Goal: Task Accomplishment & Management: Use online tool/utility

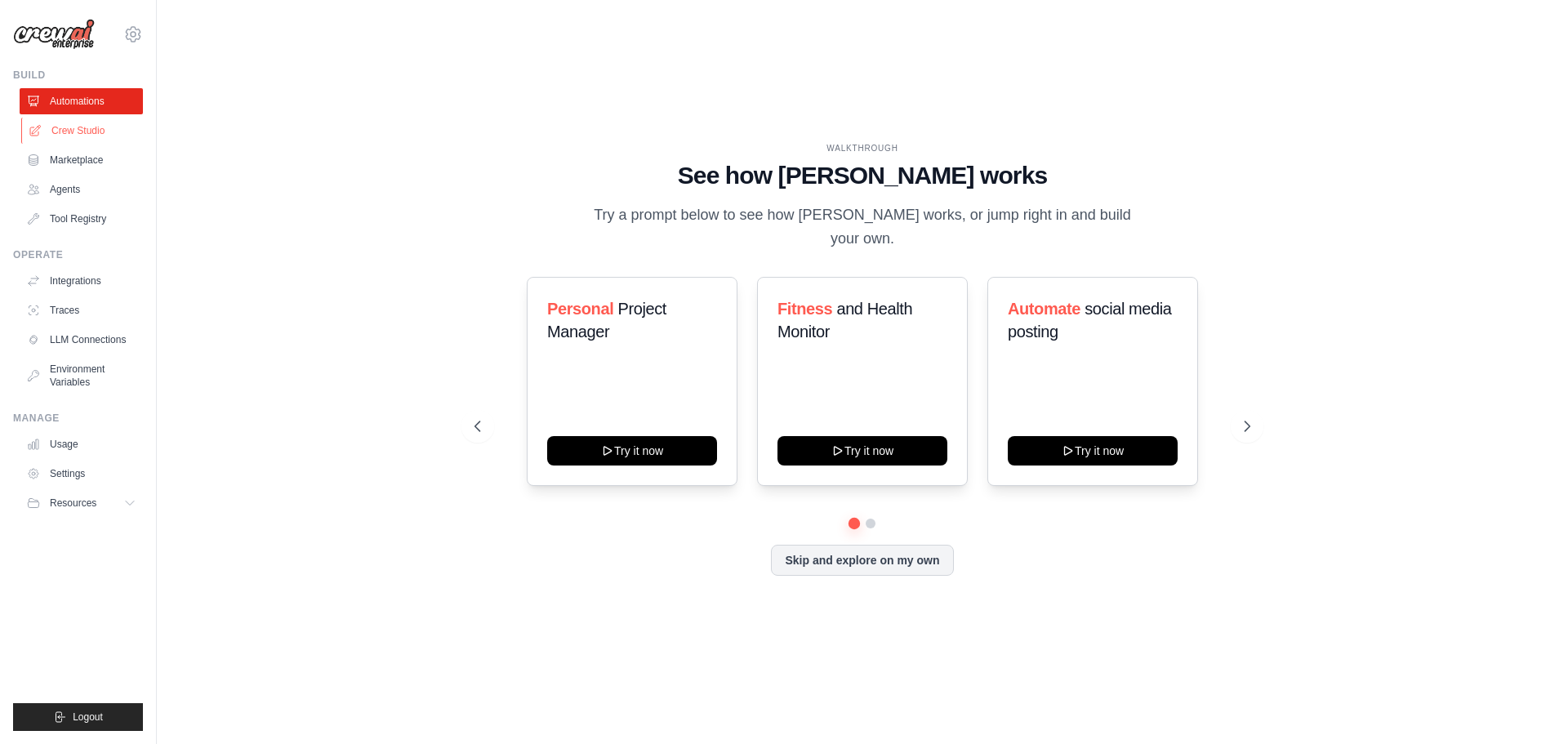
click at [92, 131] on link "Crew Studio" at bounding box center [83, 131] width 123 height 26
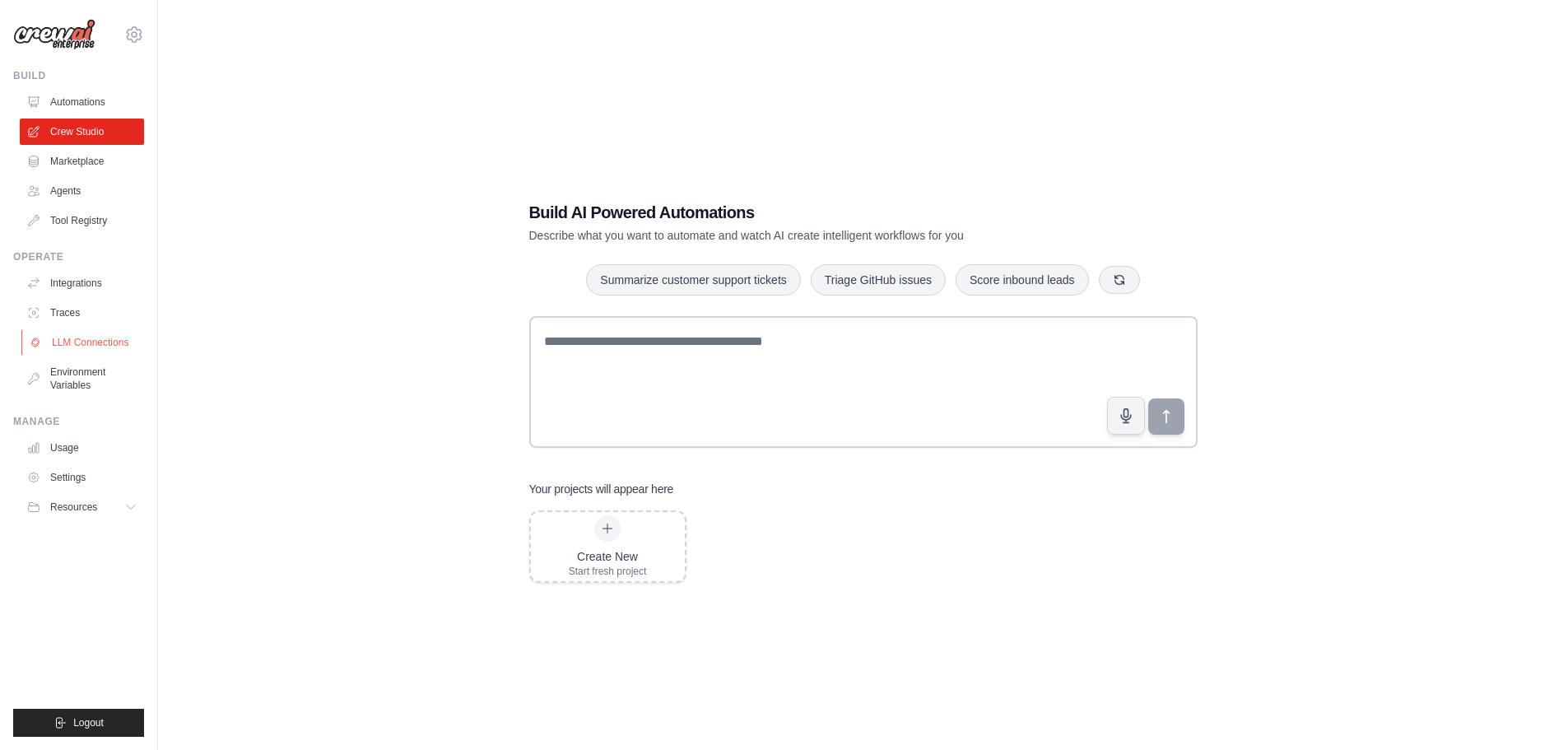
click at [88, 331] on link "LLM Connections" at bounding box center [84, 342] width 124 height 27
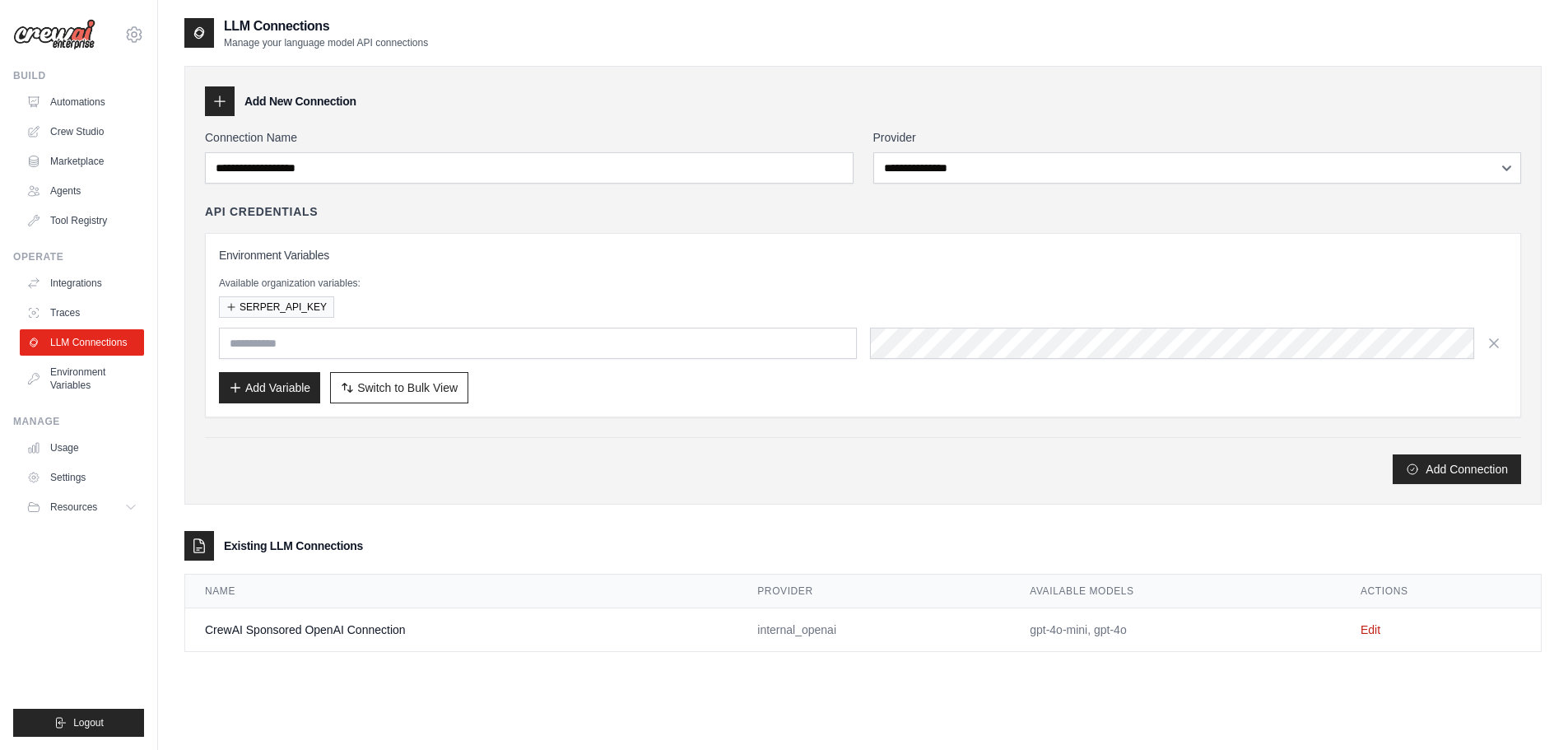
scroll to position [32, 0]
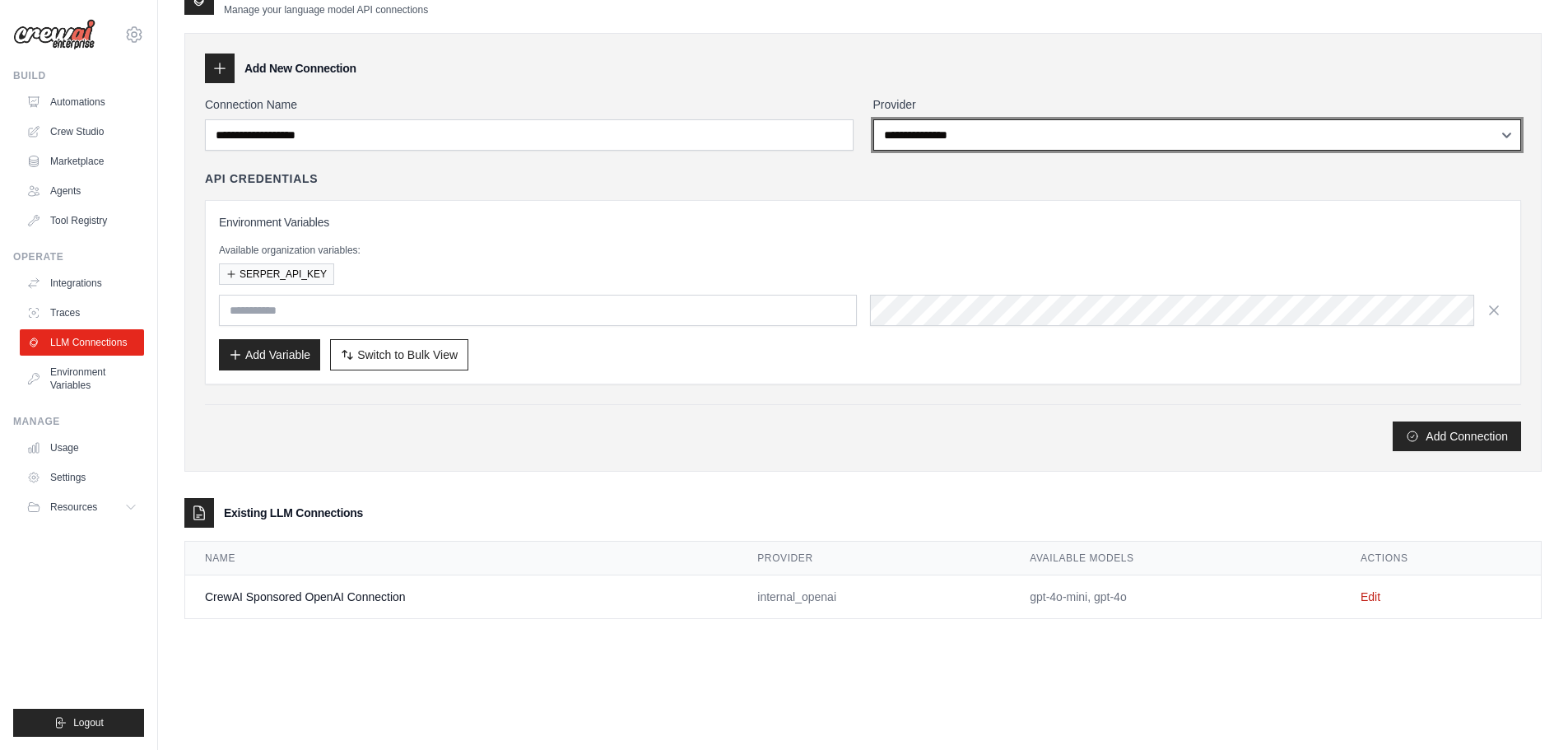
click at [942, 124] on select "**********" at bounding box center [1197, 135] width 649 height 31
select select "****"
click at [873, 119] on select "**********" at bounding box center [1197, 135] width 649 height 31
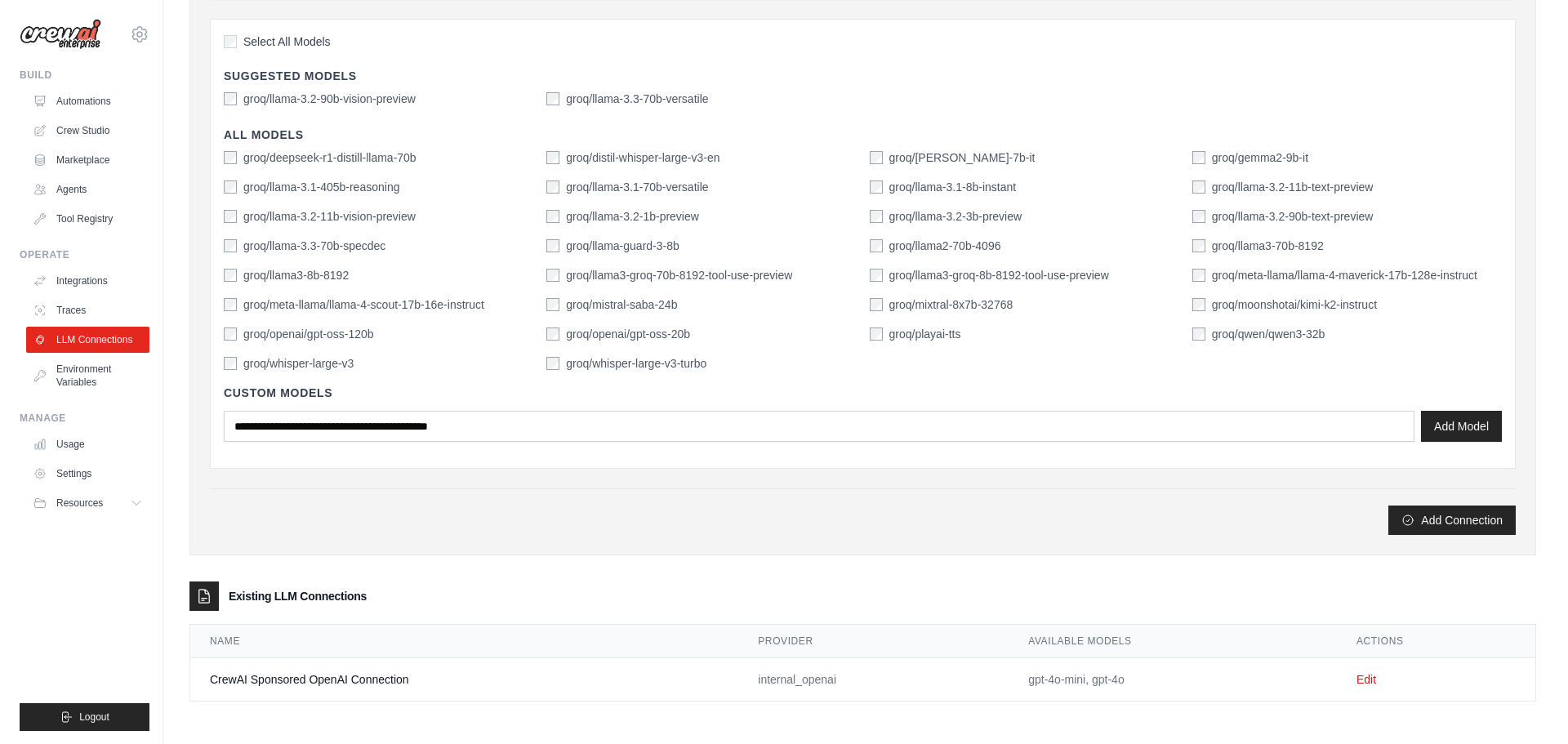
scroll to position [0, 0]
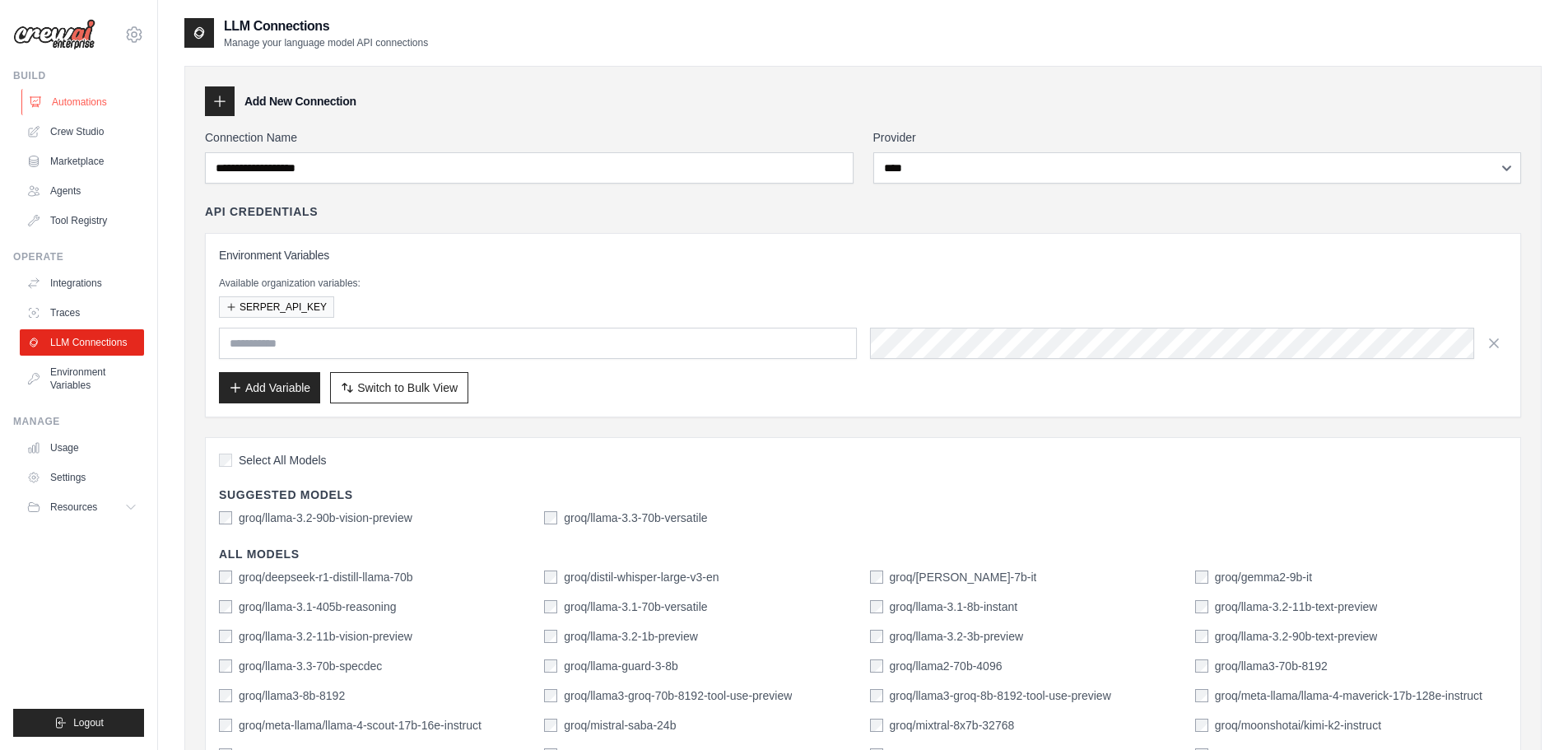
click at [93, 105] on link "Automations" at bounding box center [84, 101] width 124 height 27
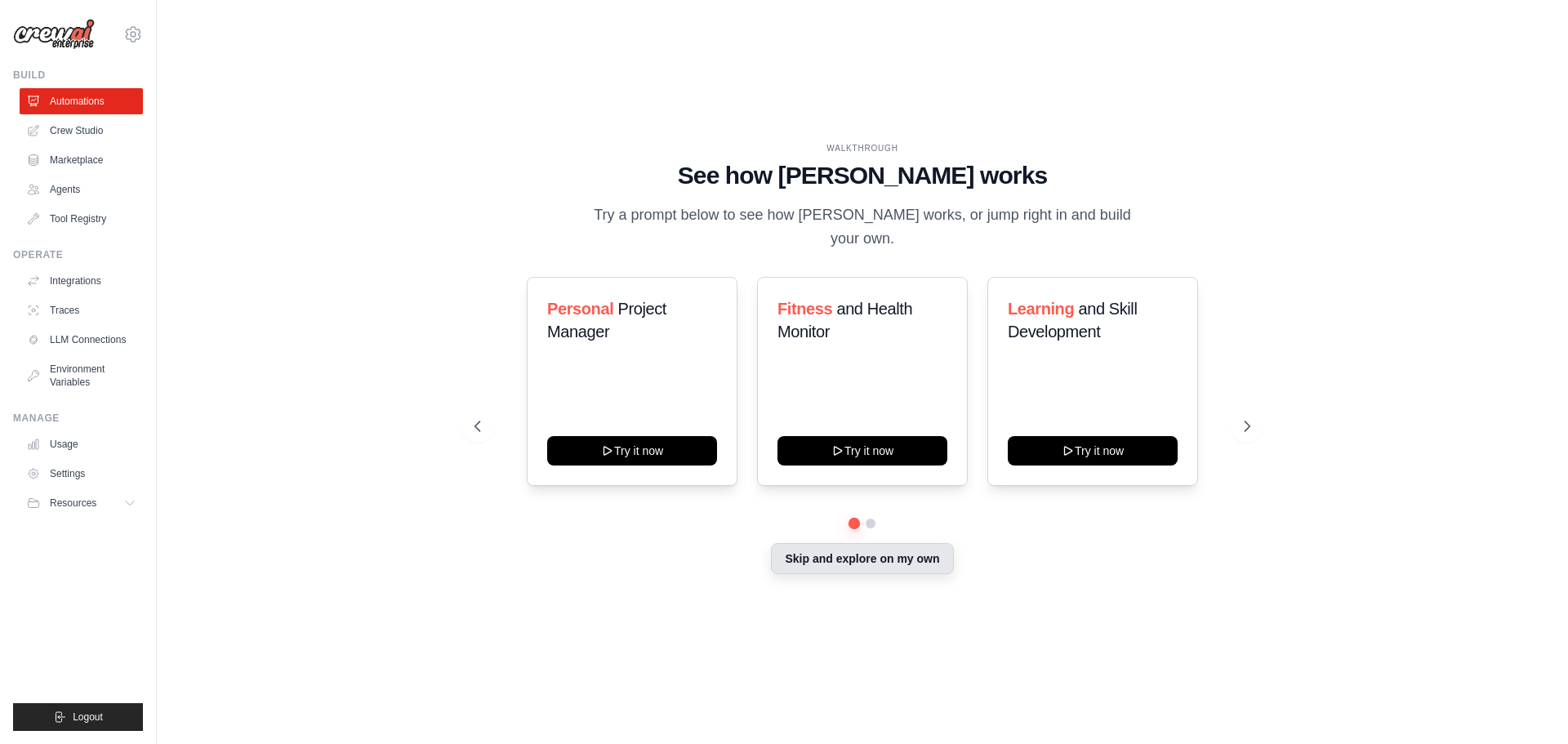
click at [843, 543] on button "Skip and explore on my own" at bounding box center [861, 559] width 182 height 31
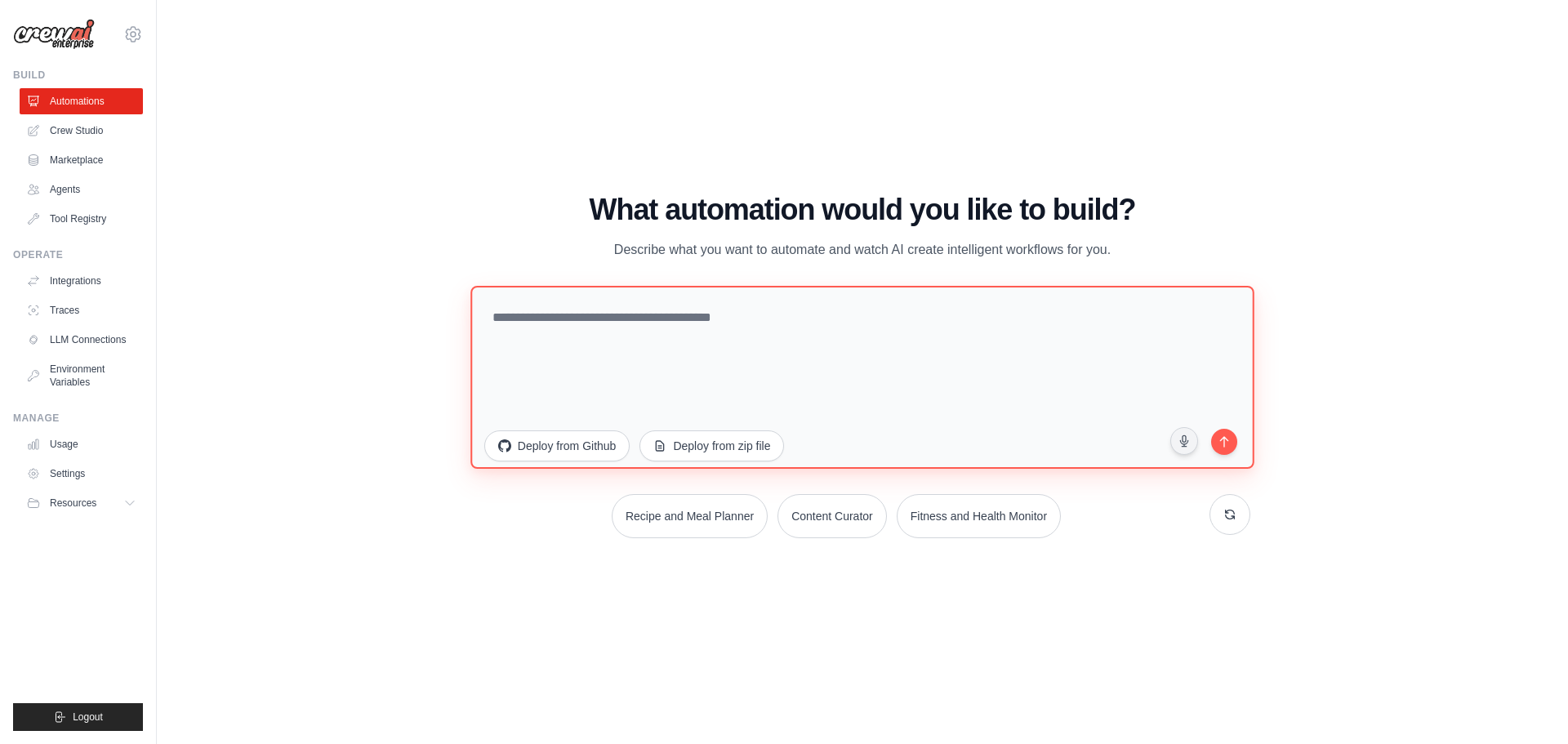
click at [581, 347] on textarea at bounding box center [862, 376] width 784 height 183
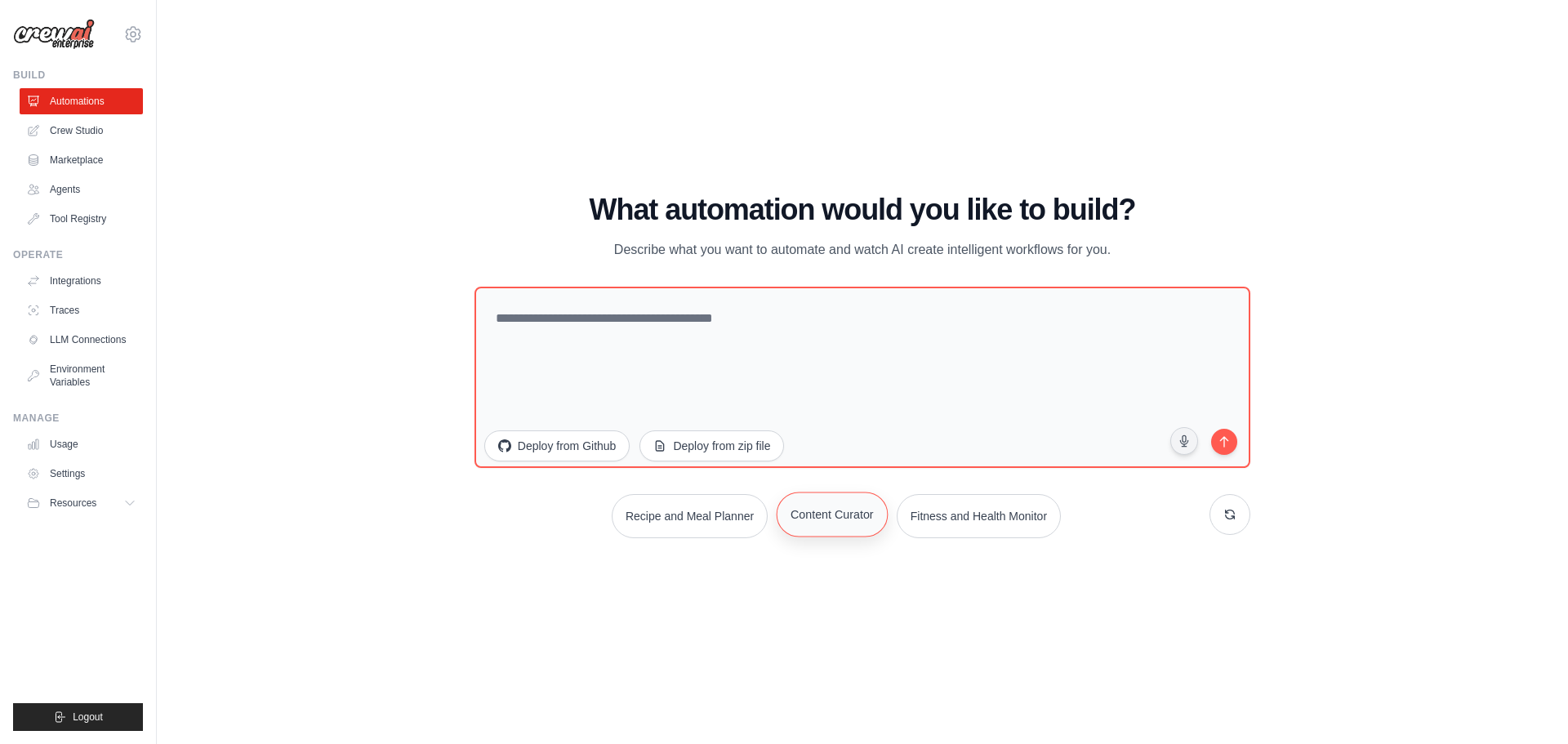
drag, startPoint x: 804, startPoint y: 524, endPoint x: 871, endPoint y: 712, distance: 199.6
click at [804, 524] on button "Content Curator" at bounding box center [832, 514] width 111 height 45
click at [774, 315] on textarea at bounding box center [861, 377] width 775 height 181
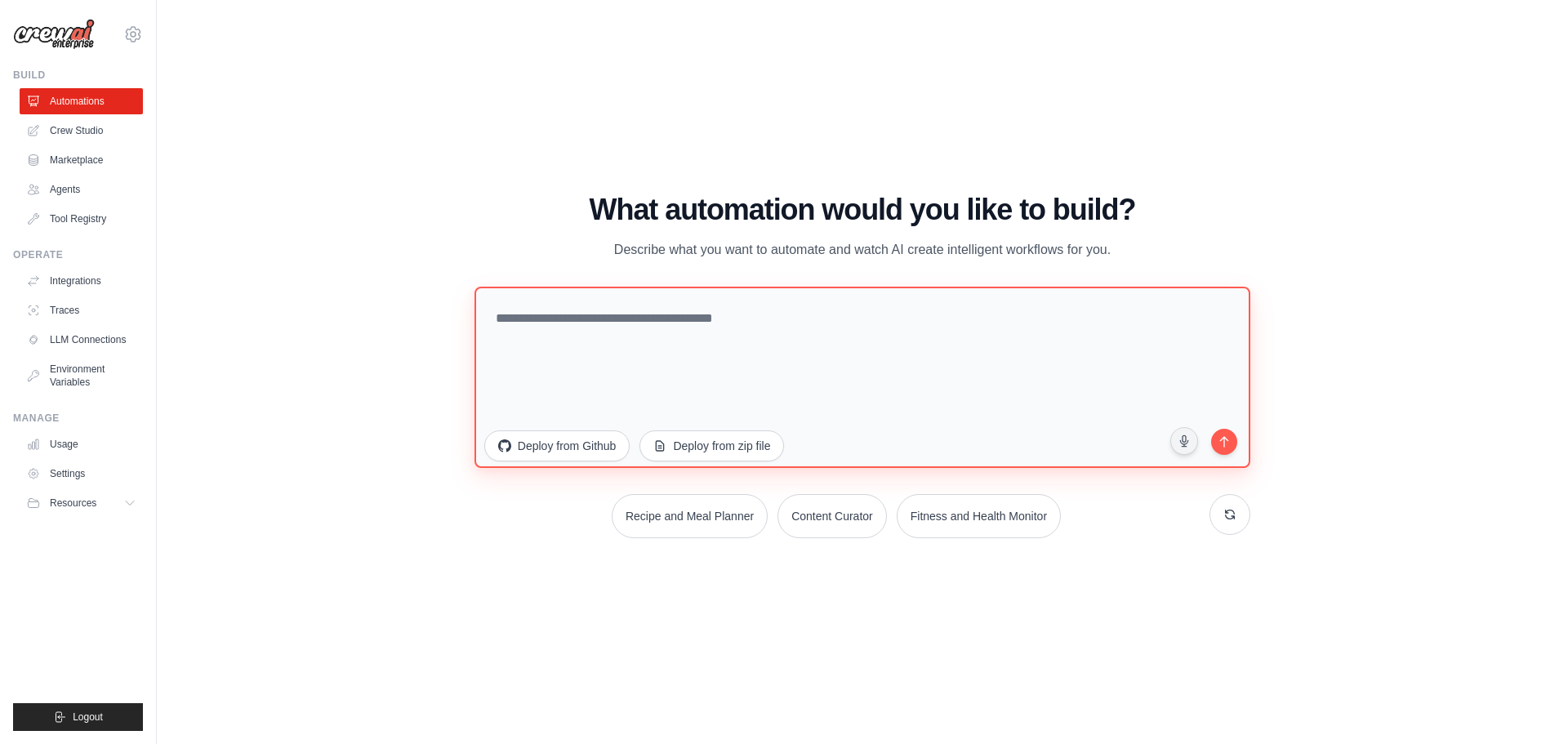
click at [774, 315] on textarea at bounding box center [861, 377] width 775 height 181
type textarea "**********"
click at [1218, 518] on button at bounding box center [1230, 514] width 41 height 41
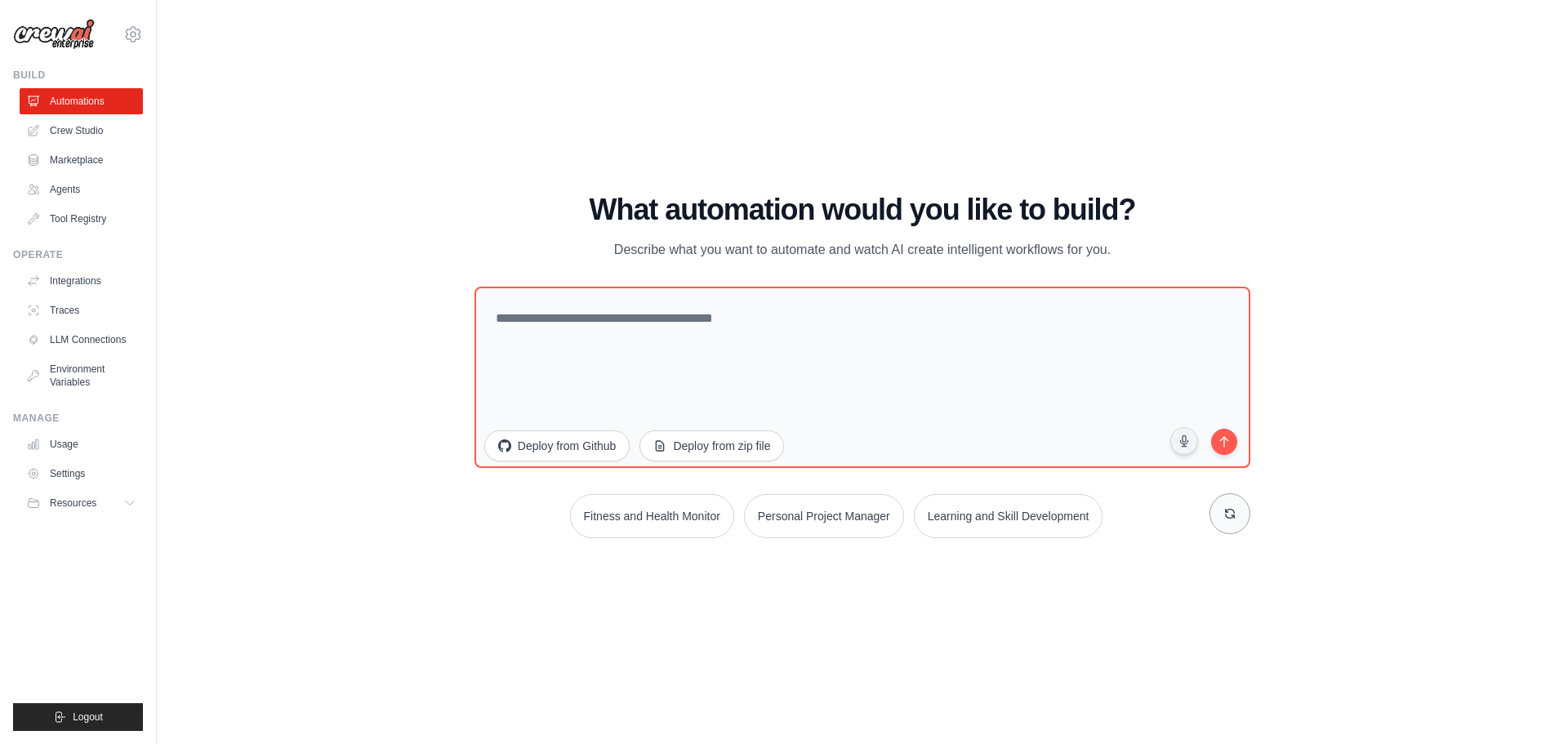
click at [1223, 524] on button at bounding box center [1230, 514] width 41 height 41
click at [655, 515] on button "Automate social media posting" at bounding box center [649, 516] width 183 height 44
click at [1227, 443] on icon "submit" at bounding box center [1225, 439] width 16 height 16
click at [684, 328] on textarea at bounding box center [861, 377] width 775 height 181
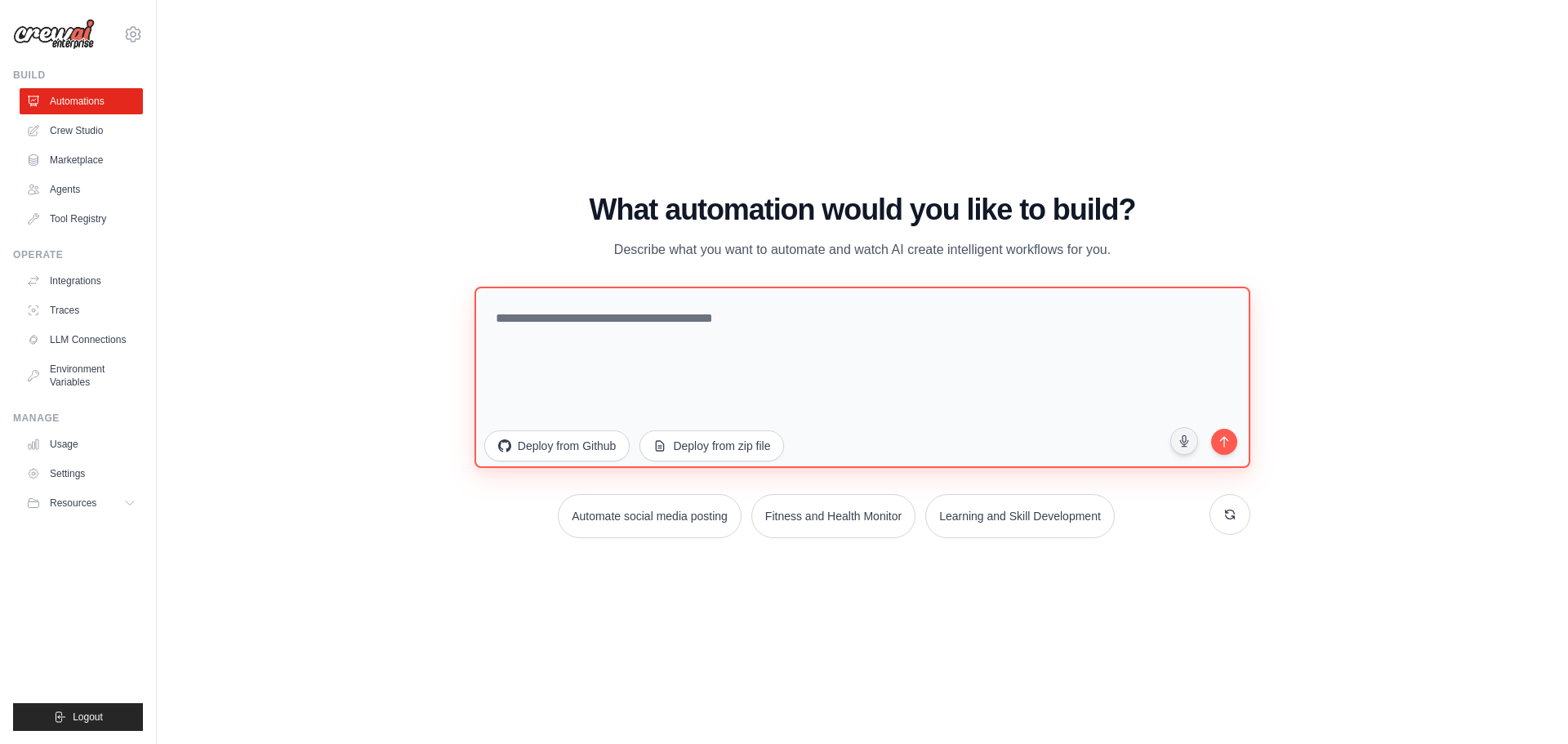
click at [684, 328] on textarea at bounding box center [861, 377] width 775 height 181
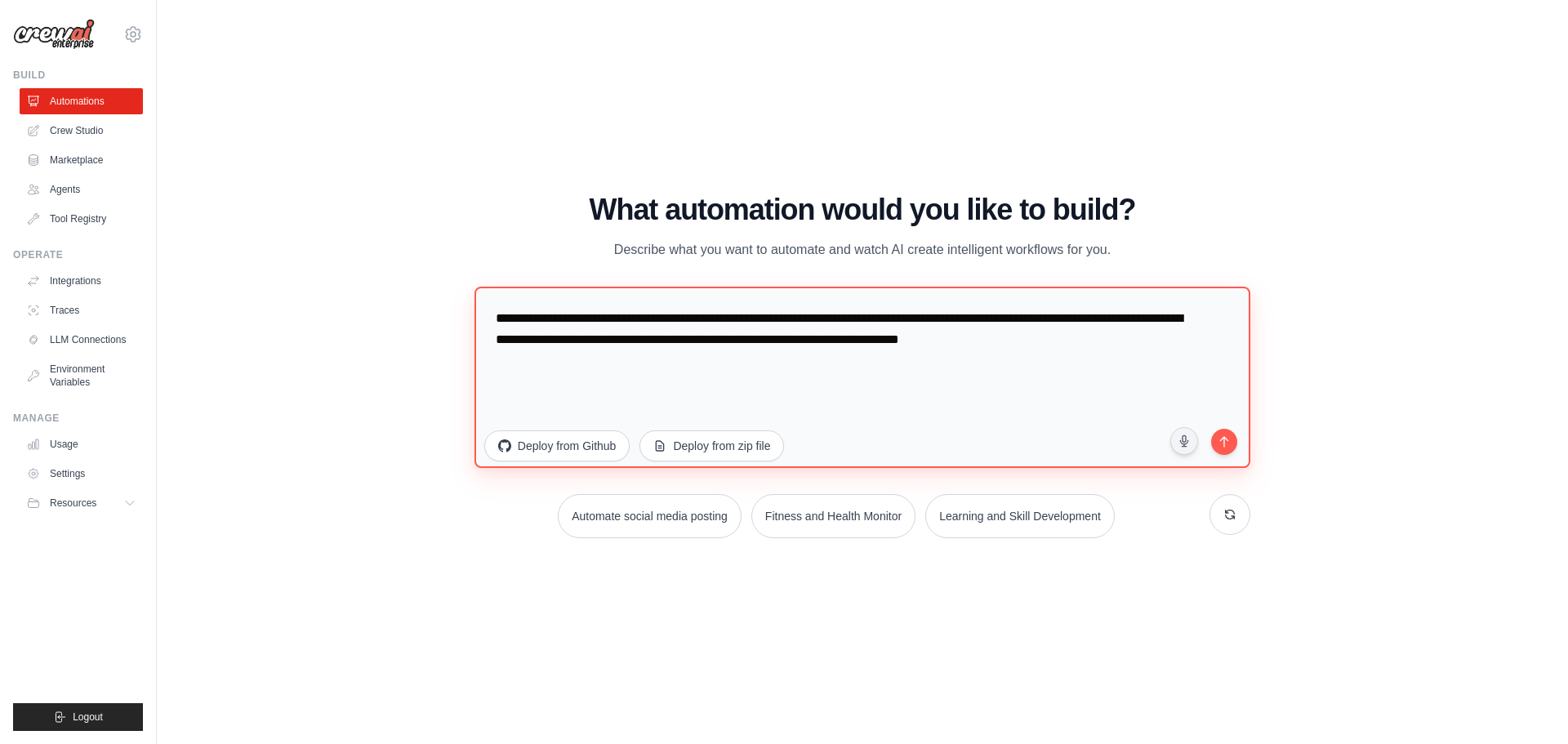
click at [891, 415] on textarea "**********" at bounding box center [861, 377] width 775 height 181
click at [783, 360] on textarea "**********" at bounding box center [861, 377] width 775 height 181
click at [625, 314] on textarea "**********" at bounding box center [861, 377] width 775 height 181
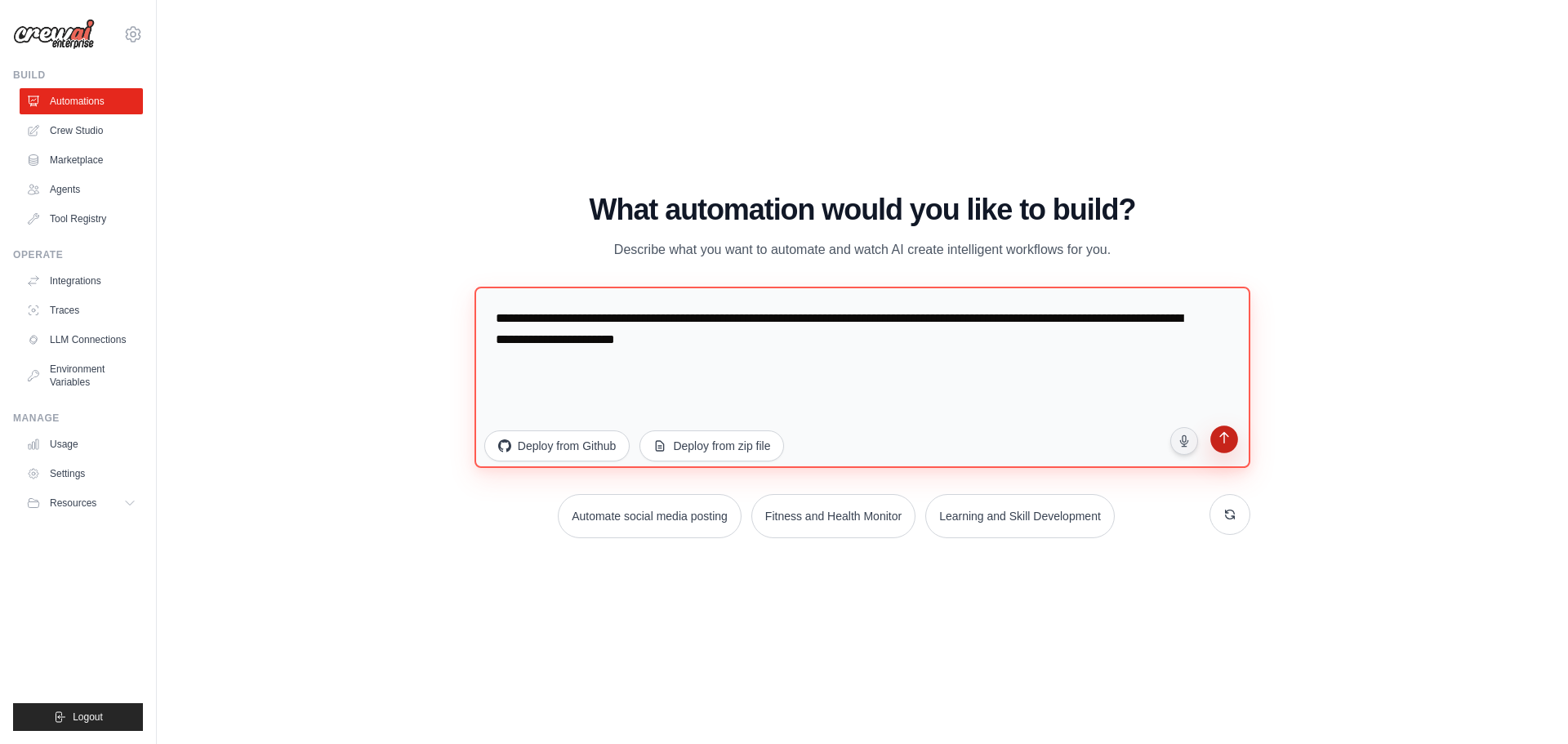
type textarea "**********"
click at [1231, 440] on icon "submit" at bounding box center [1225, 439] width 16 height 16
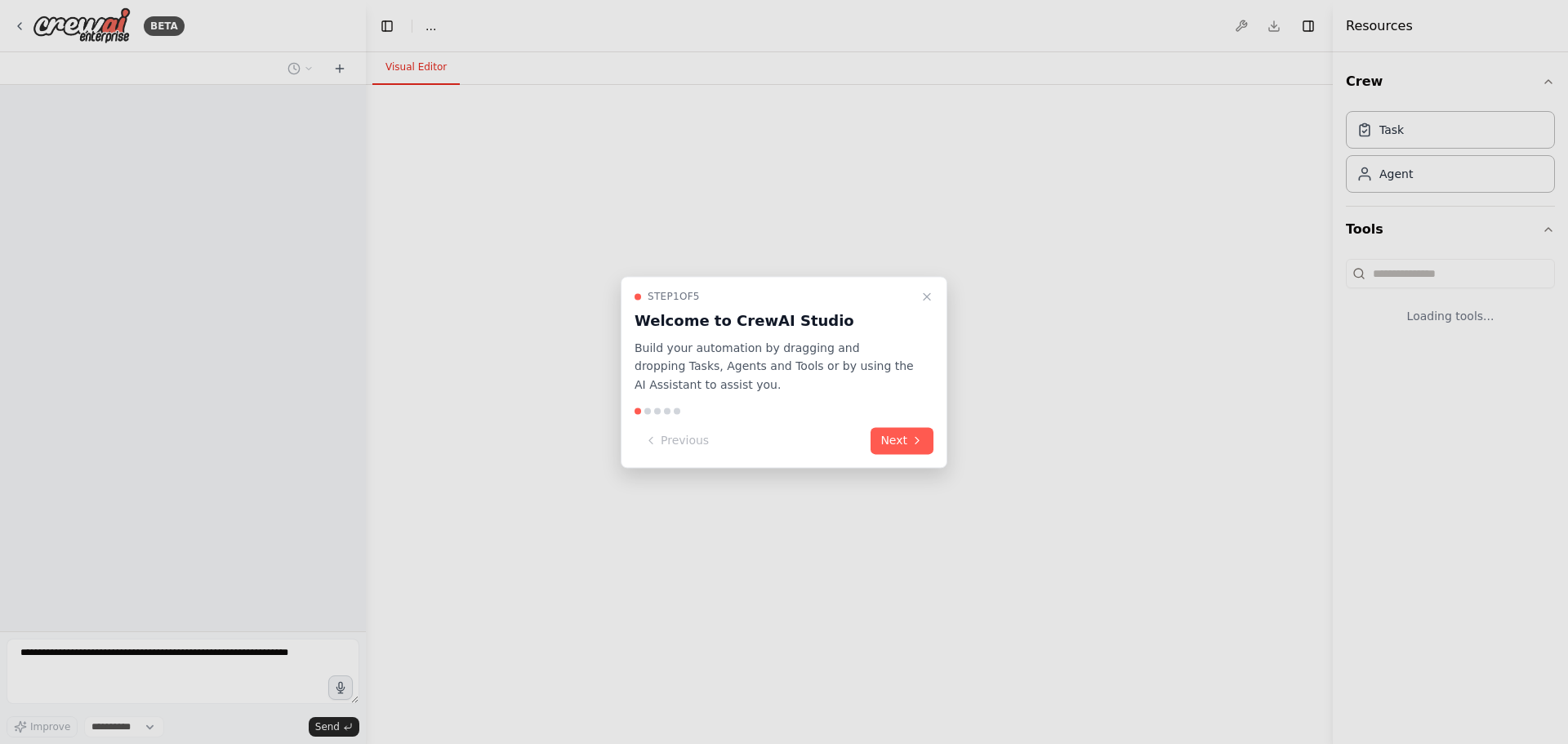
select select "****"
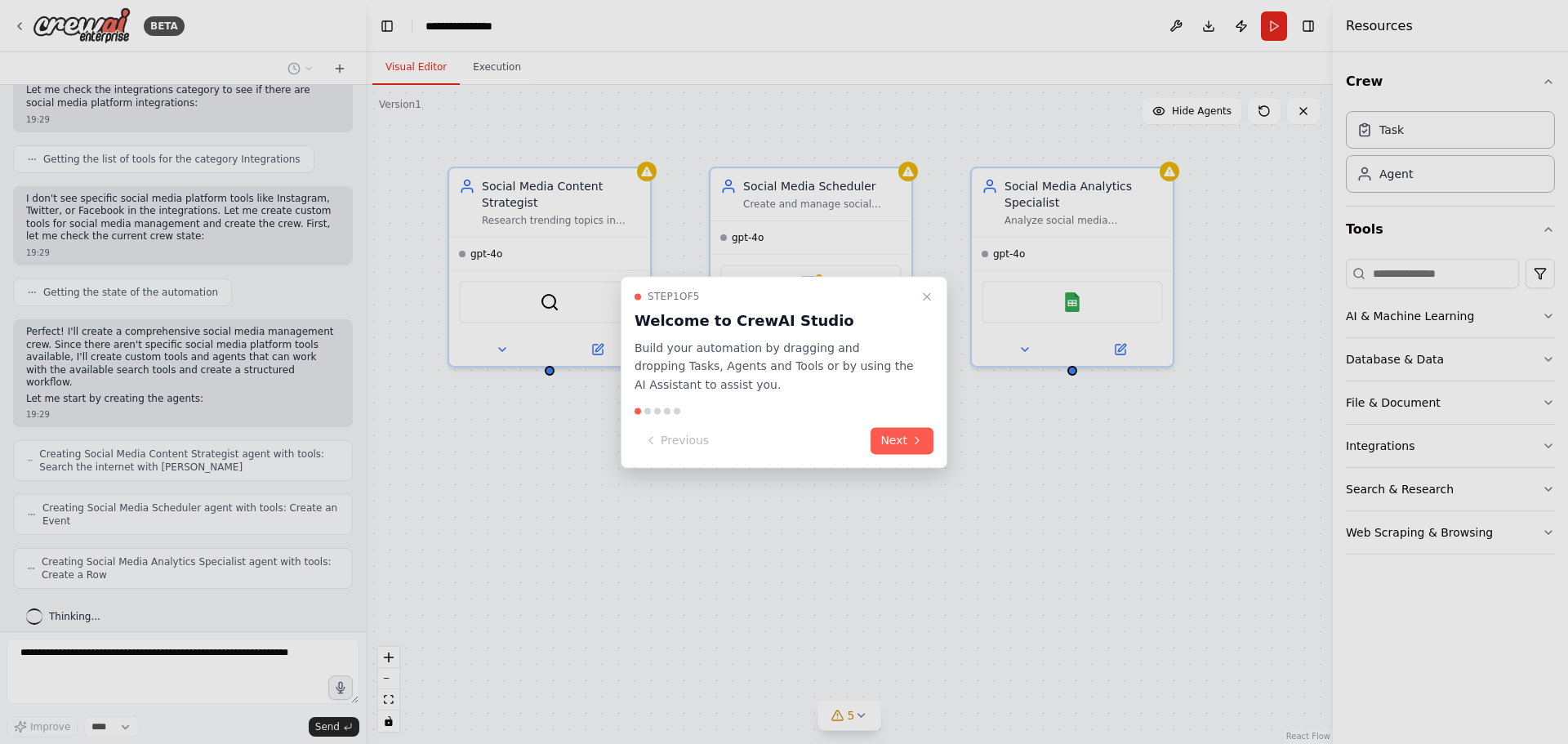
scroll to position [778, 0]
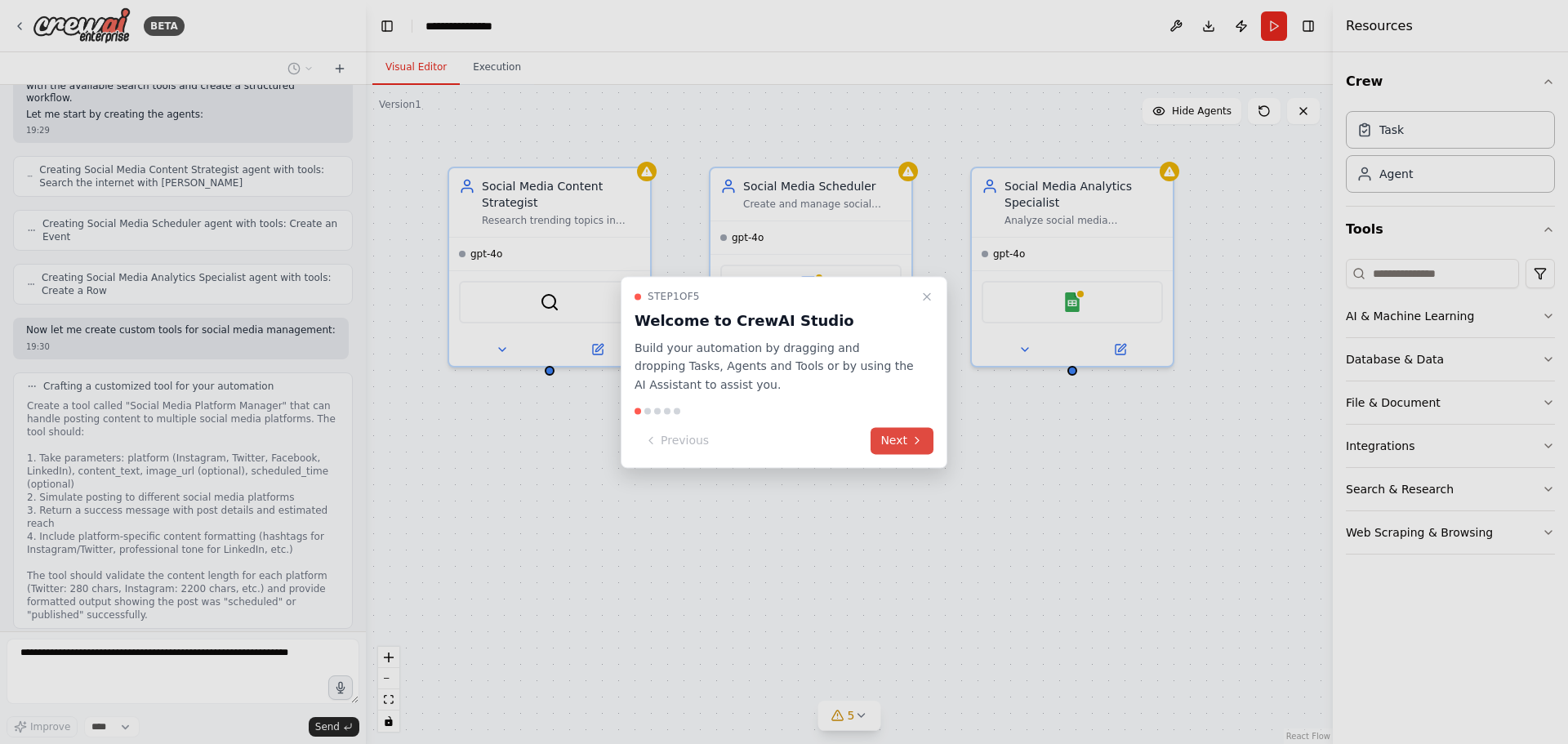
click at [917, 439] on icon at bounding box center [917, 441] width 3 height 7
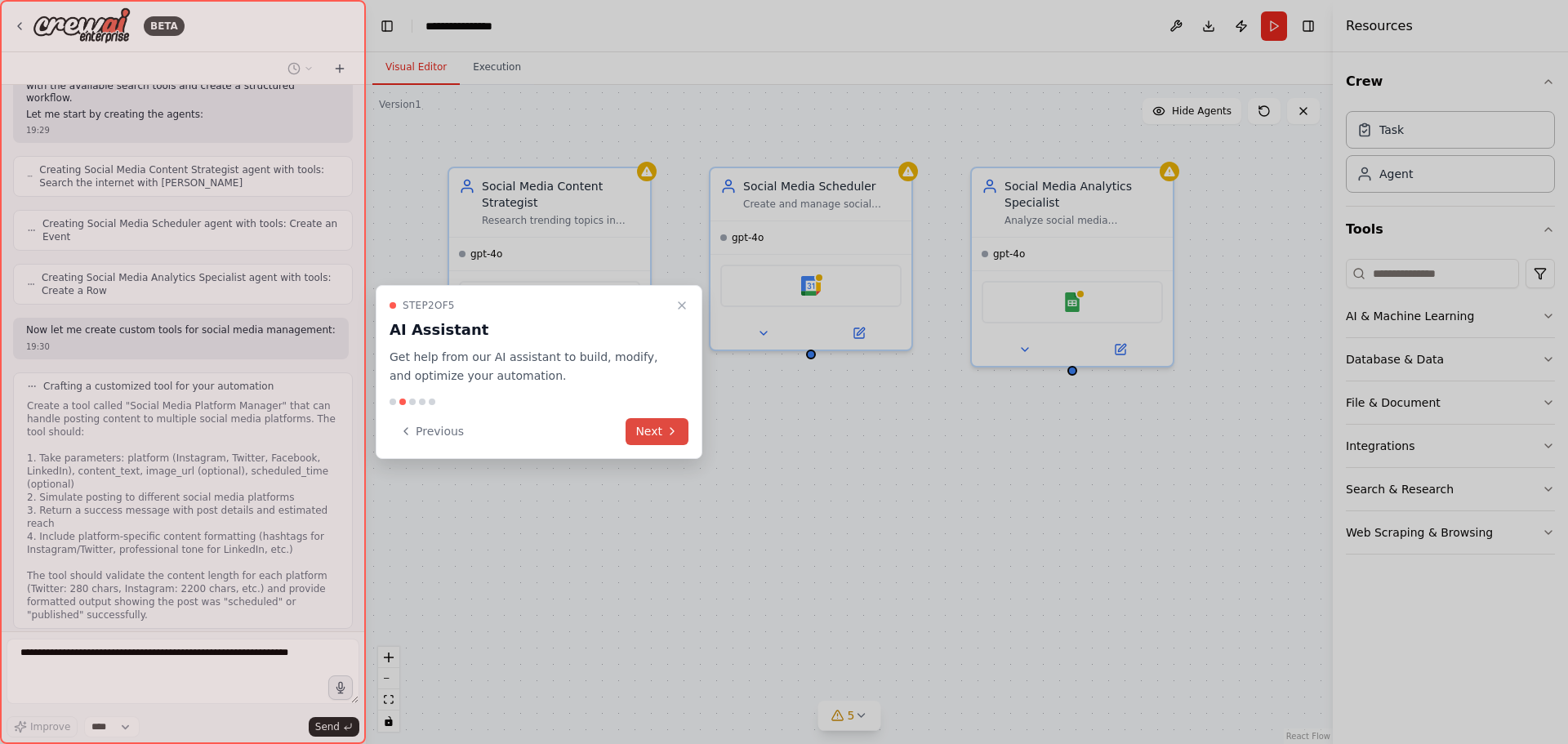
click at [669, 424] on button "Next" at bounding box center [656, 432] width 62 height 27
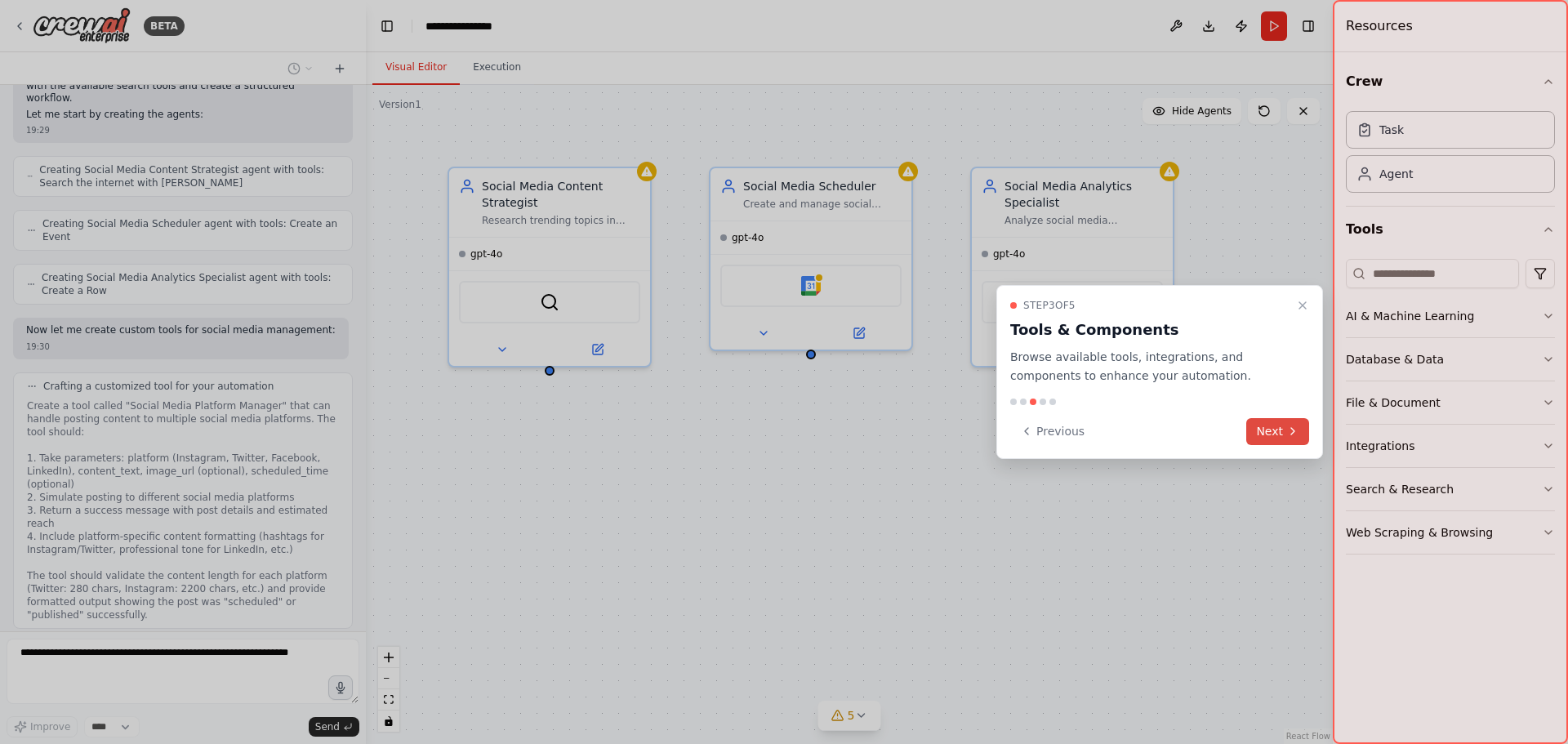
click at [1291, 430] on icon at bounding box center [1292, 430] width 13 height 13
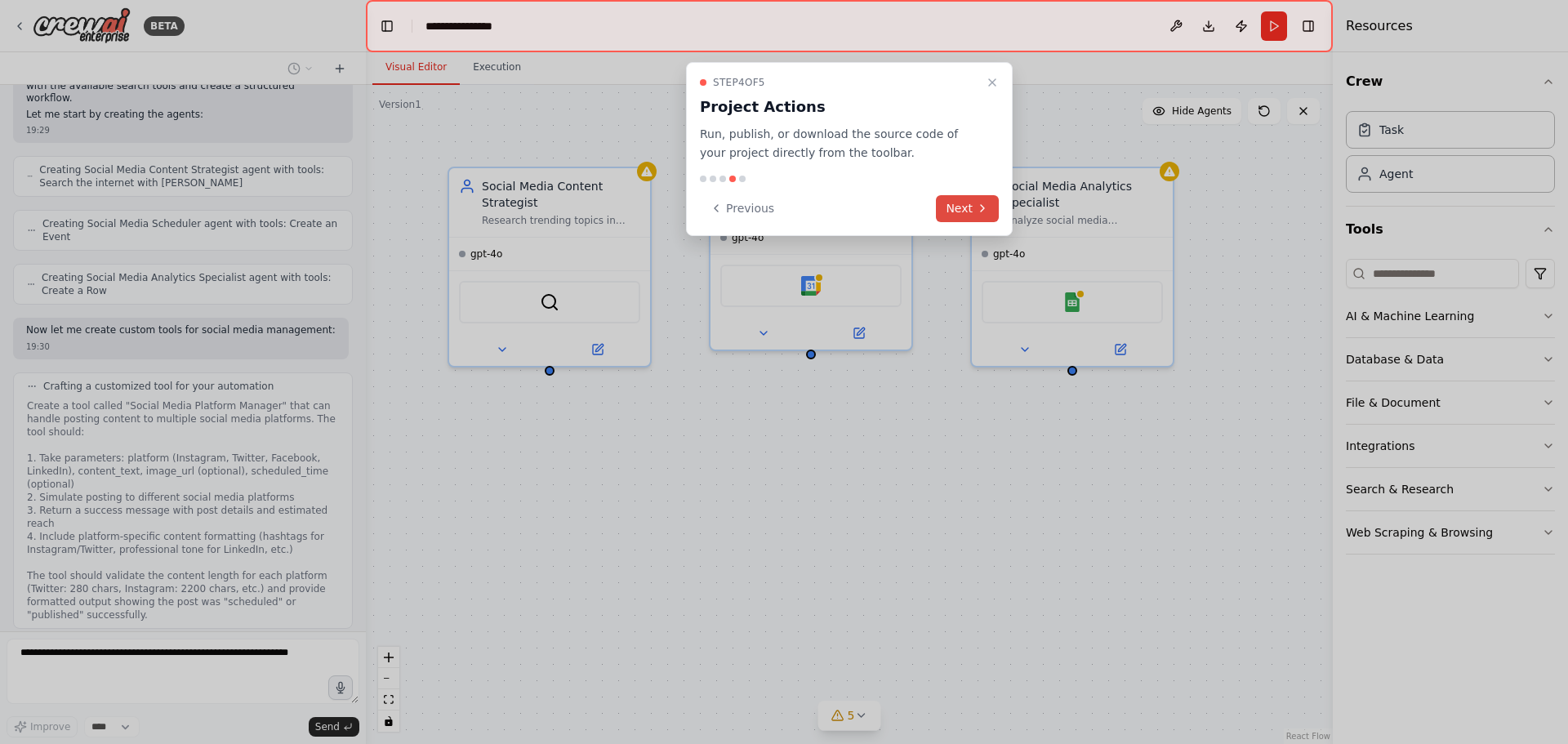
click at [957, 203] on button "Next" at bounding box center [967, 209] width 62 height 27
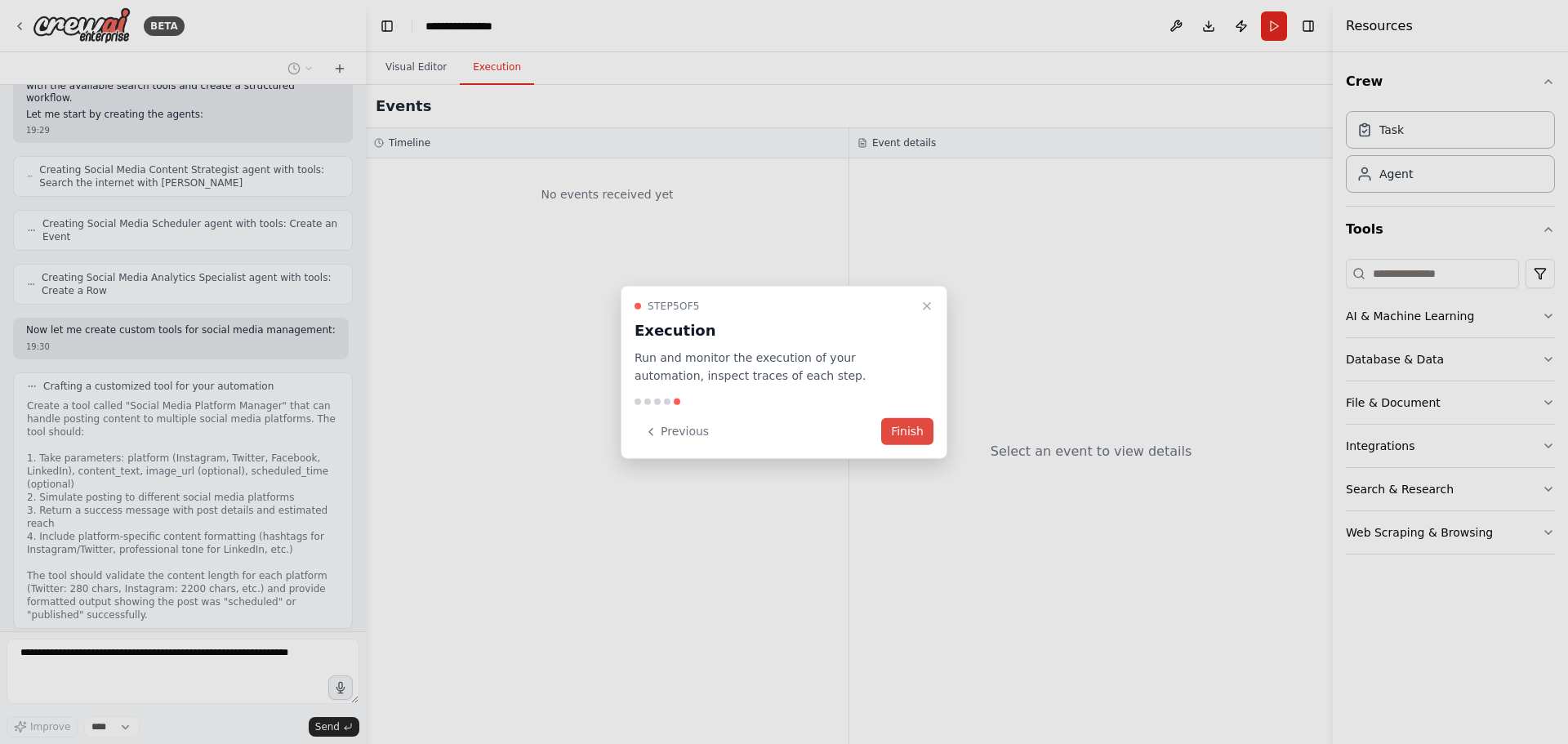
click at [905, 422] on button "Finish" at bounding box center [907, 432] width 53 height 27
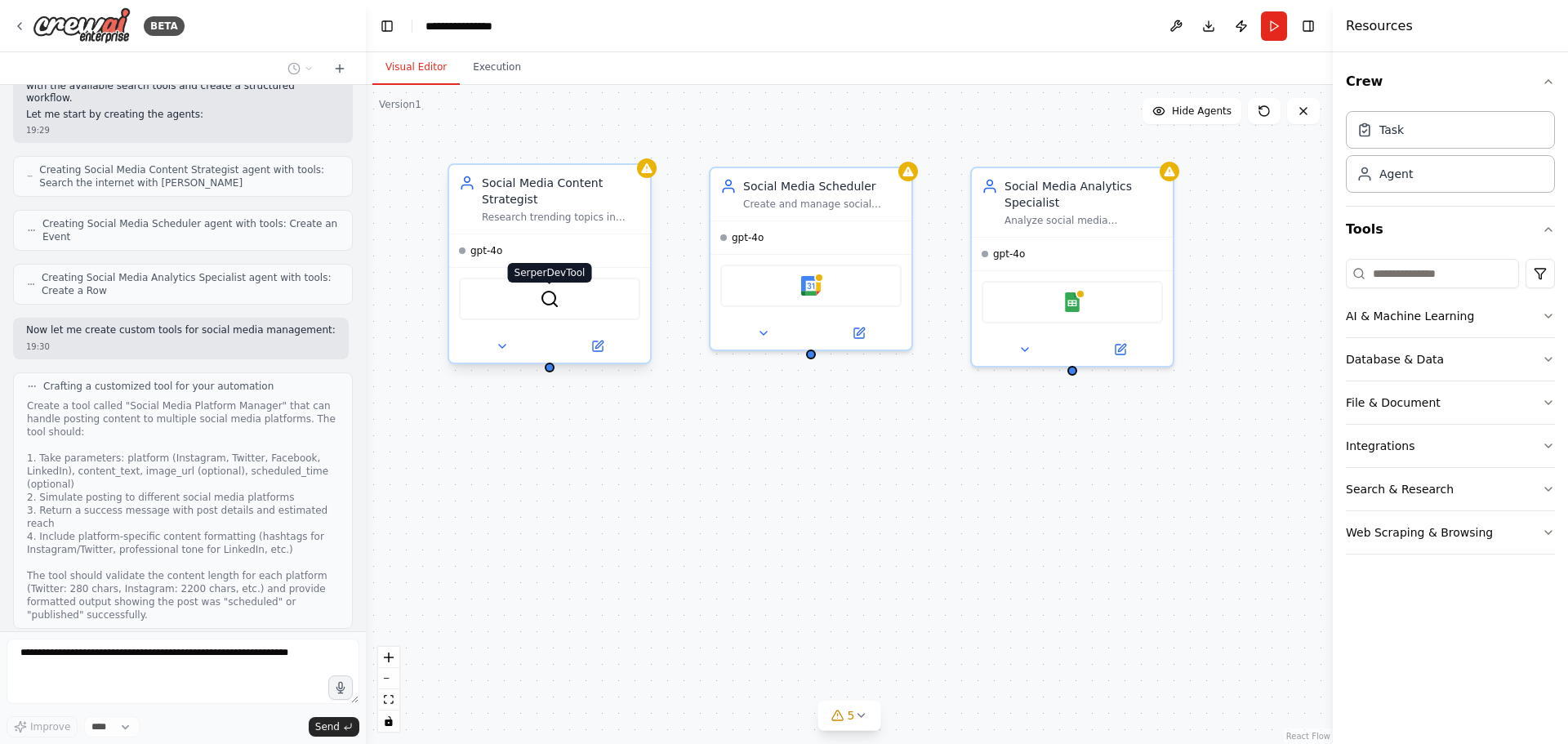
click at [559, 307] on img at bounding box center [549, 298] width 20 height 20
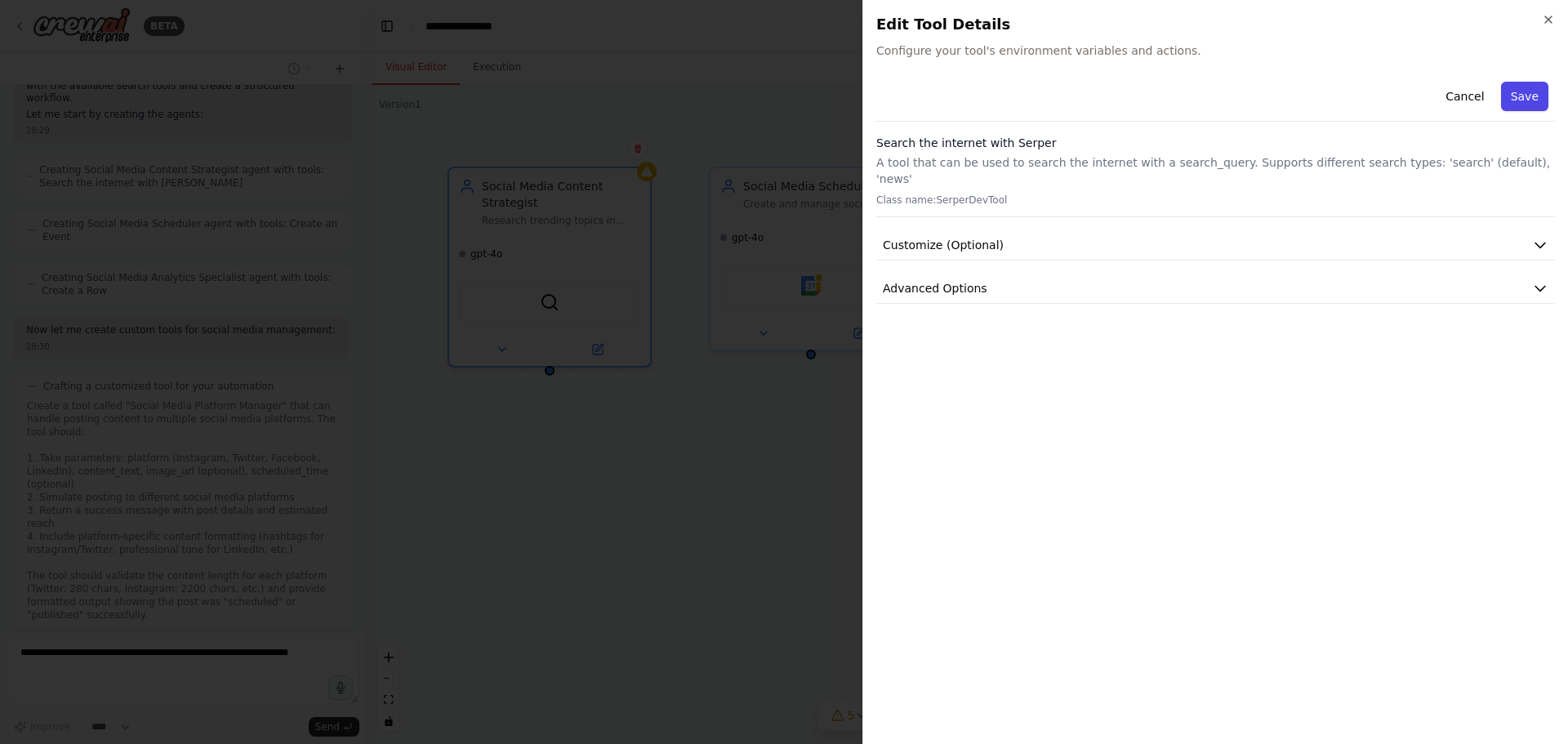
drag, startPoint x: 1016, startPoint y: 226, endPoint x: 1521, endPoint y: 98, distance: 521.0
click at [1521, 98] on div "Cancel Save Search the internet with Serper A tool that can be used to search t…" at bounding box center [1215, 189] width 679 height 228
click at [1521, 98] on button "Save" at bounding box center [1524, 97] width 48 height 29
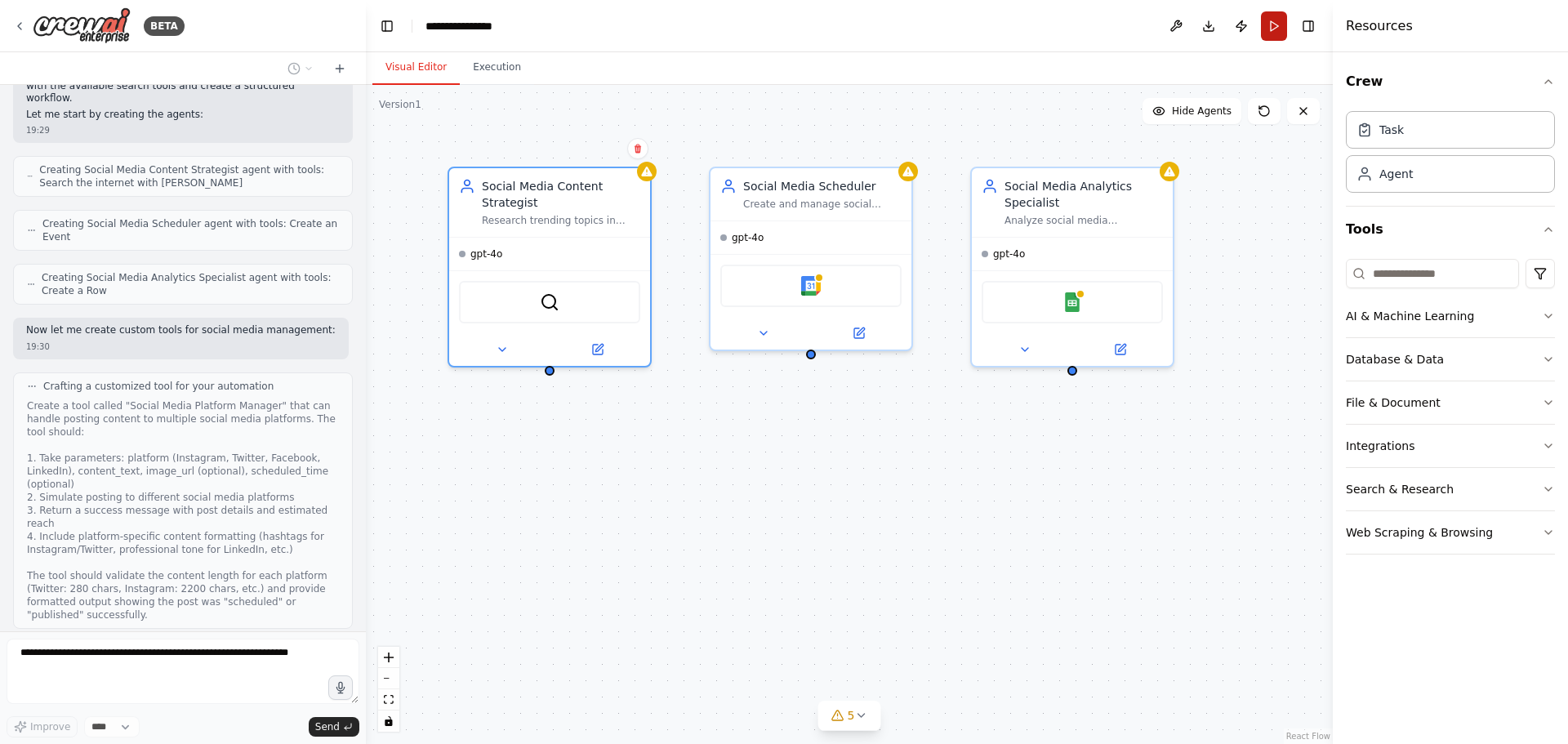
click at [1270, 29] on button "Run" at bounding box center [1274, 26] width 26 height 29
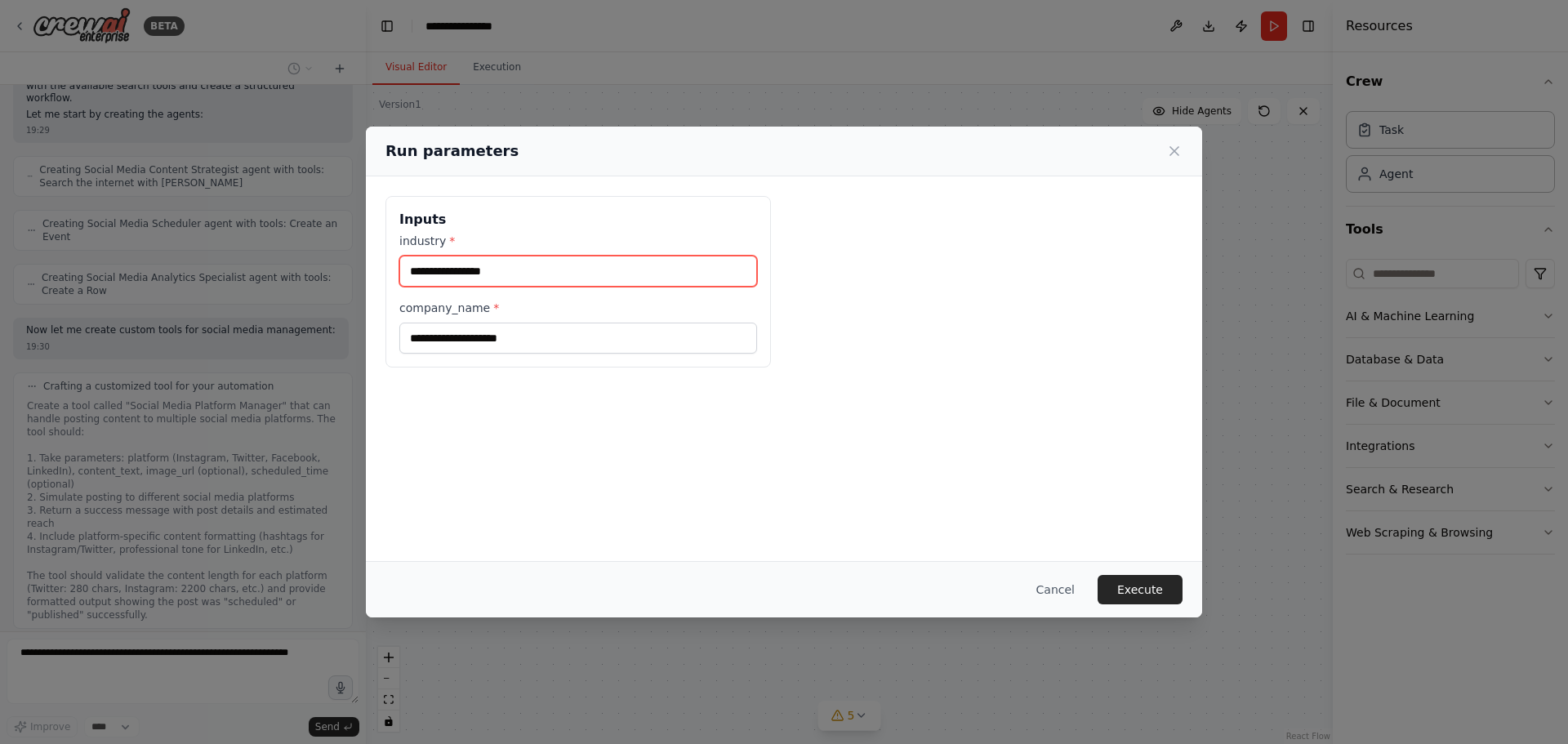
click at [595, 278] on input "industry *" at bounding box center [577, 271] width 358 height 31
type input "**********"
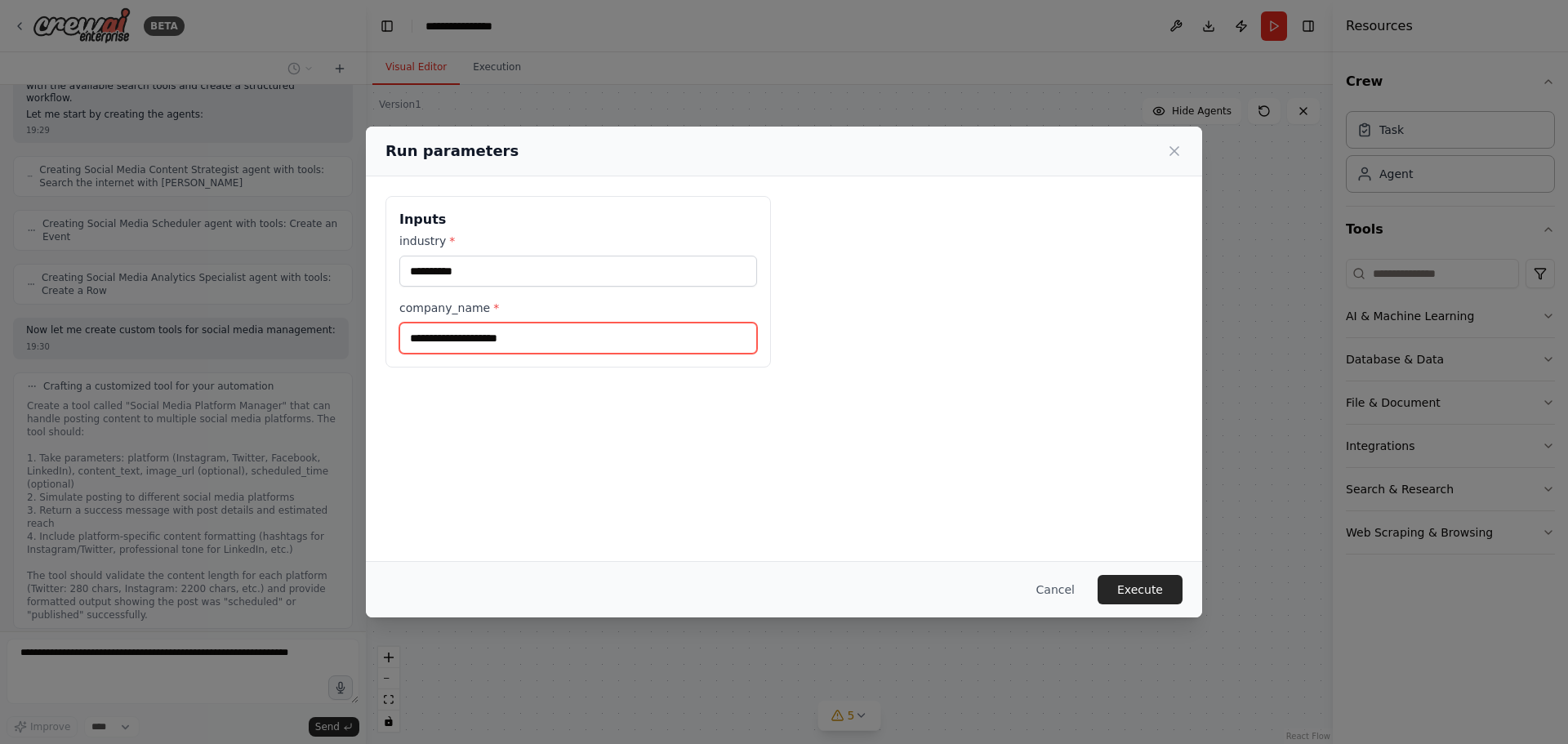
paste input "**********"
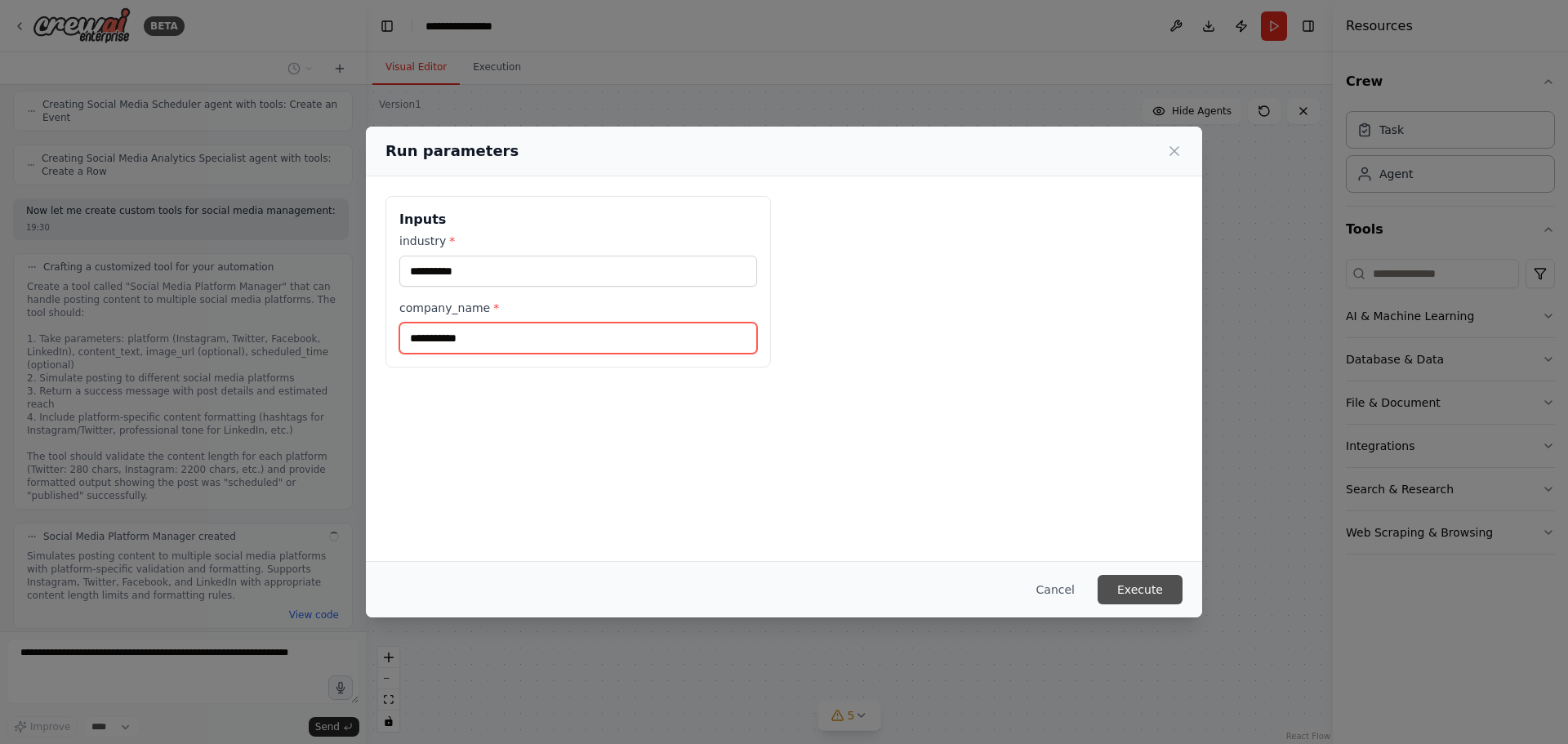
type input "**********"
click at [1142, 587] on button "Execute" at bounding box center [1139, 589] width 85 height 29
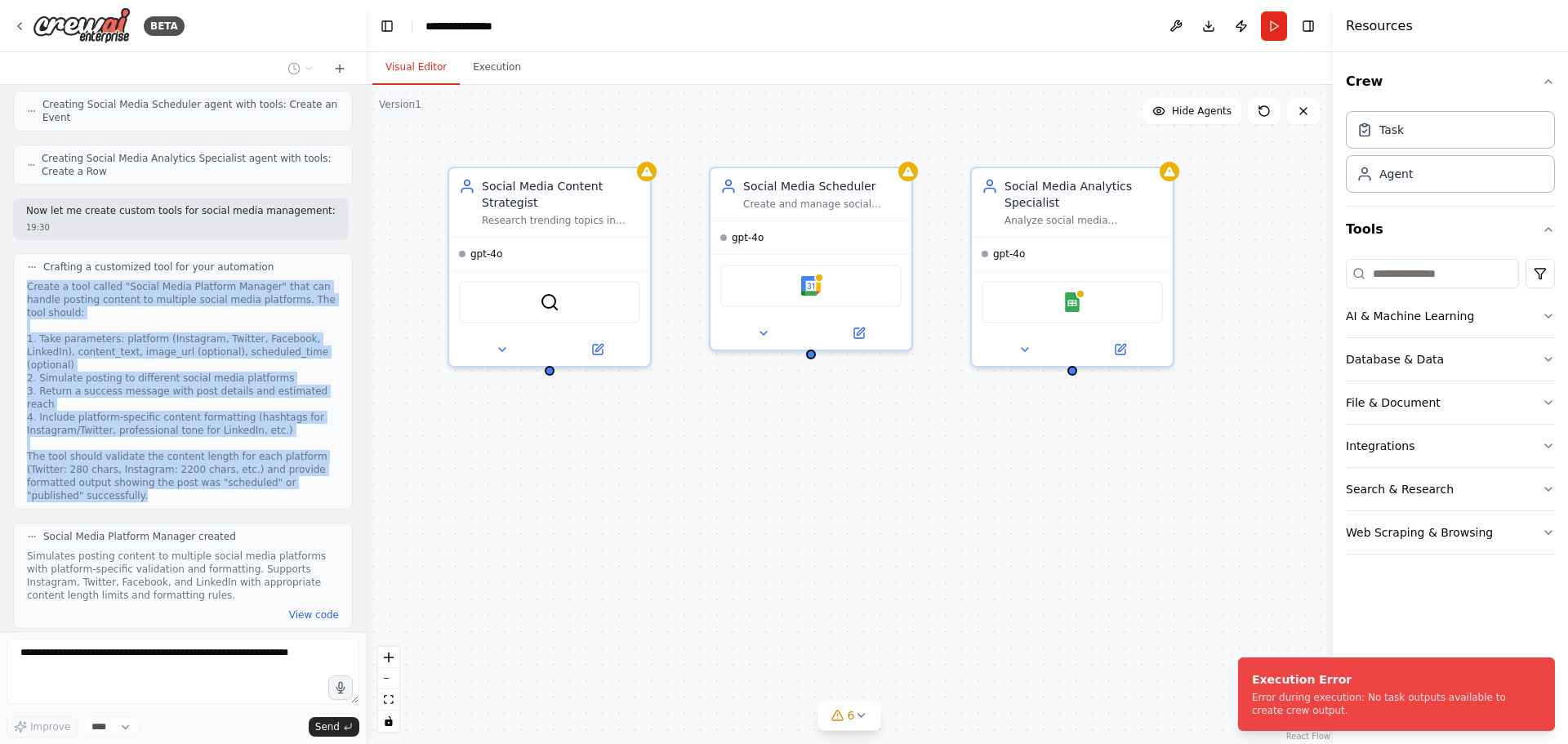
drag, startPoint x: 27, startPoint y: 273, endPoint x: 267, endPoint y: 444, distance: 294.7
click at [267, 444] on div "Create a tool called "Social Media Platform Manager" that can handle posting co…" at bounding box center [183, 391] width 312 height 222
copy div "Create a tool called "Social Media Platform Manager" that can handle posting co…"
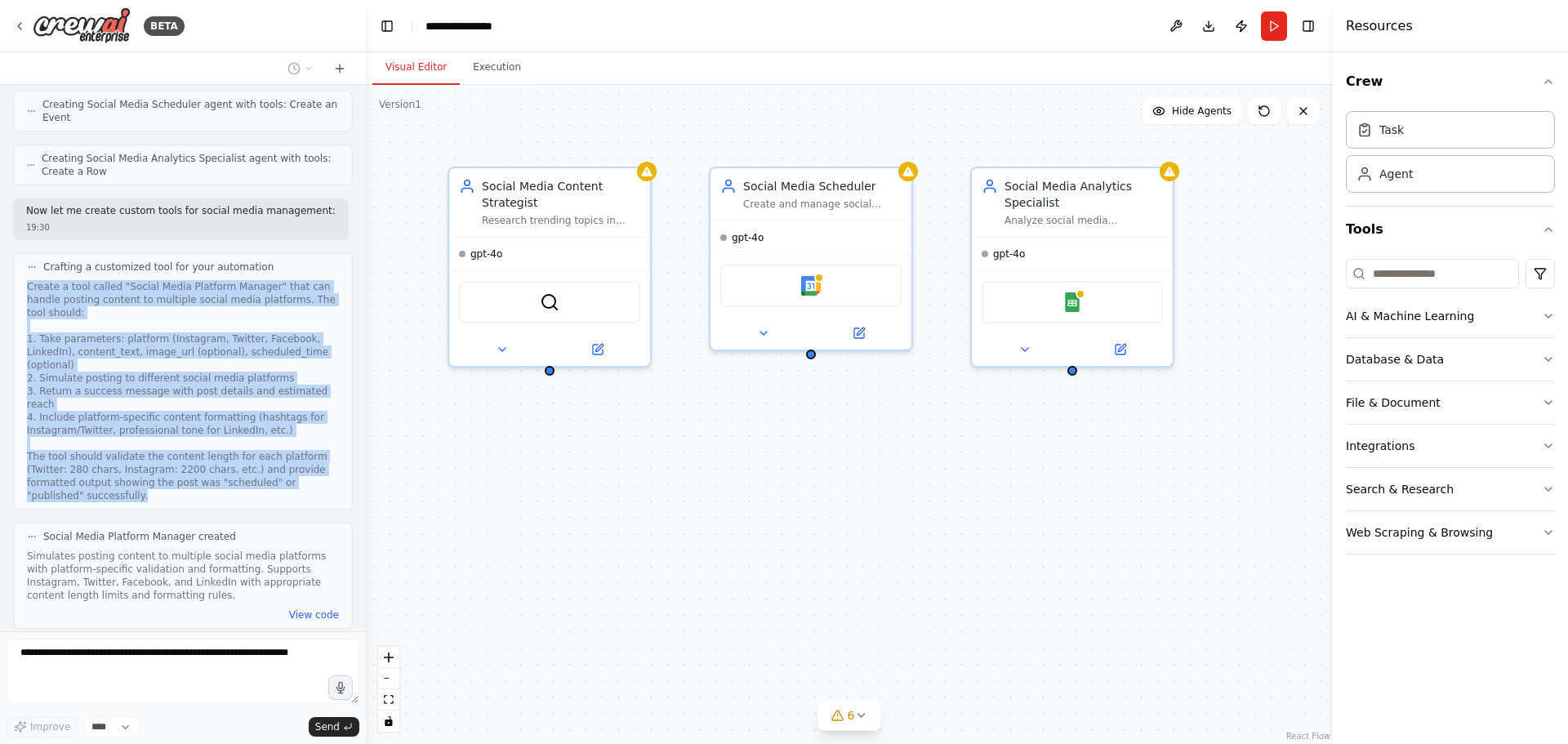
scroll to position [1166, 0]
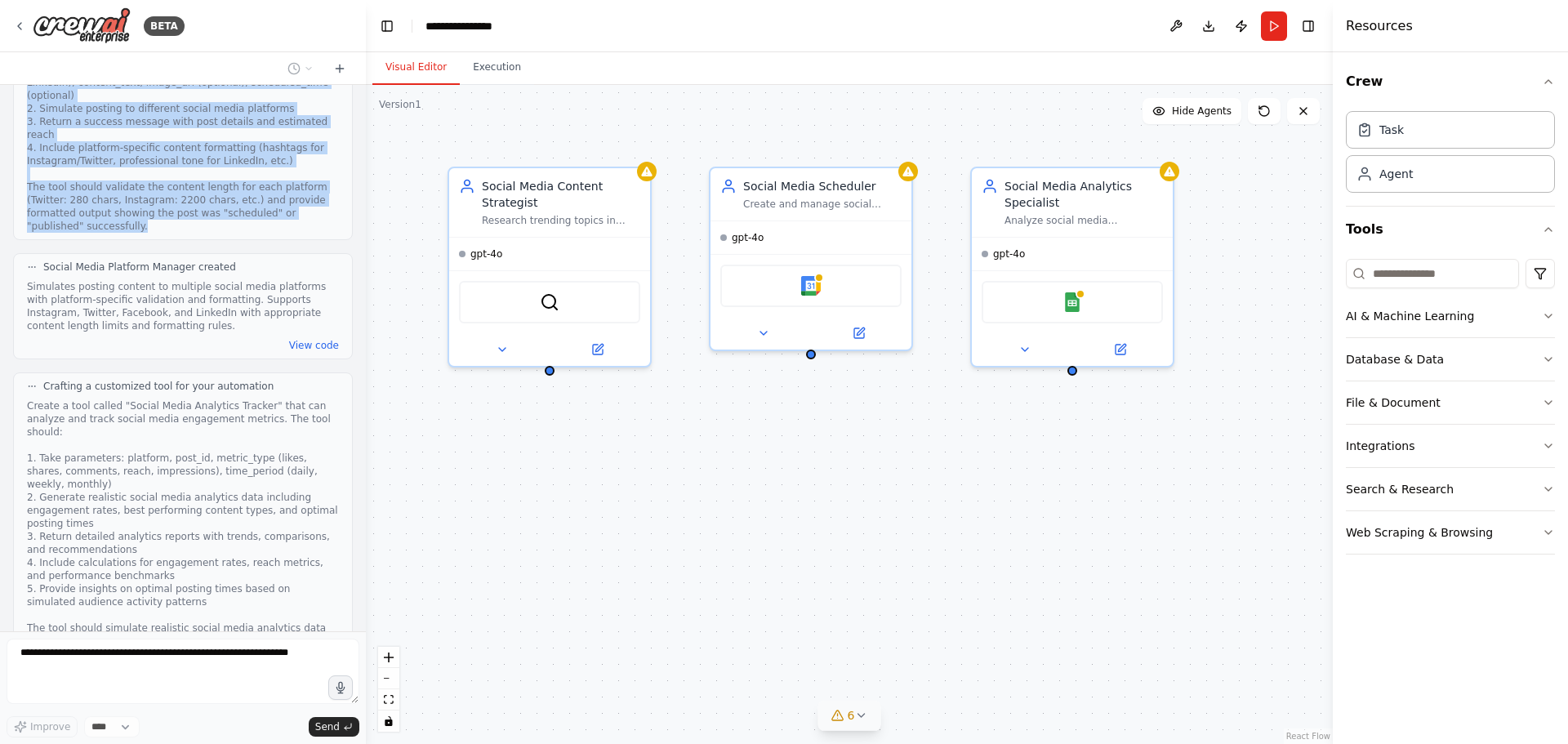
click at [859, 715] on icon at bounding box center [860, 715] width 7 height 3
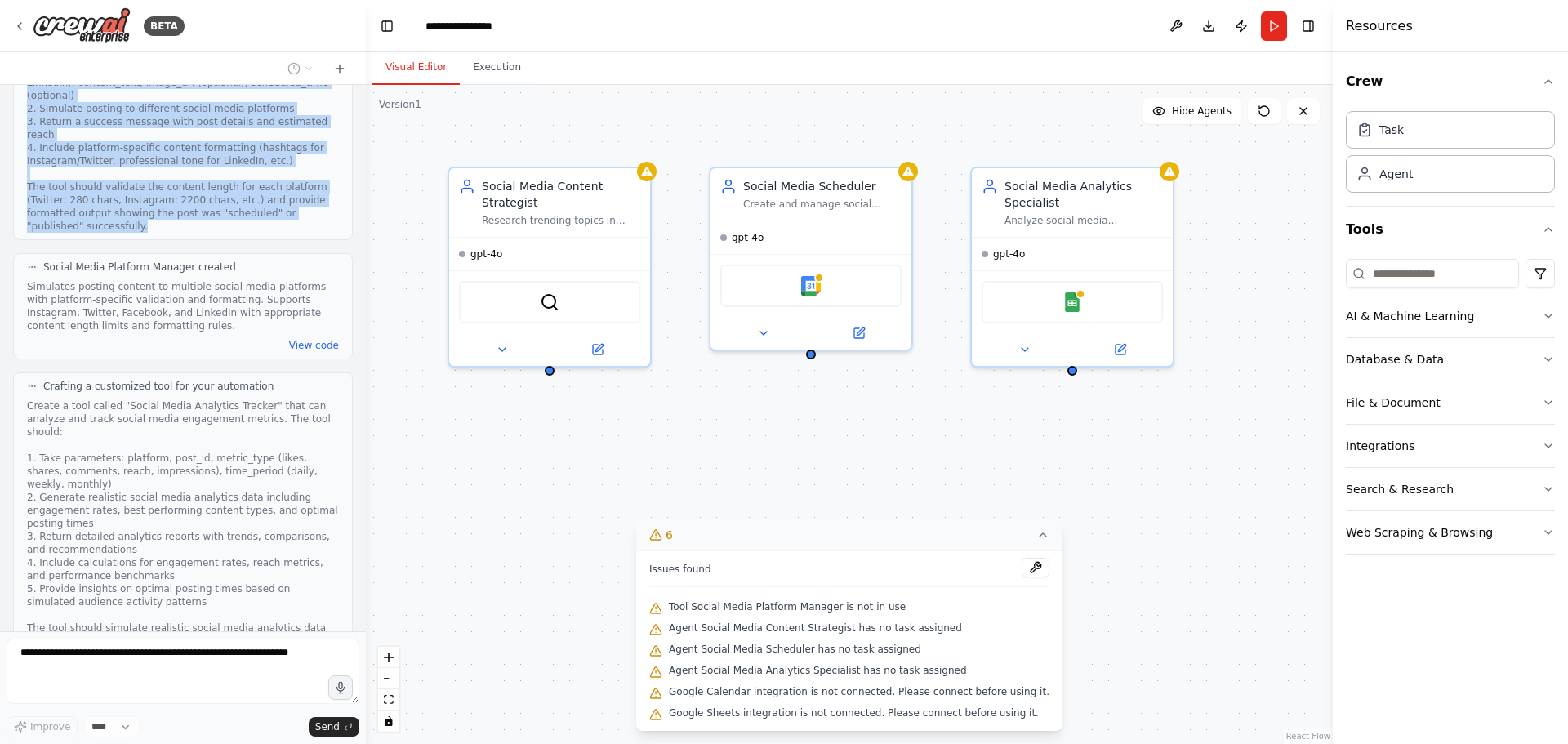
click at [608, 517] on div "Social Media Content Strategist Research trending topics in {industry} and gene…" at bounding box center [848, 414] width 966 height 659
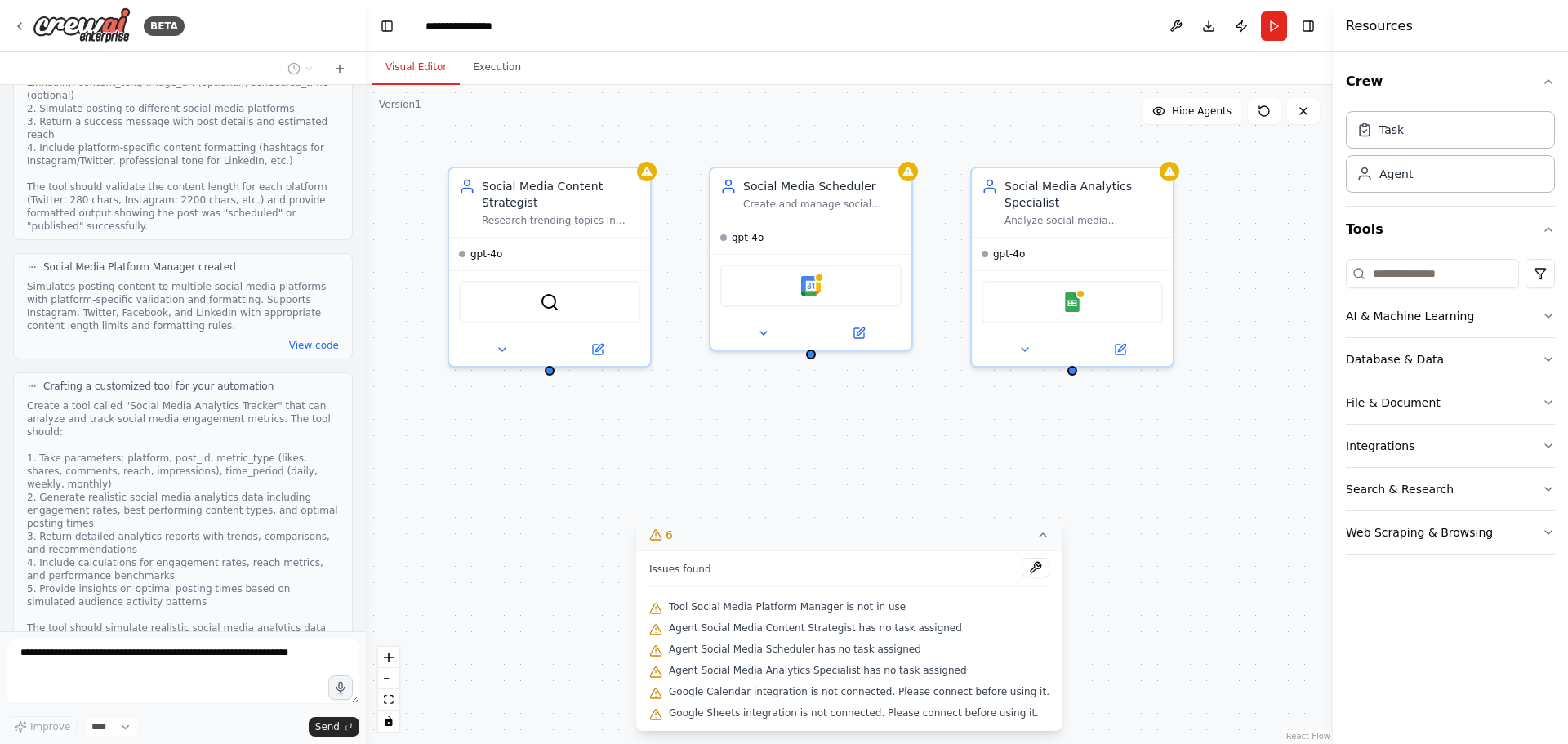
click at [183, 280] on div "Simulates posting content to multiple social media platforms with platform-spec…" at bounding box center [183, 306] width 312 height 53
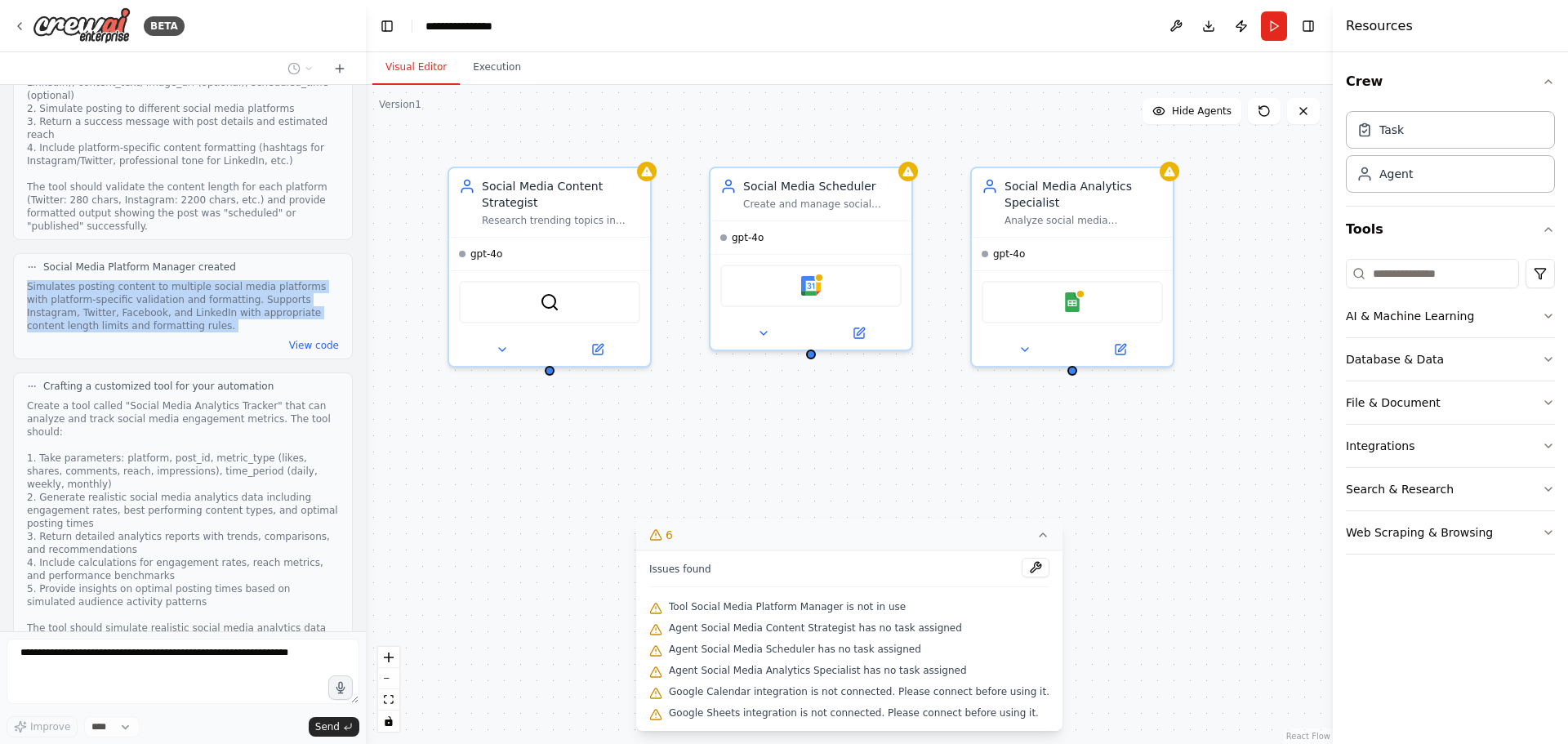
click at [183, 280] on div "Simulates posting content to multiple social media platforms with platform-spec…" at bounding box center [183, 306] width 312 height 53
click at [486, 441] on div "Social Media Content Strategist Research trending topics in {industry} and gene…" at bounding box center [848, 414] width 966 height 659
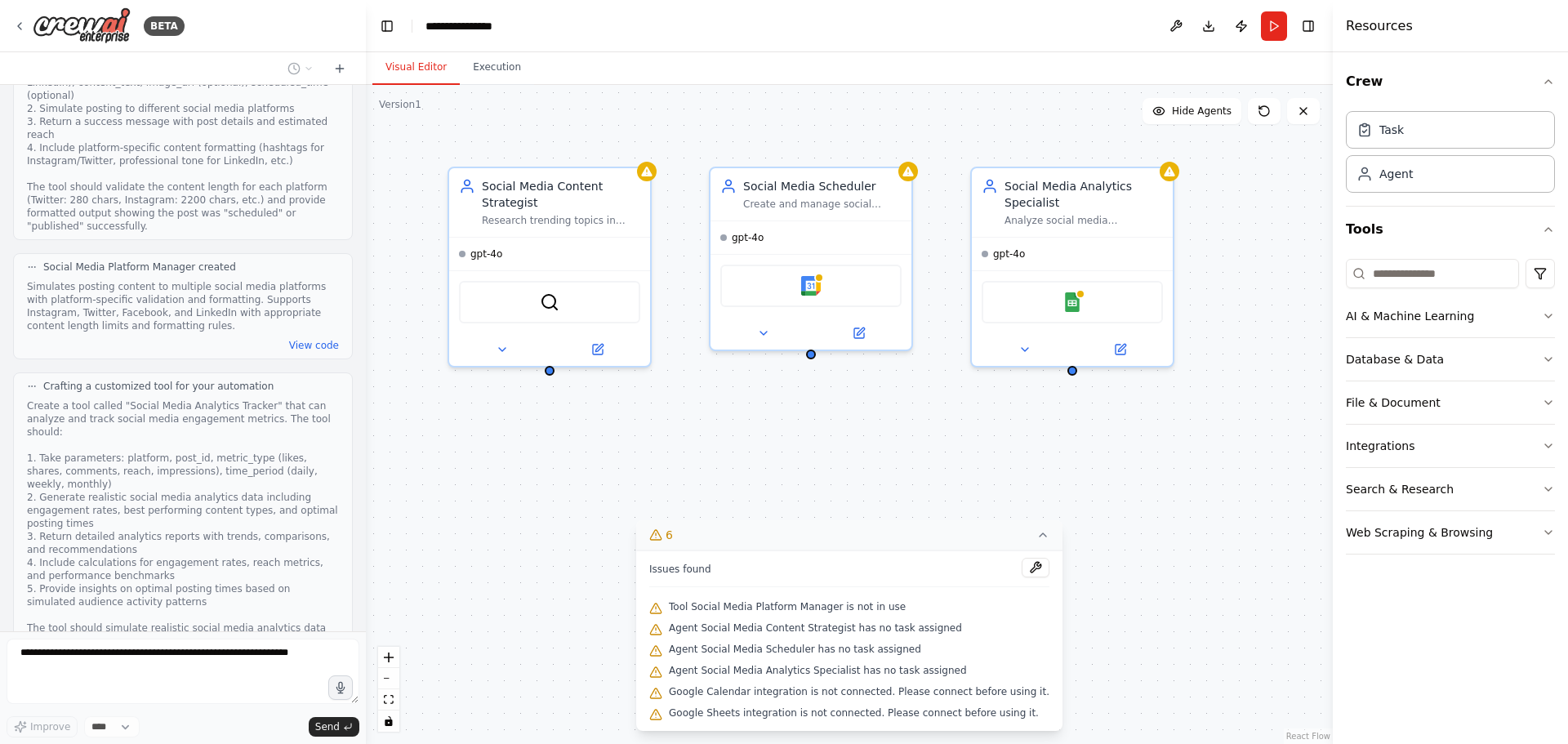
click at [193, 471] on div "Create a tool called "Social Media Analytics Tracker" that can analyze and trac…" at bounding box center [183, 529] width 312 height 261
click at [950, 521] on button "6" at bounding box center [848, 534] width 426 height 30
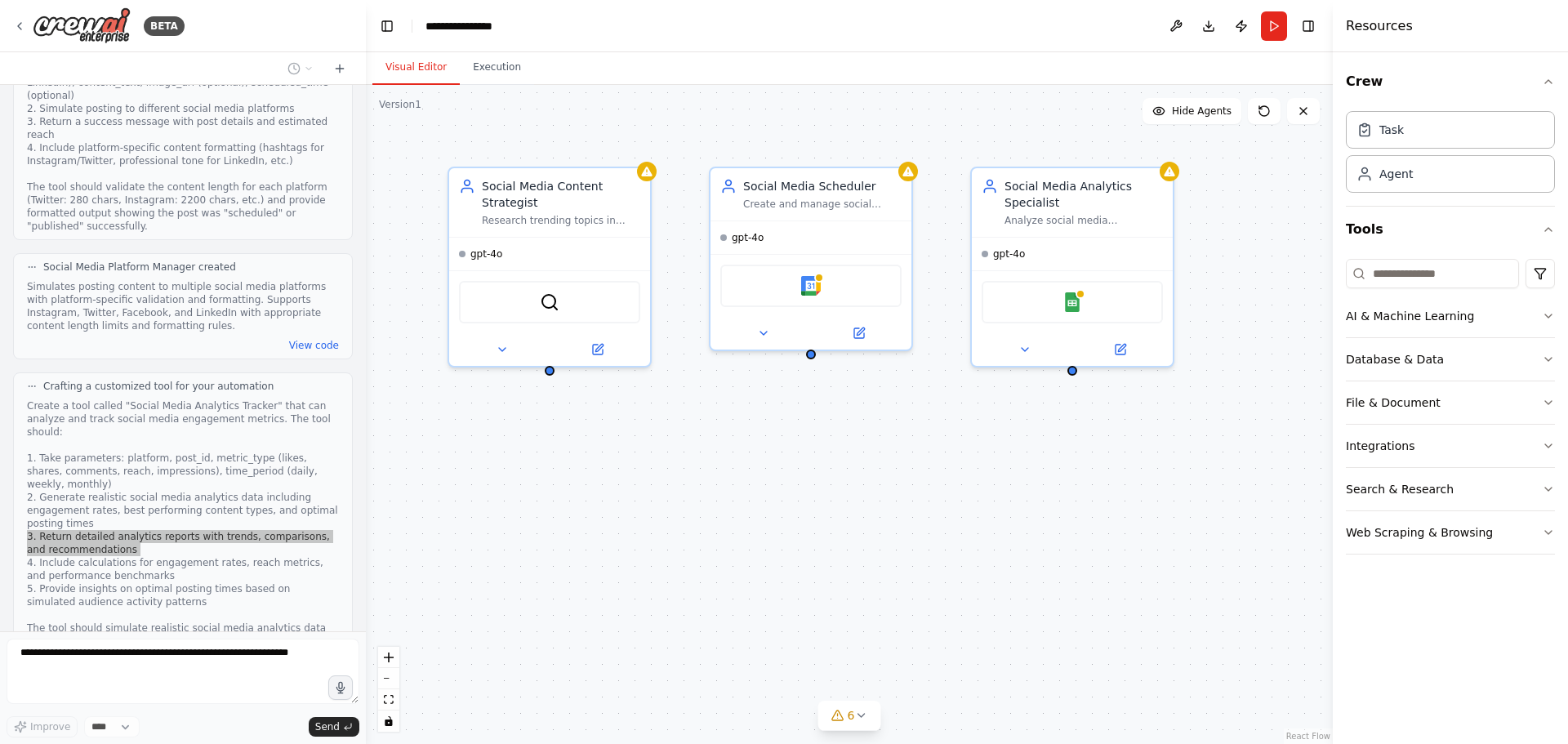
scroll to position [1273, 0]
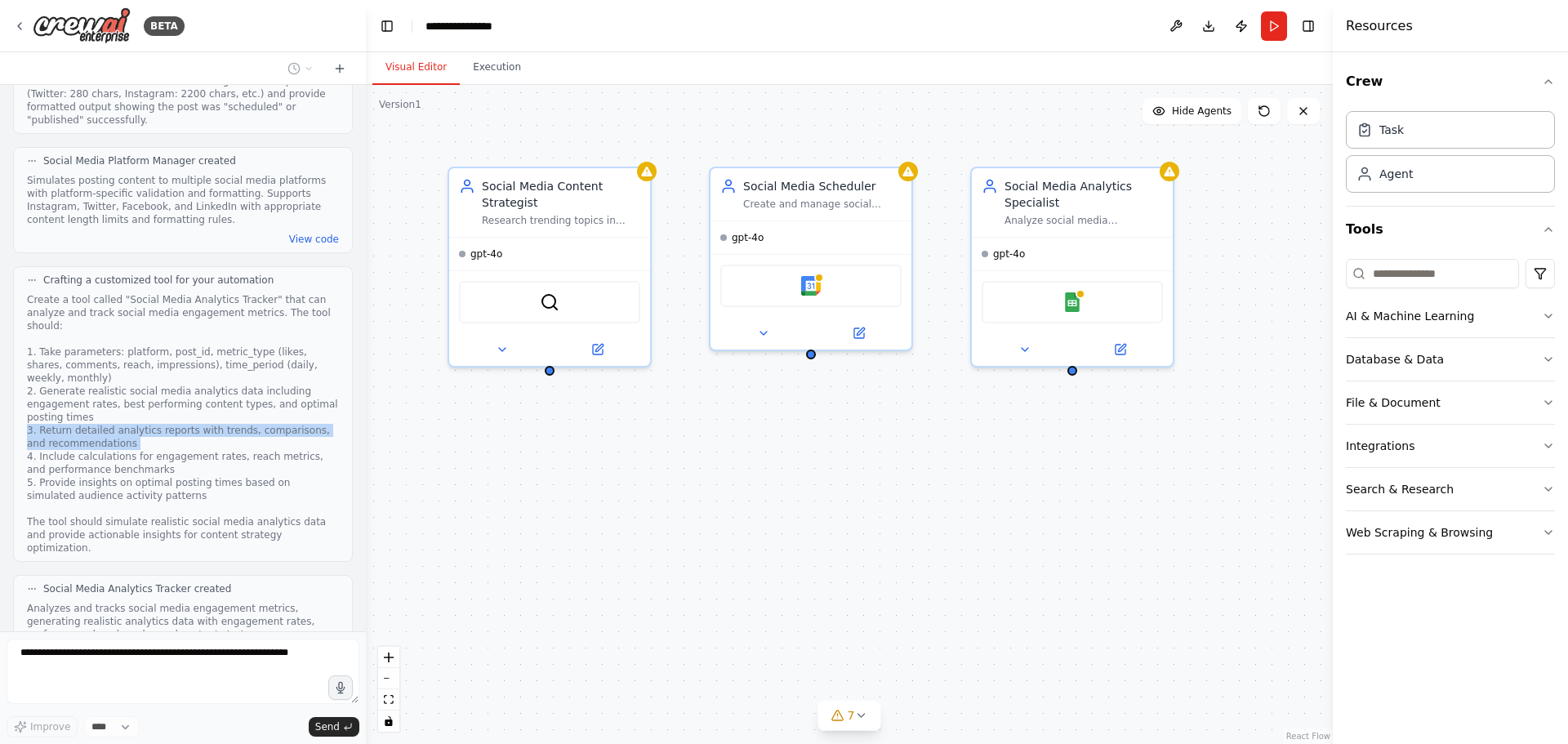
click at [167, 369] on div "Create a tool called "Social Media Analytics Tracker" that can analyze and trac…" at bounding box center [183, 424] width 312 height 261
click at [566, 504] on div "Social Media Content Strategist Research trending topics in {industry} and gene…" at bounding box center [848, 414] width 966 height 659
click at [511, 352] on button at bounding box center [501, 346] width 93 height 20
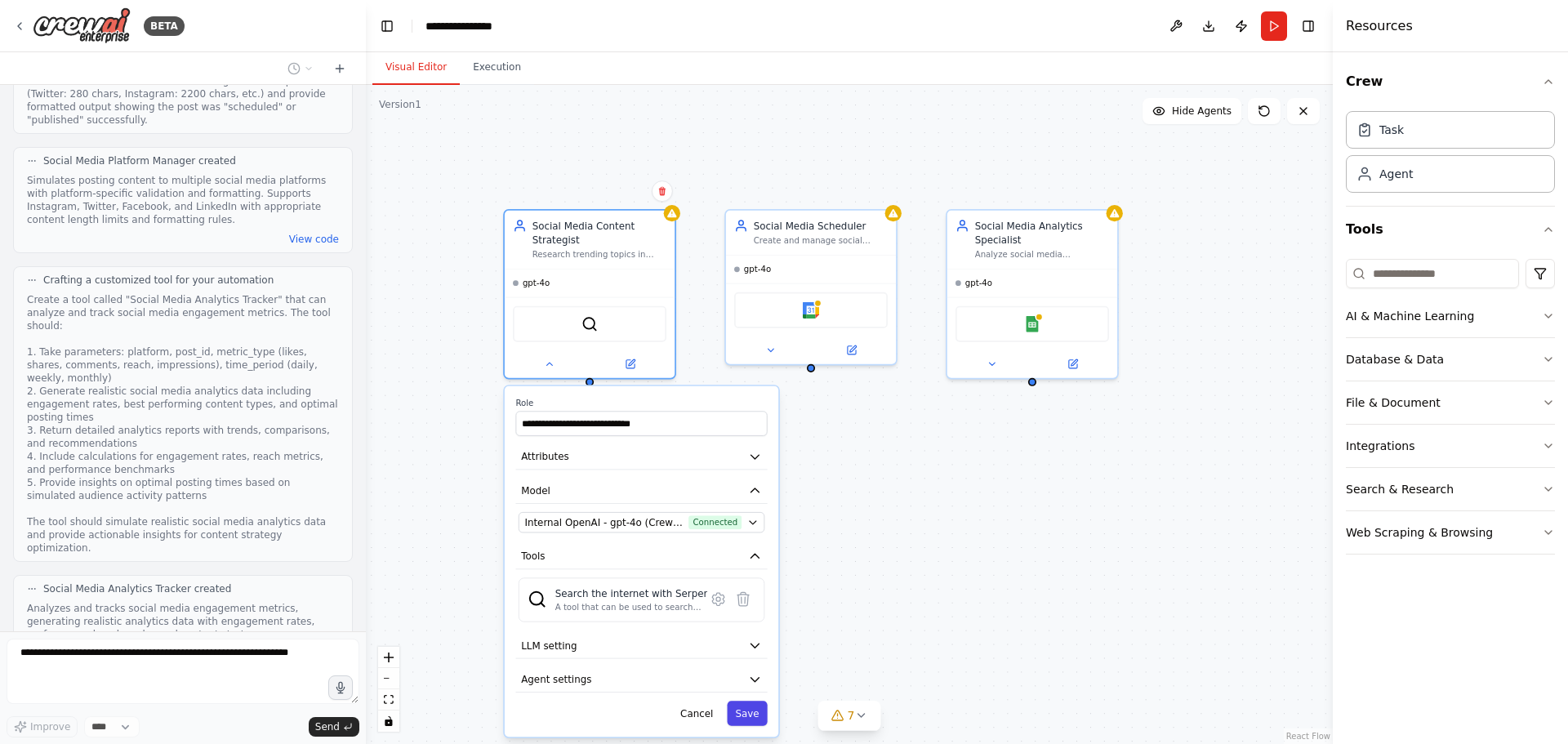
click at [743, 708] on button "Save" at bounding box center [746, 712] width 40 height 24
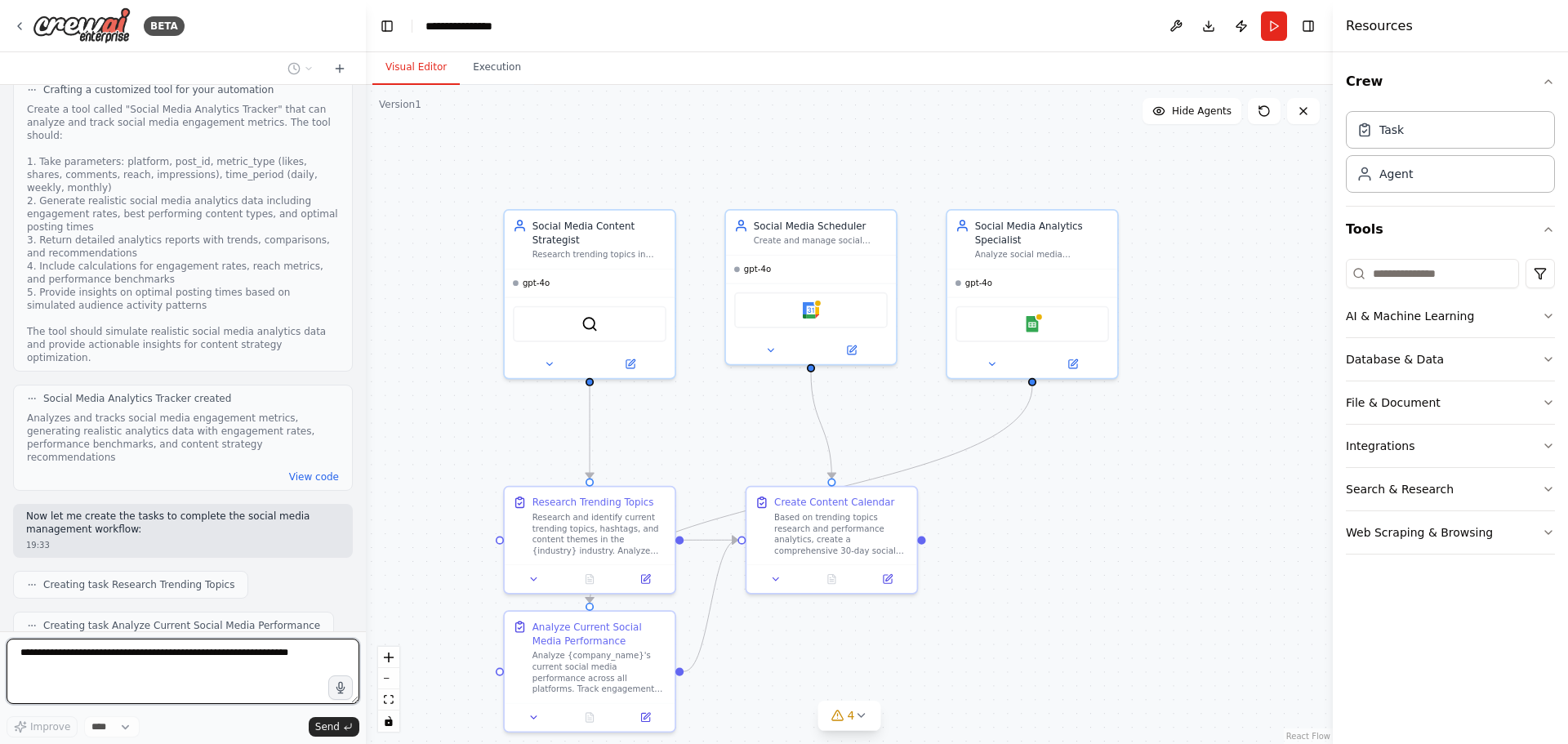
scroll to position [1474, 0]
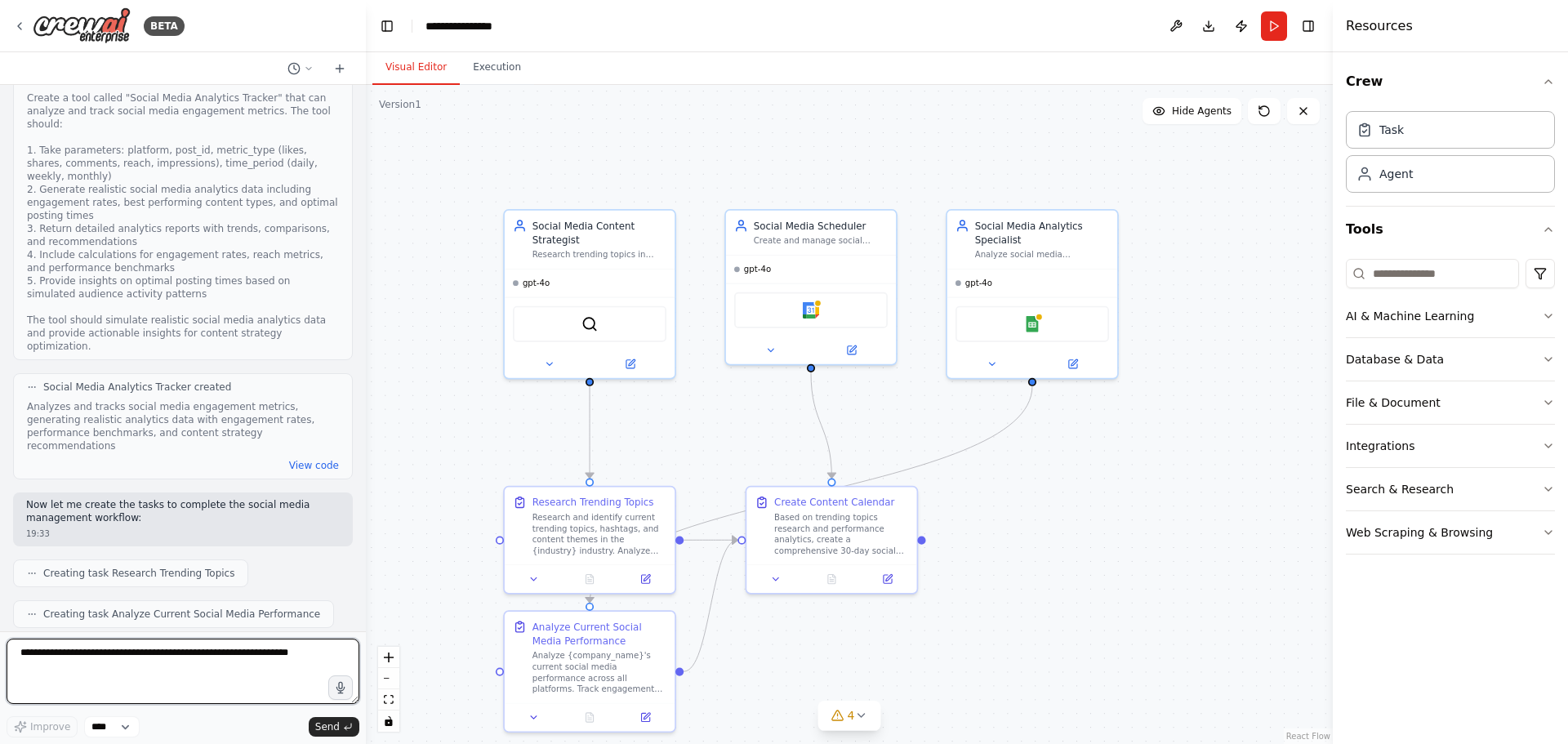
click at [133, 667] on textarea at bounding box center [183, 671] width 353 height 65
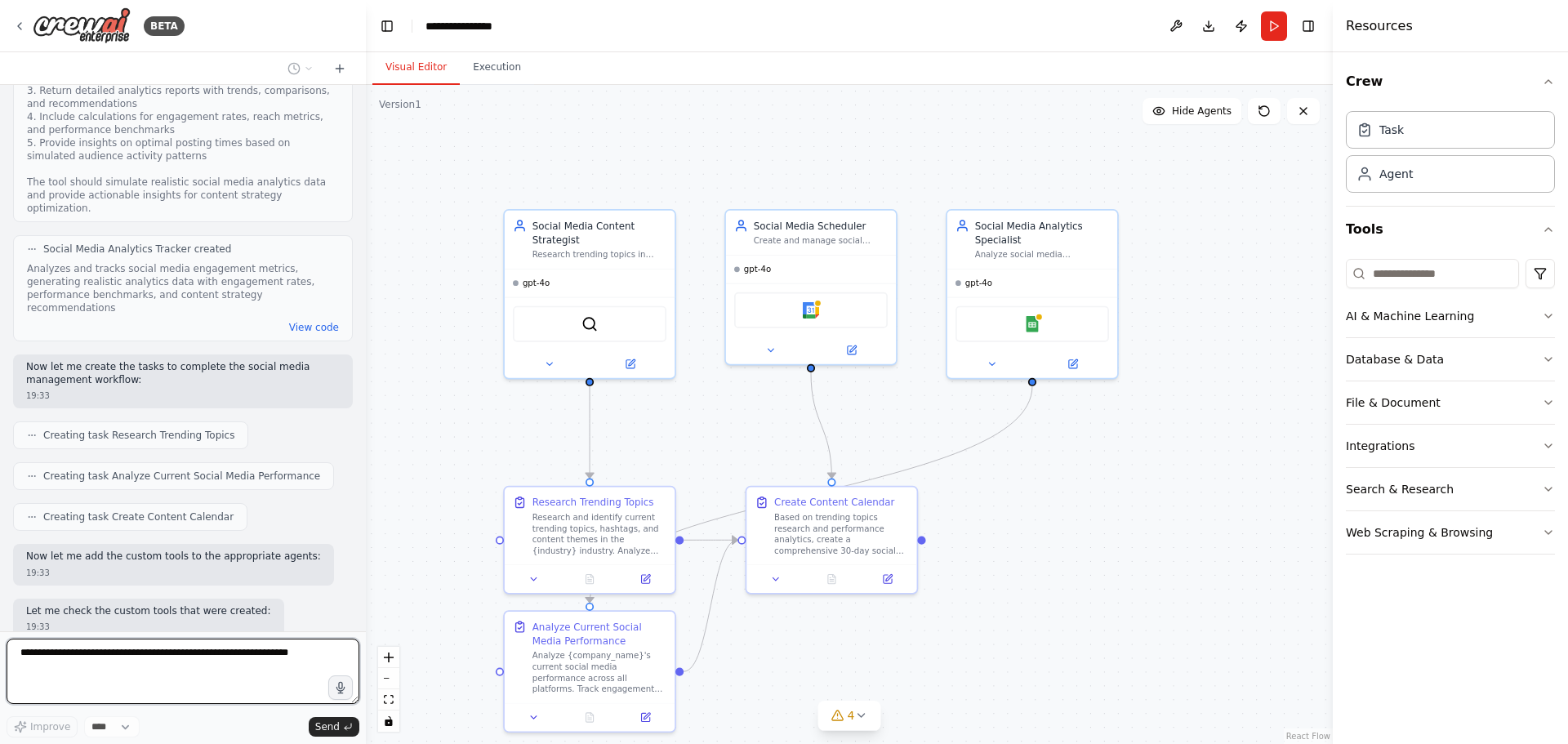
scroll to position [1624, 0]
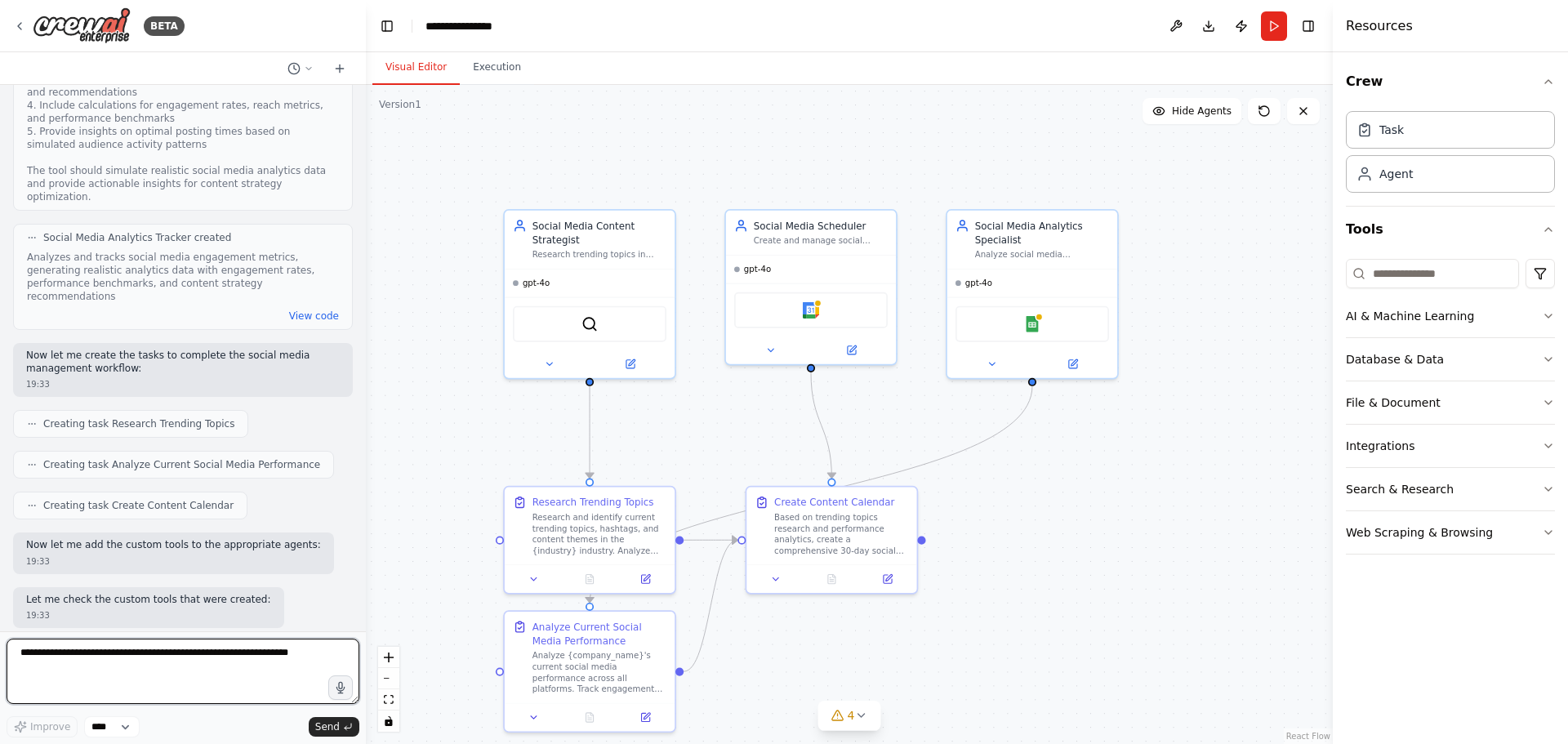
click at [206, 651] on textarea at bounding box center [183, 671] width 353 height 65
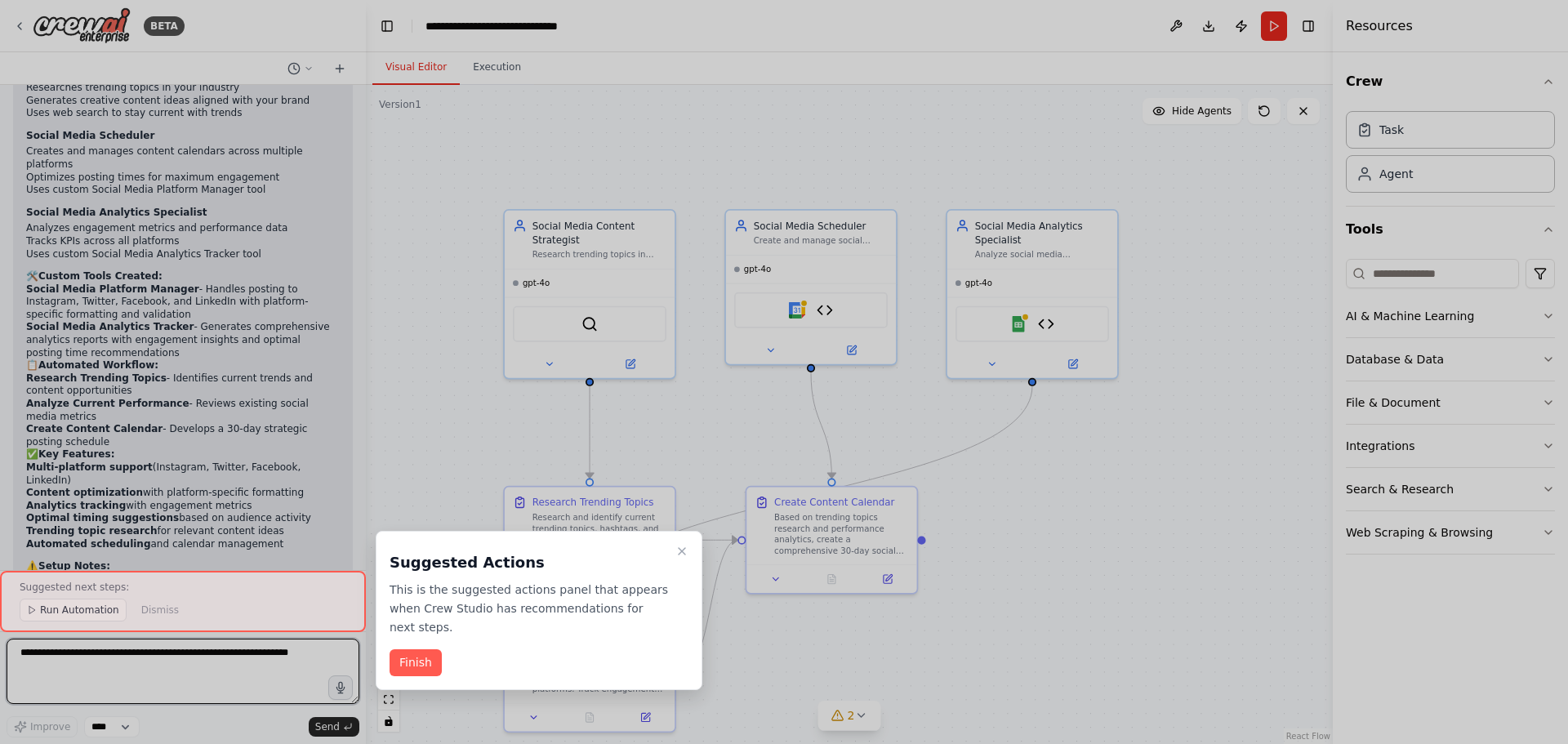
scroll to position [2761, 0]
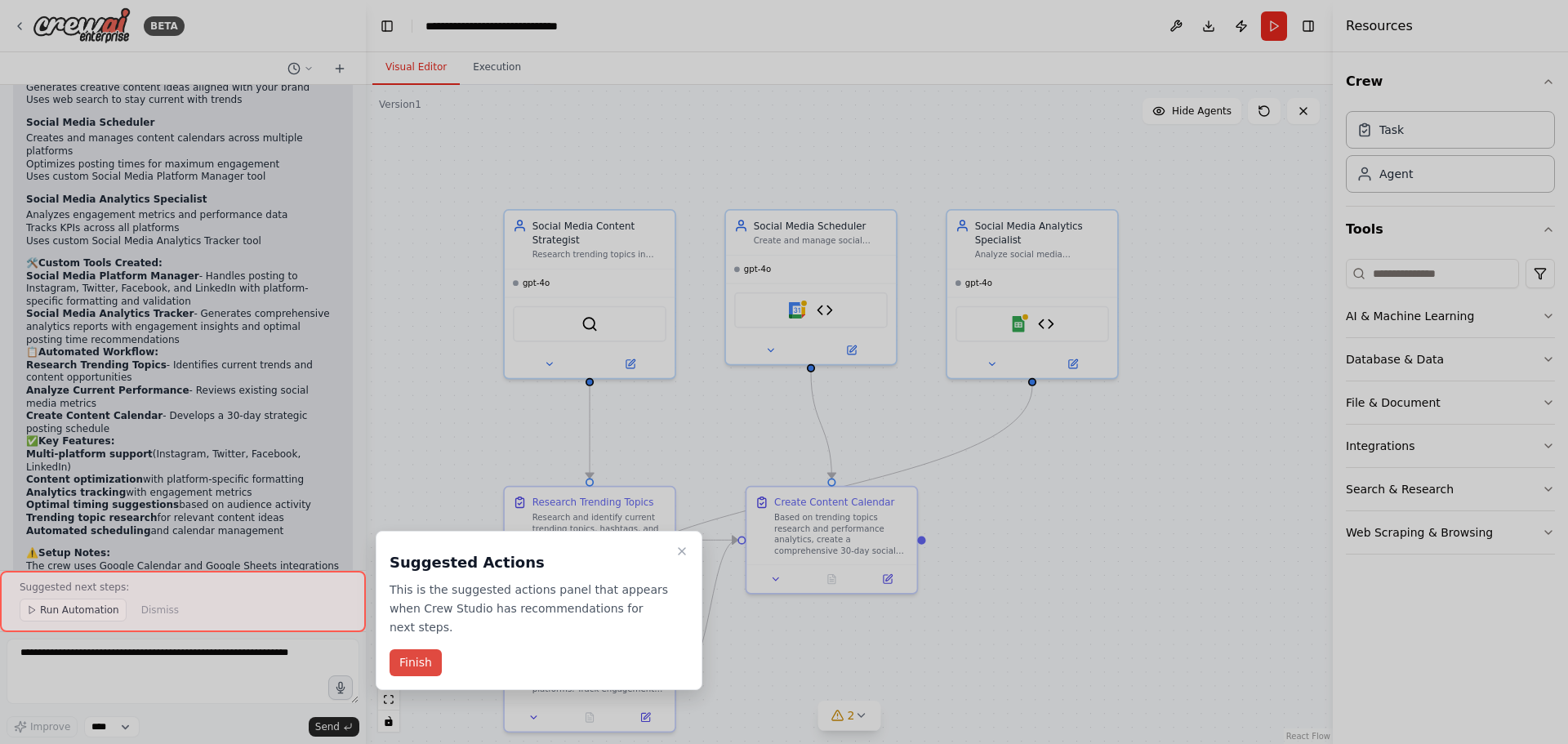
click at [433, 649] on button "Finish" at bounding box center [415, 663] width 53 height 27
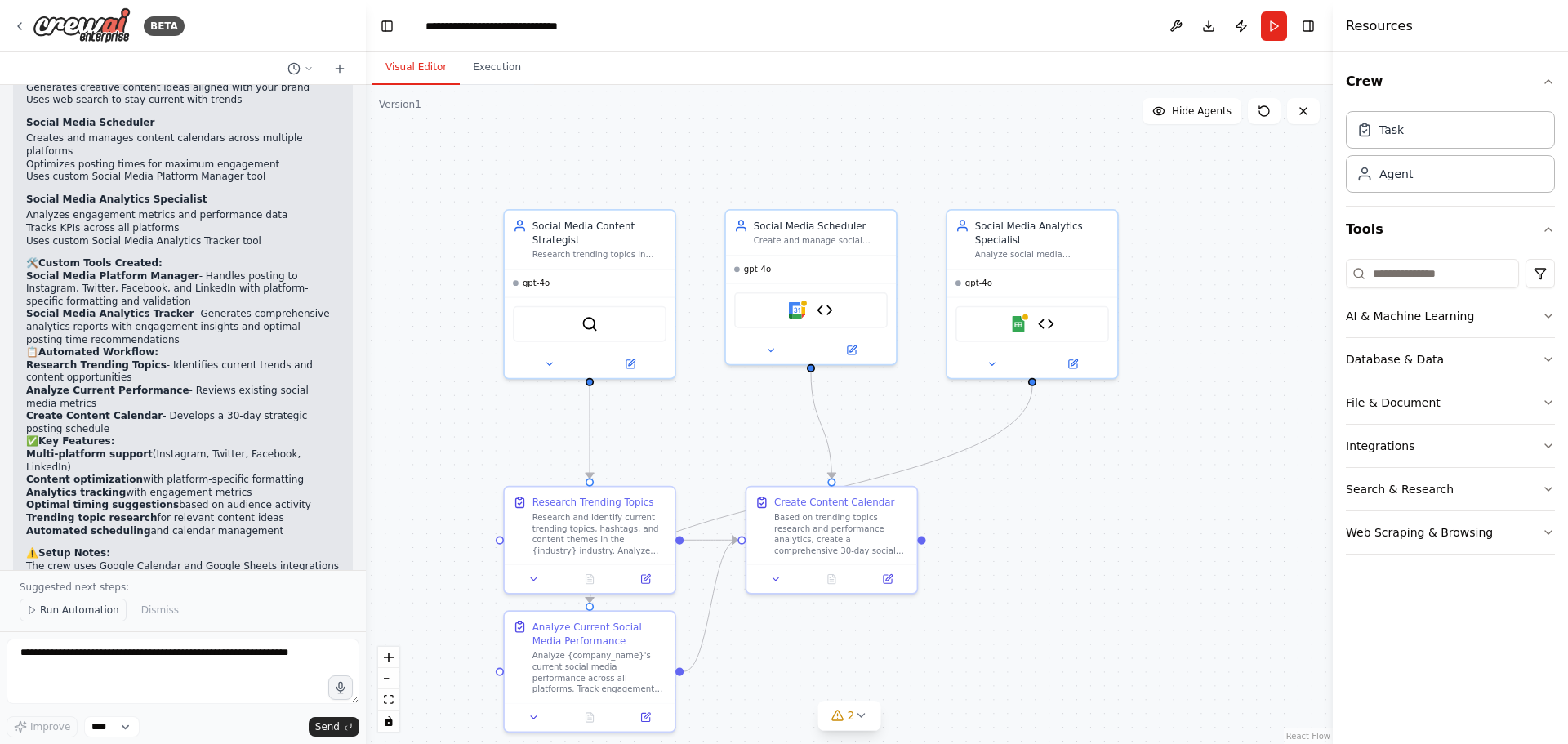
click at [41, 613] on span "Run Automation" at bounding box center [79, 609] width 79 height 13
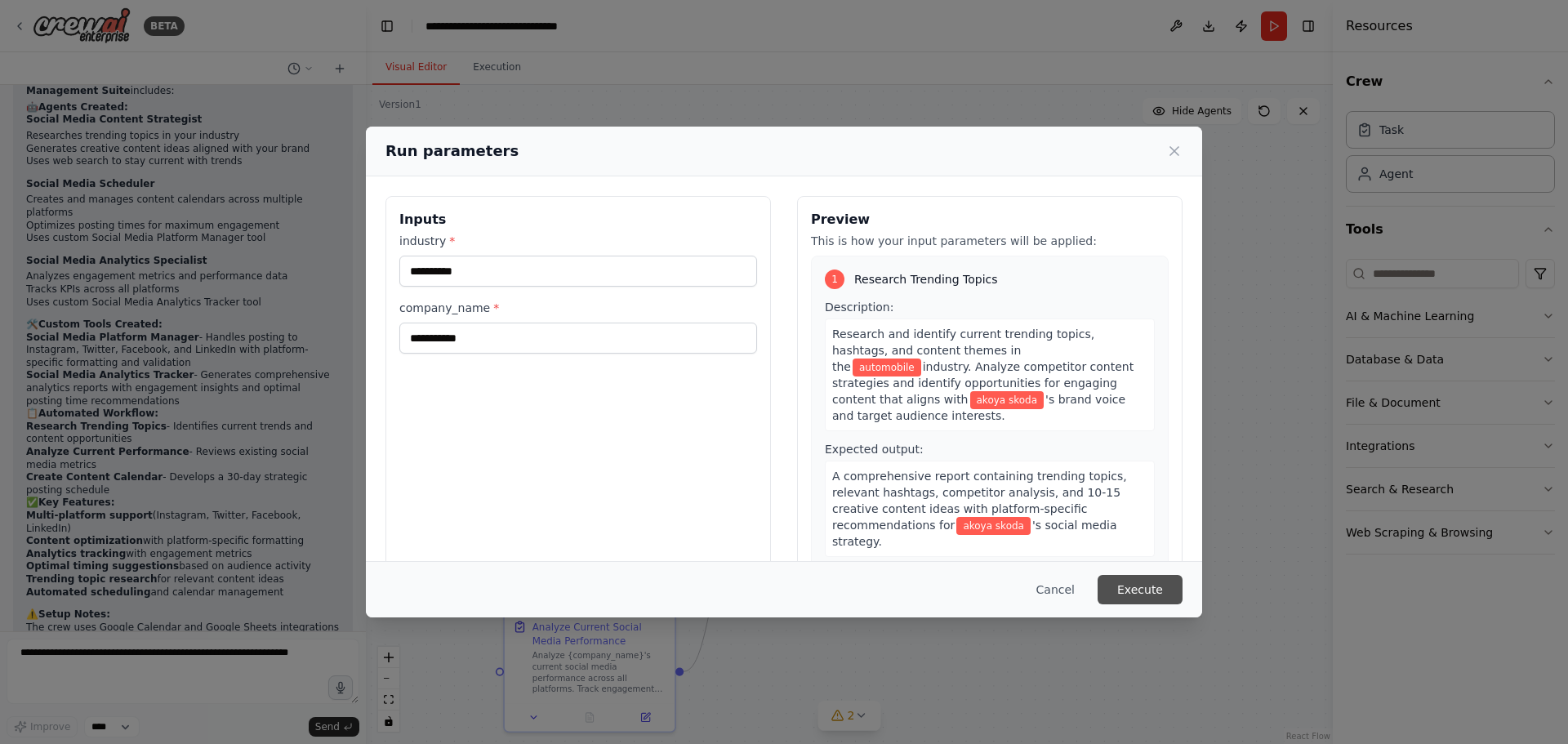
click at [1153, 583] on button "Execute" at bounding box center [1139, 589] width 85 height 29
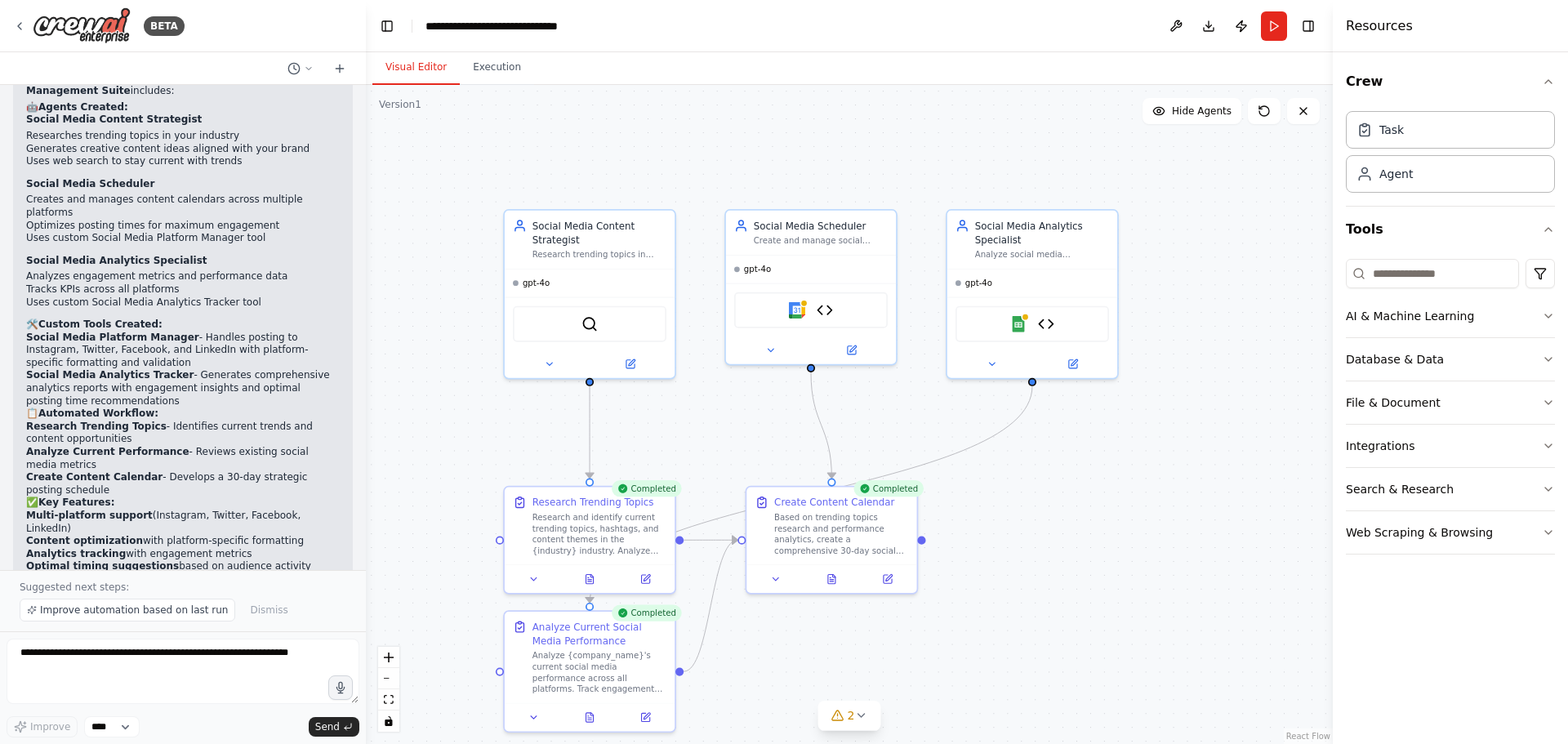
scroll to position [2761, 0]
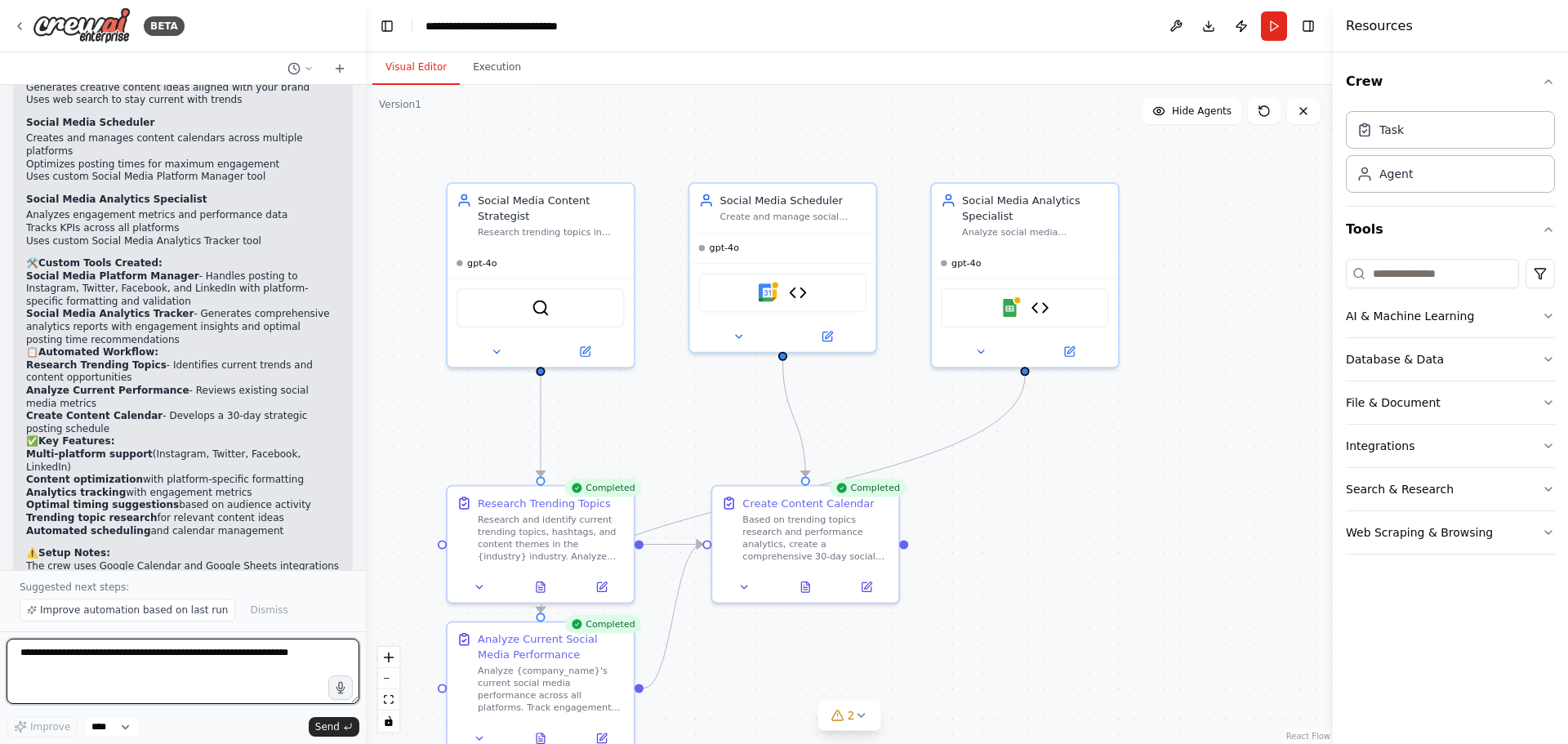
click at [227, 666] on textarea at bounding box center [183, 671] width 353 height 65
type textarea "**********"
click at [17, 26] on icon at bounding box center [19, 25] width 13 height 13
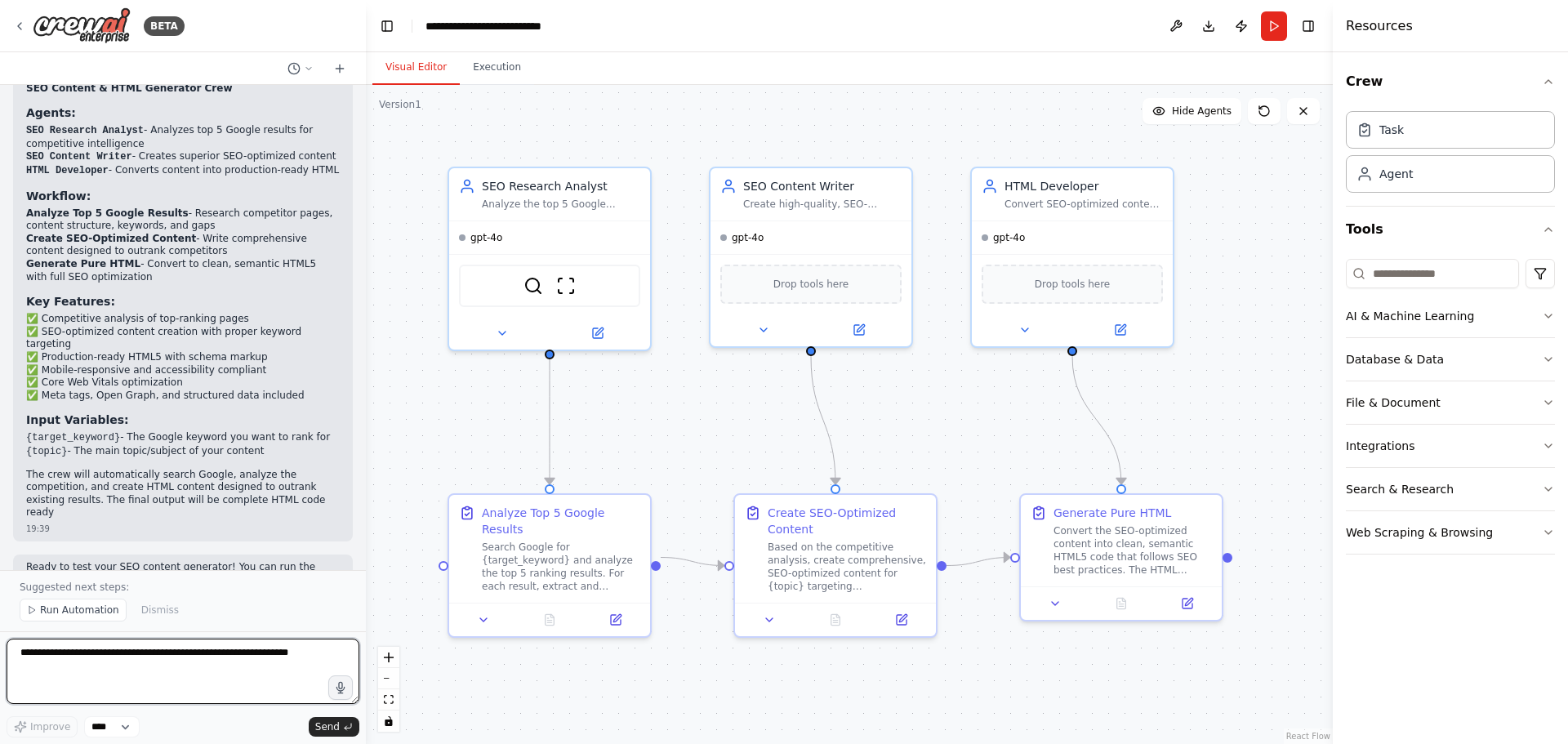
scroll to position [926, 0]
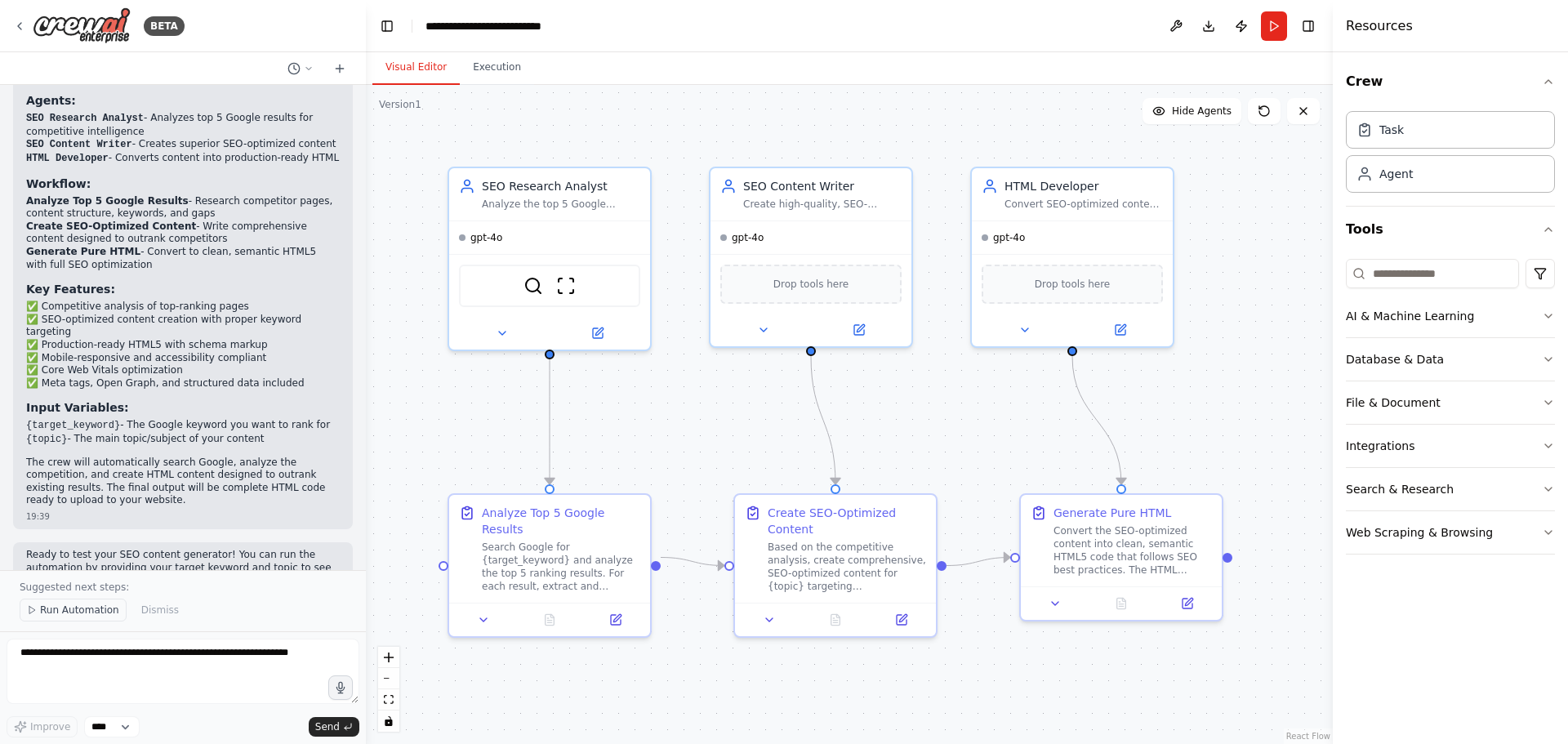
click at [63, 604] on button "Run Automation" at bounding box center [73, 609] width 107 height 22
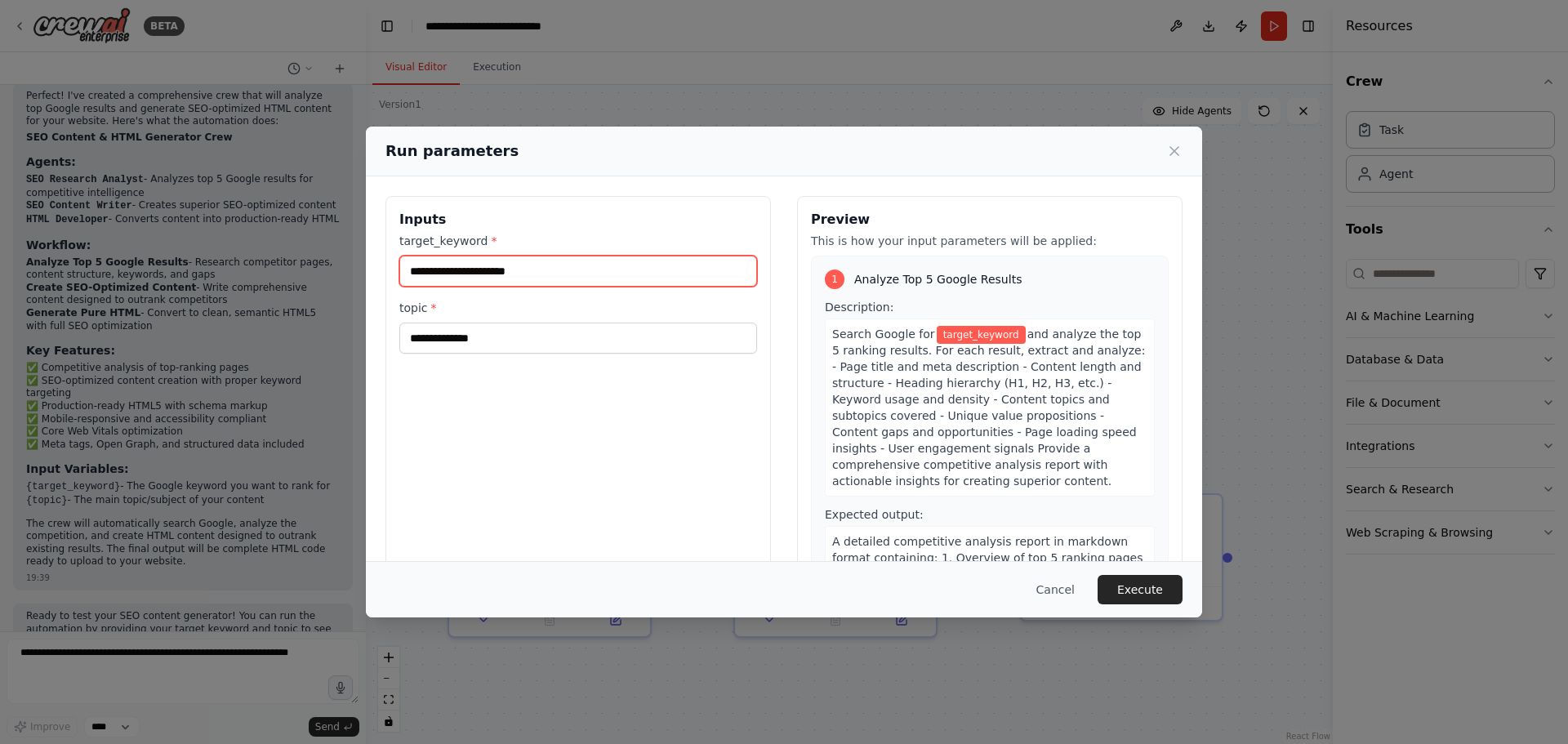
click at [529, 282] on input "target_keyword *" at bounding box center [577, 271] width 358 height 31
paste input "**********"
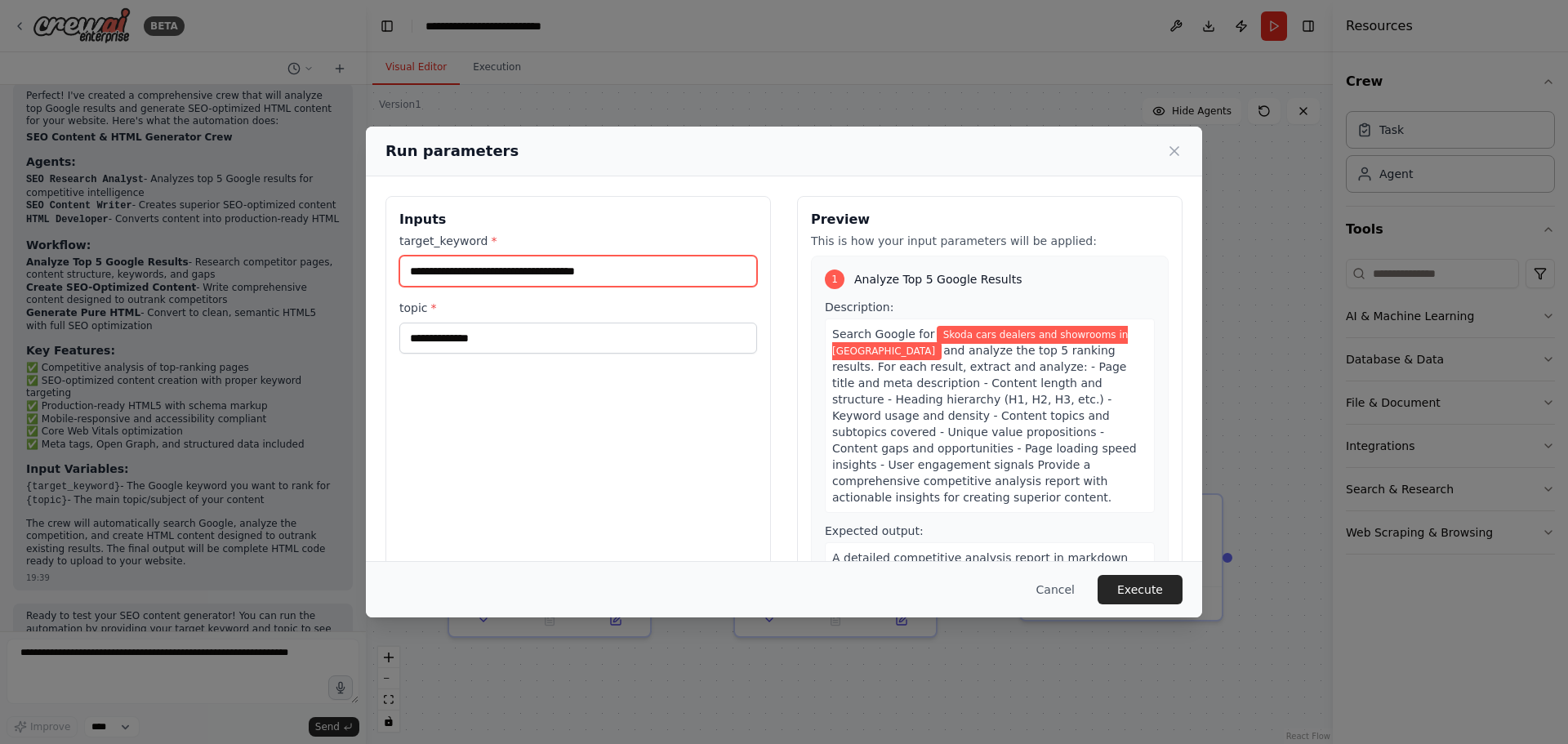
type input "**********"
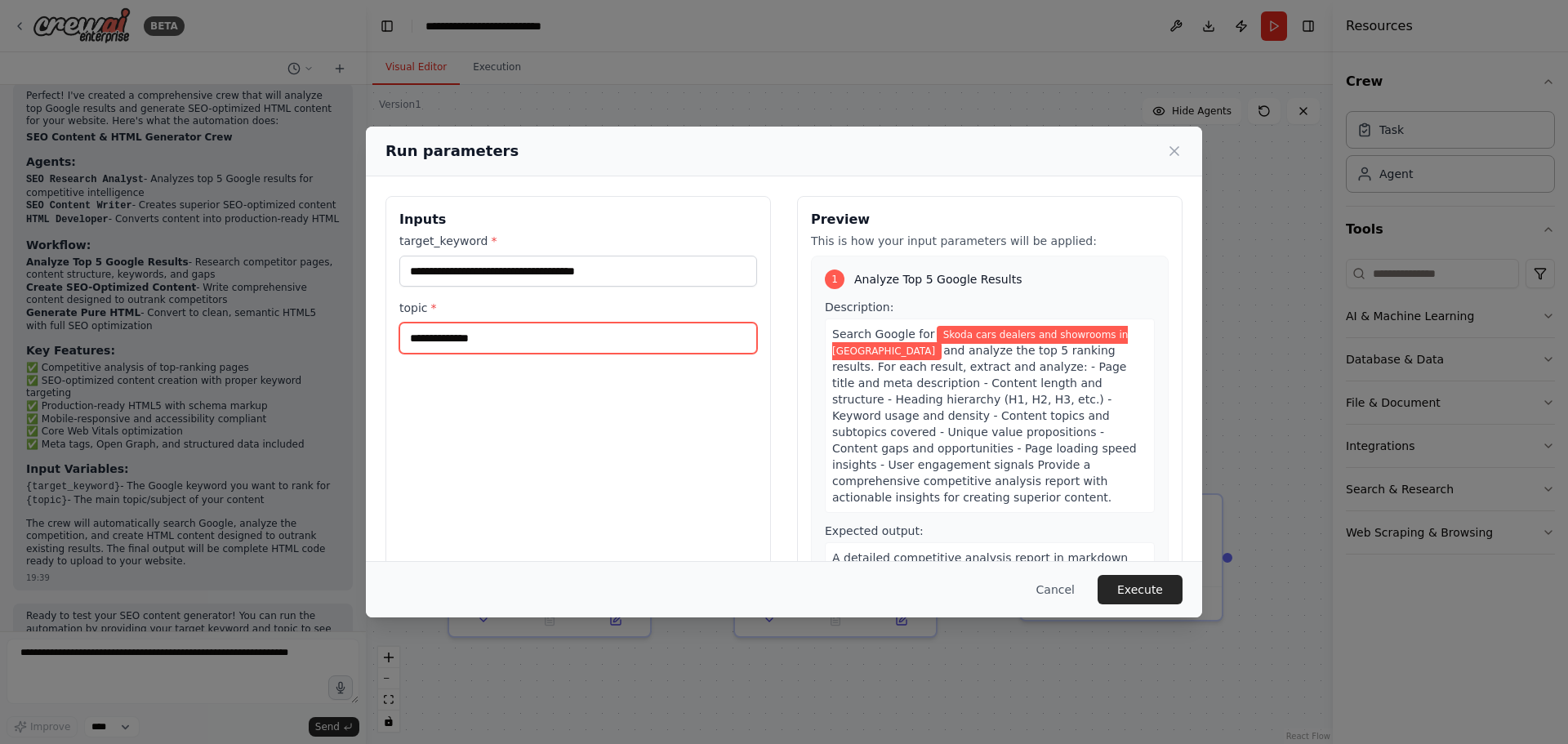
click at [569, 332] on input "topic *" at bounding box center [577, 338] width 358 height 31
type input "**********"
click at [1138, 585] on button "Execute" at bounding box center [1139, 589] width 85 height 29
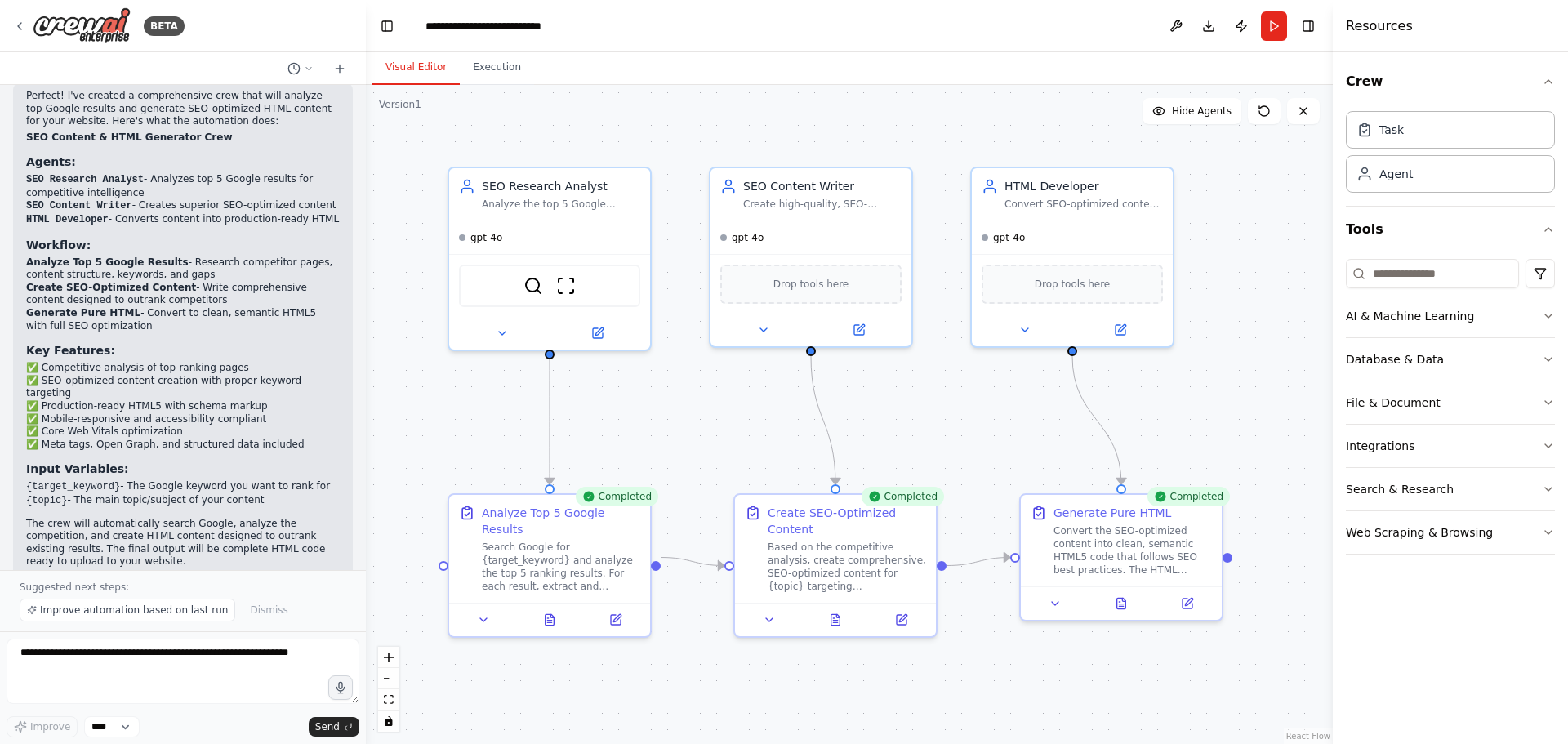
scroll to position [926, 0]
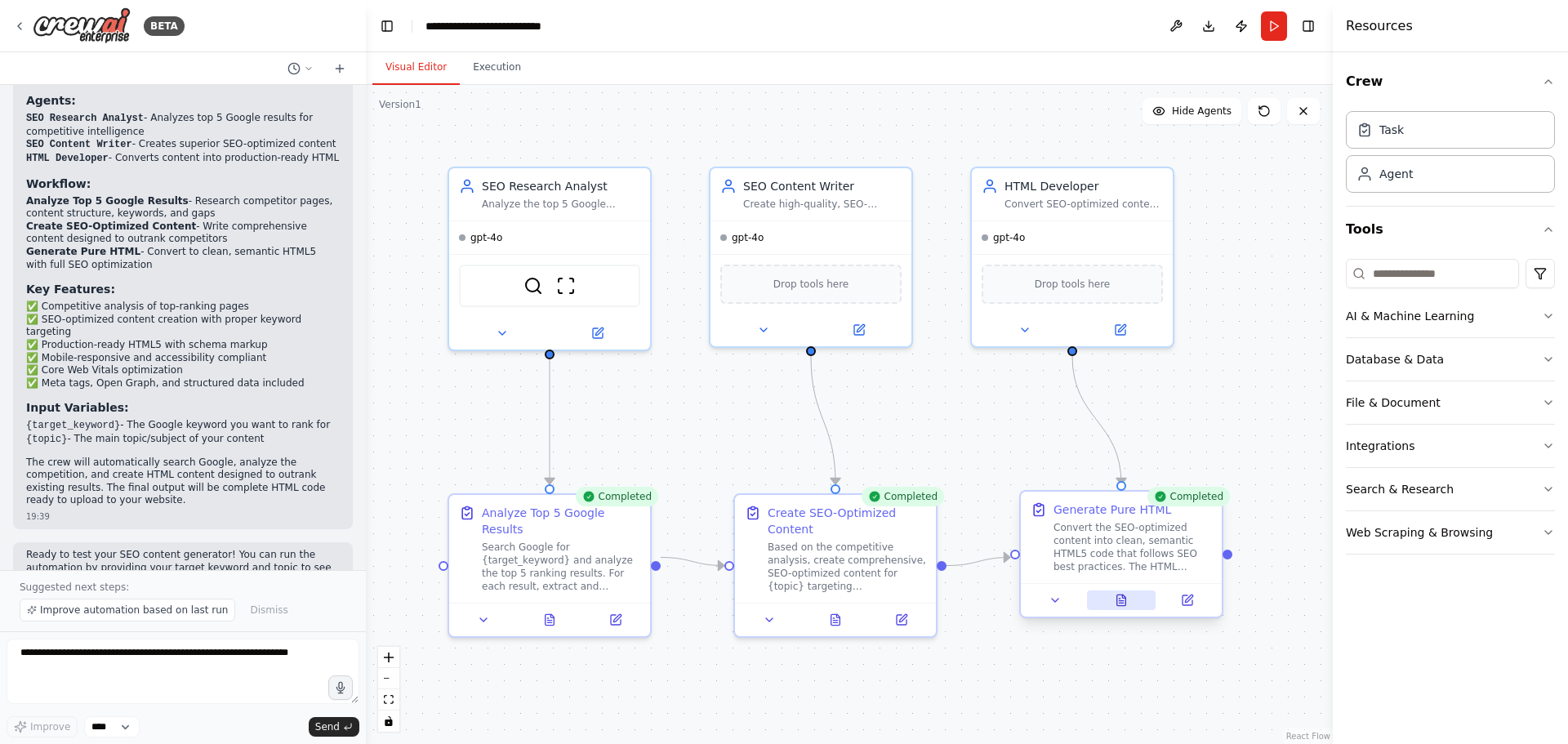
click at [1122, 603] on icon at bounding box center [1120, 603] width 4 height 0
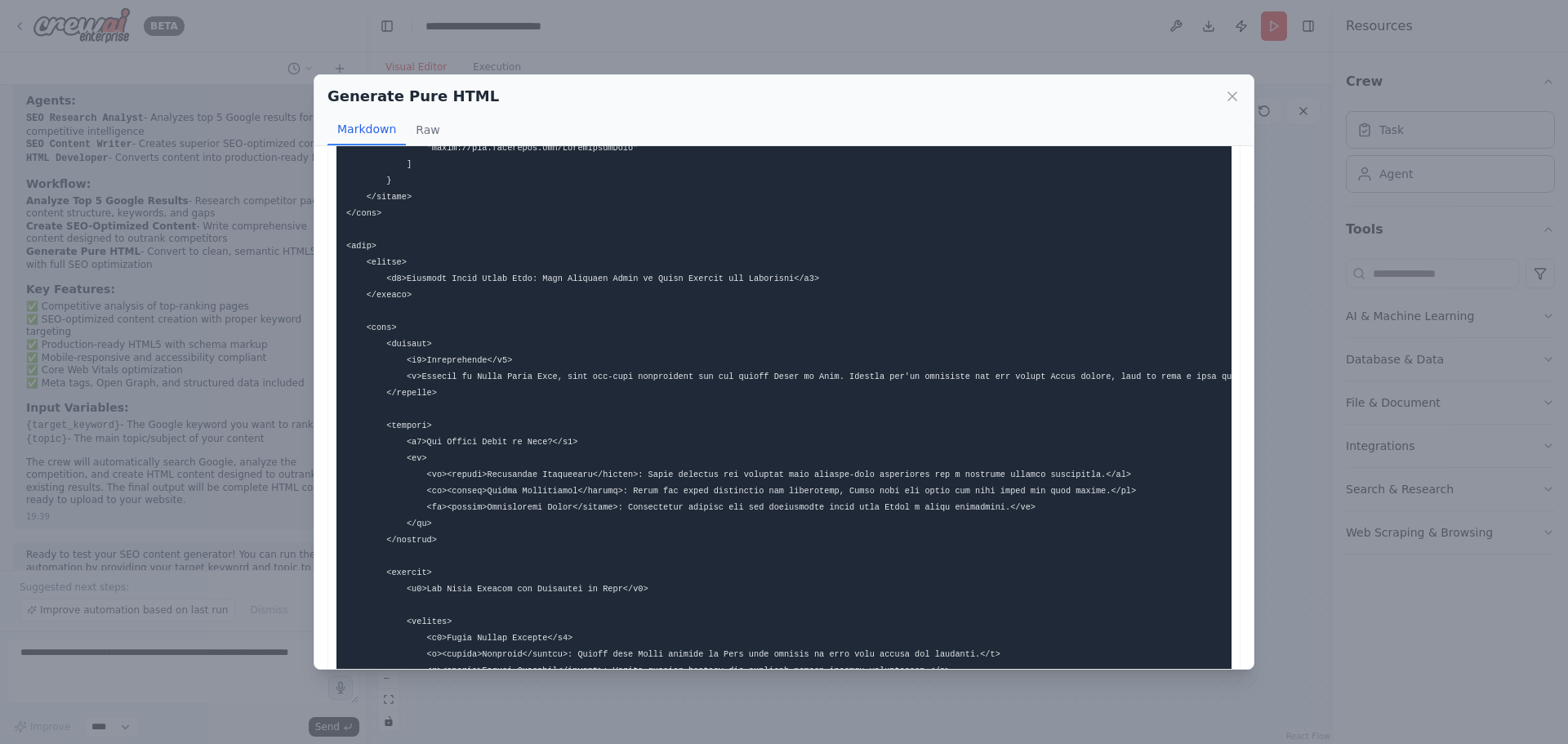
scroll to position [840, 0]
click at [428, 133] on button "Raw" at bounding box center [427, 130] width 43 height 31
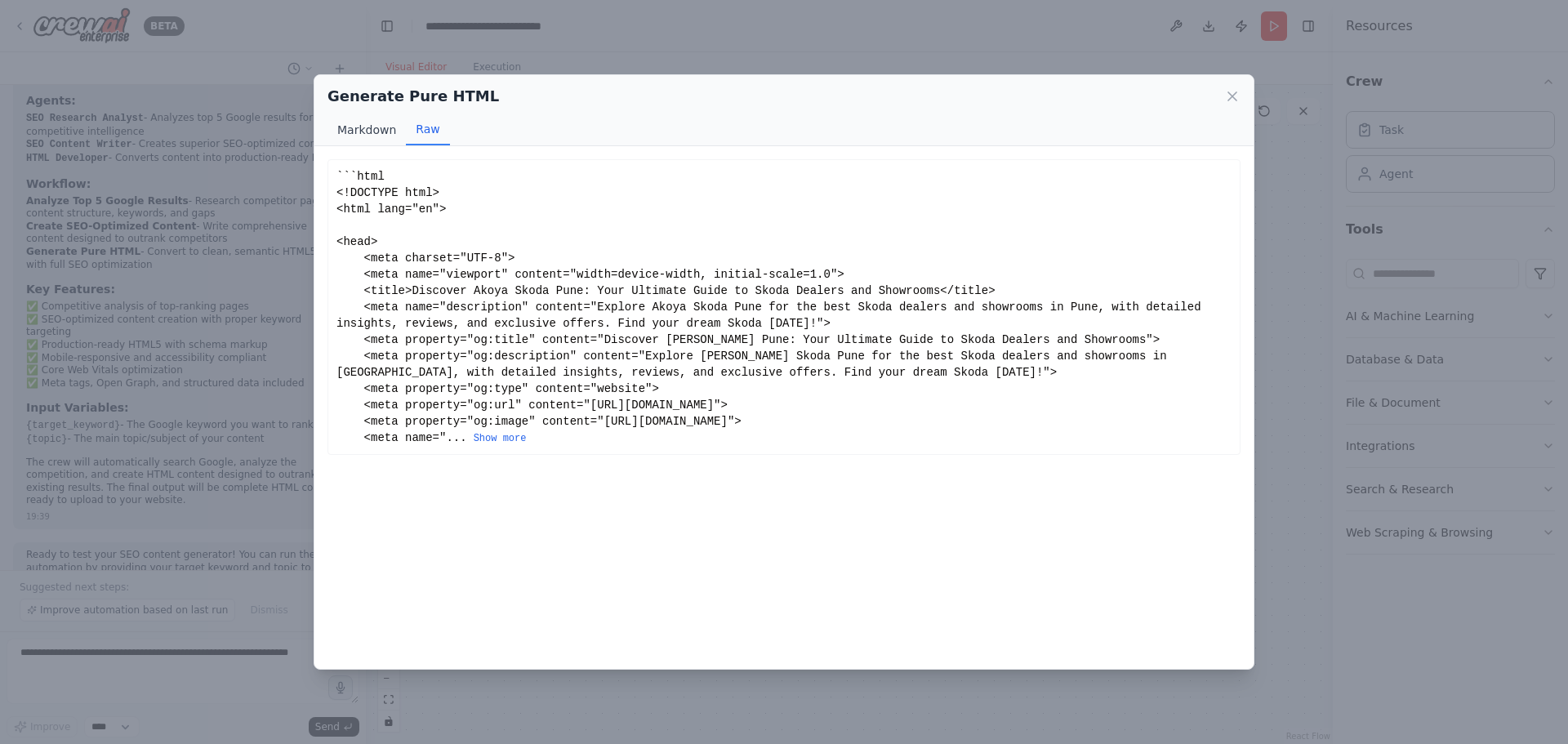
click at [364, 132] on button "Markdown" at bounding box center [367, 130] width 78 height 31
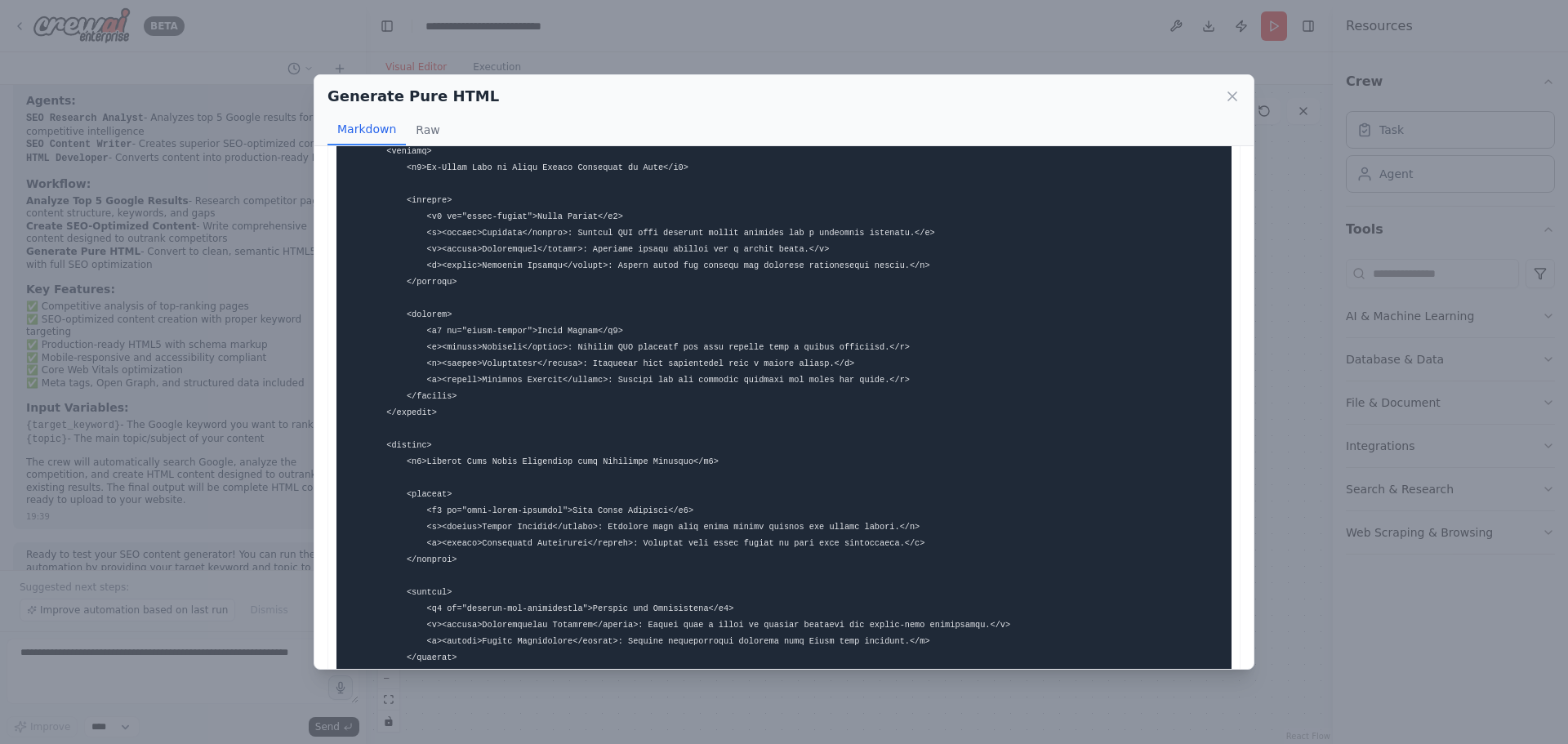
scroll to position [1893, 0]
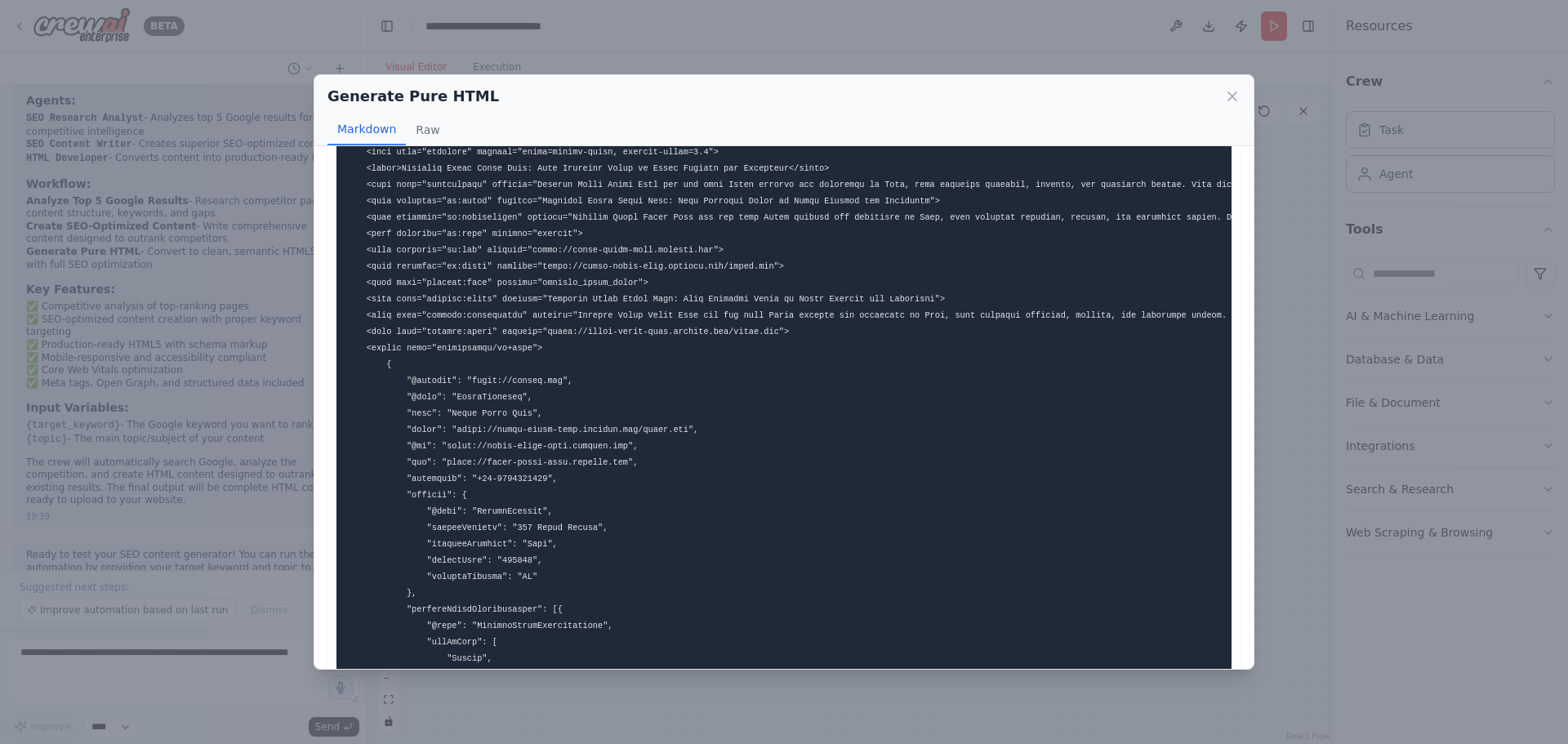
scroll to position [0, 0]
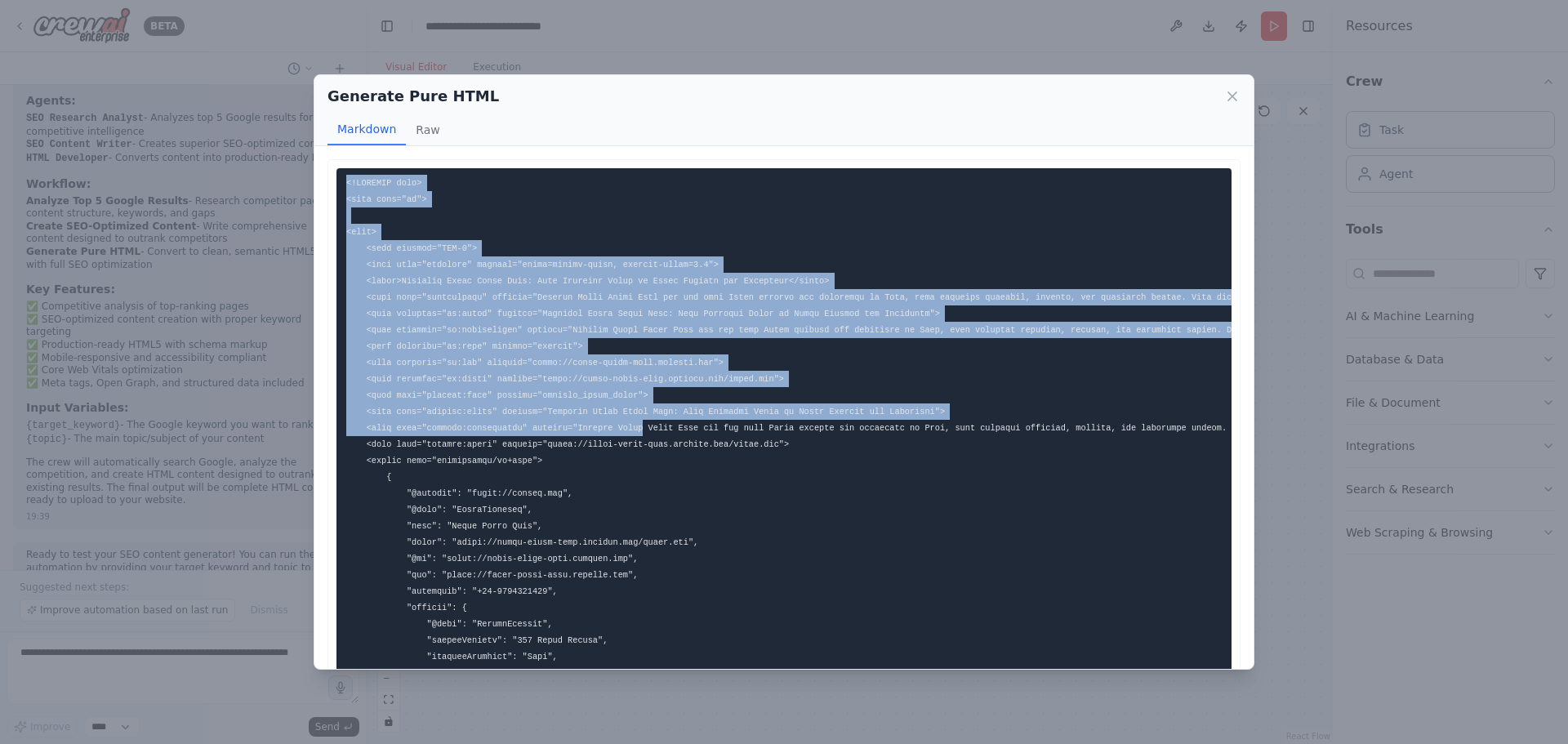
drag, startPoint x: 345, startPoint y: 185, endPoint x: 621, endPoint y: 434, distance: 371.7
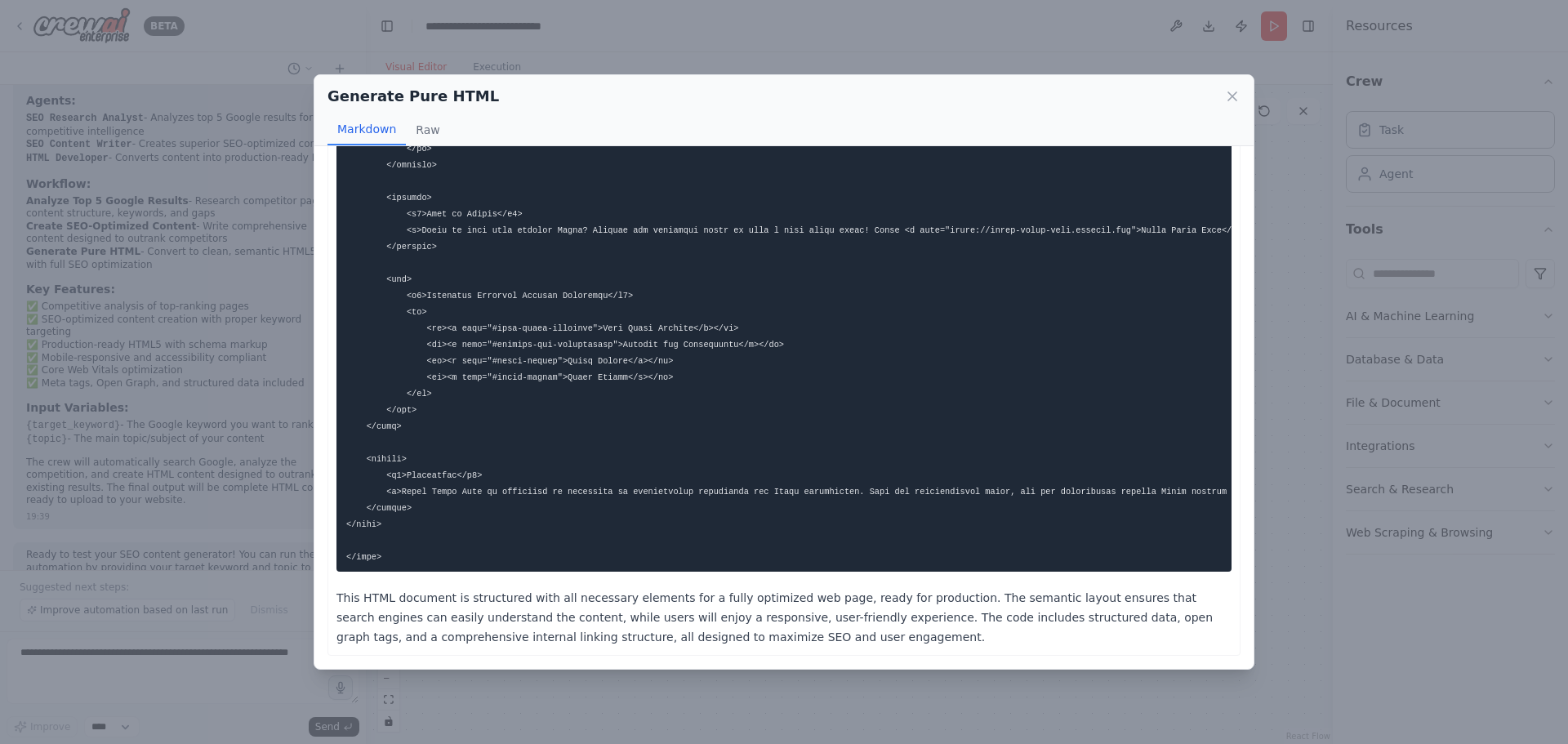
scroll to position [32, 0]
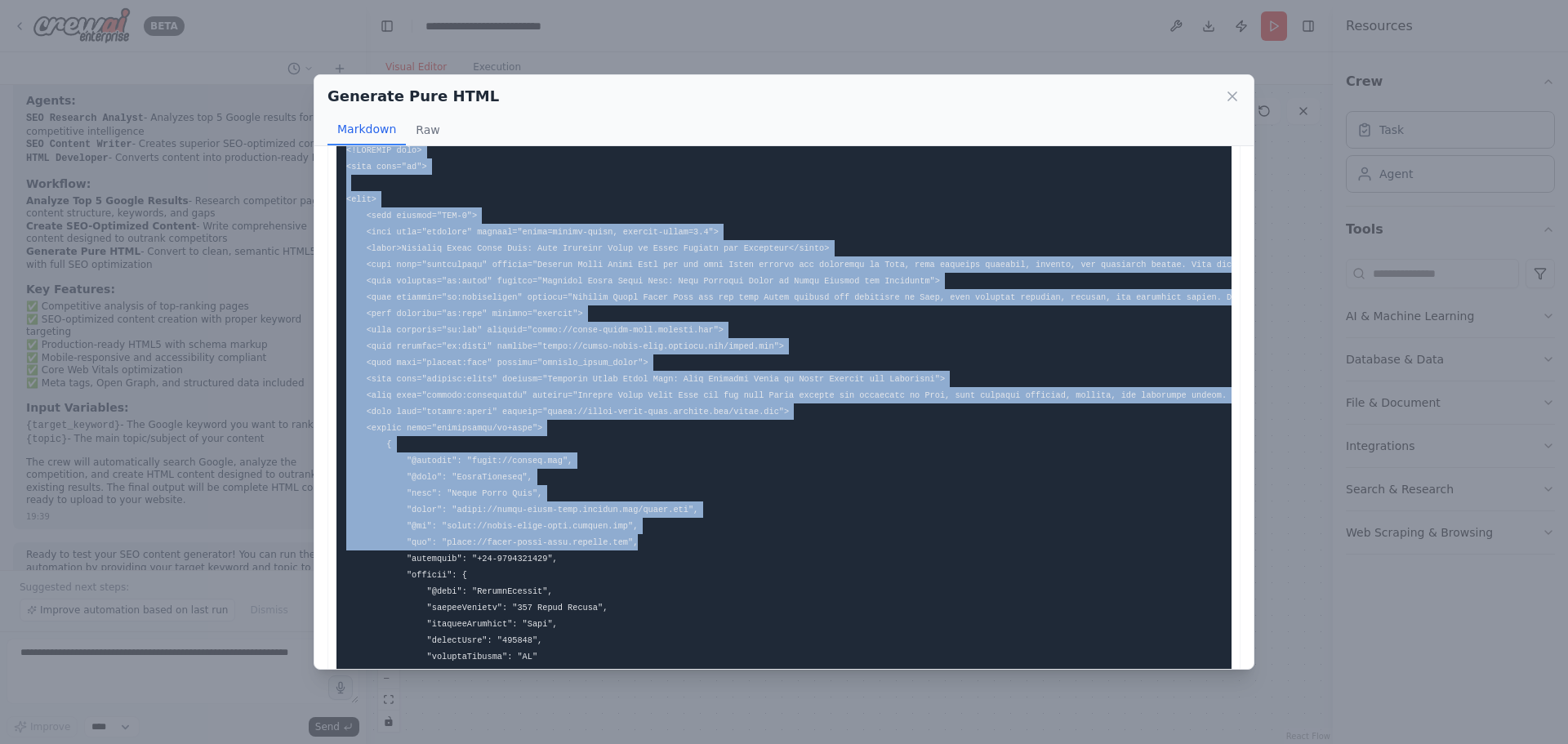
drag, startPoint x: 345, startPoint y: 156, endPoint x: 635, endPoint y: 560, distance: 497.3
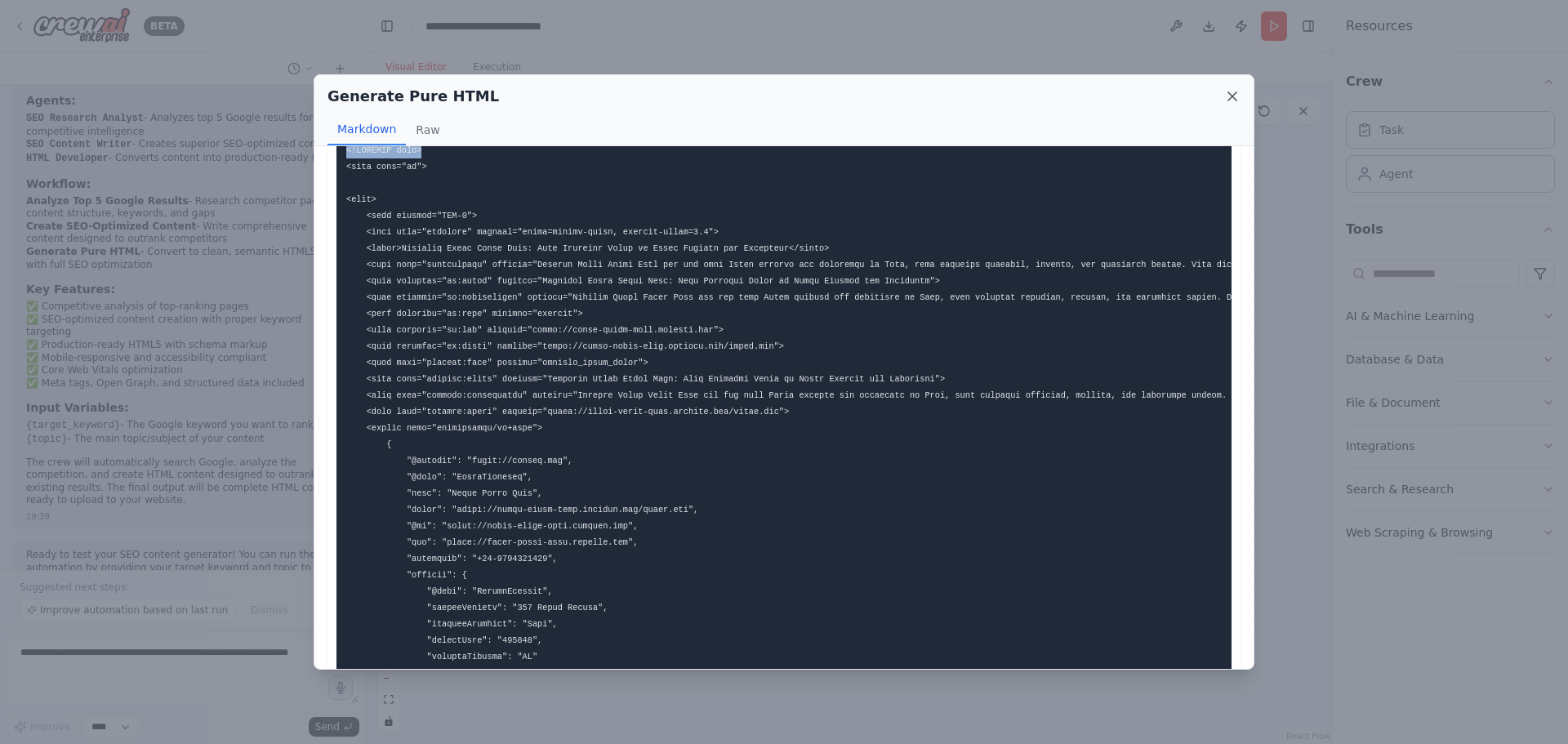
click at [1226, 98] on icon at bounding box center [1232, 96] width 17 height 17
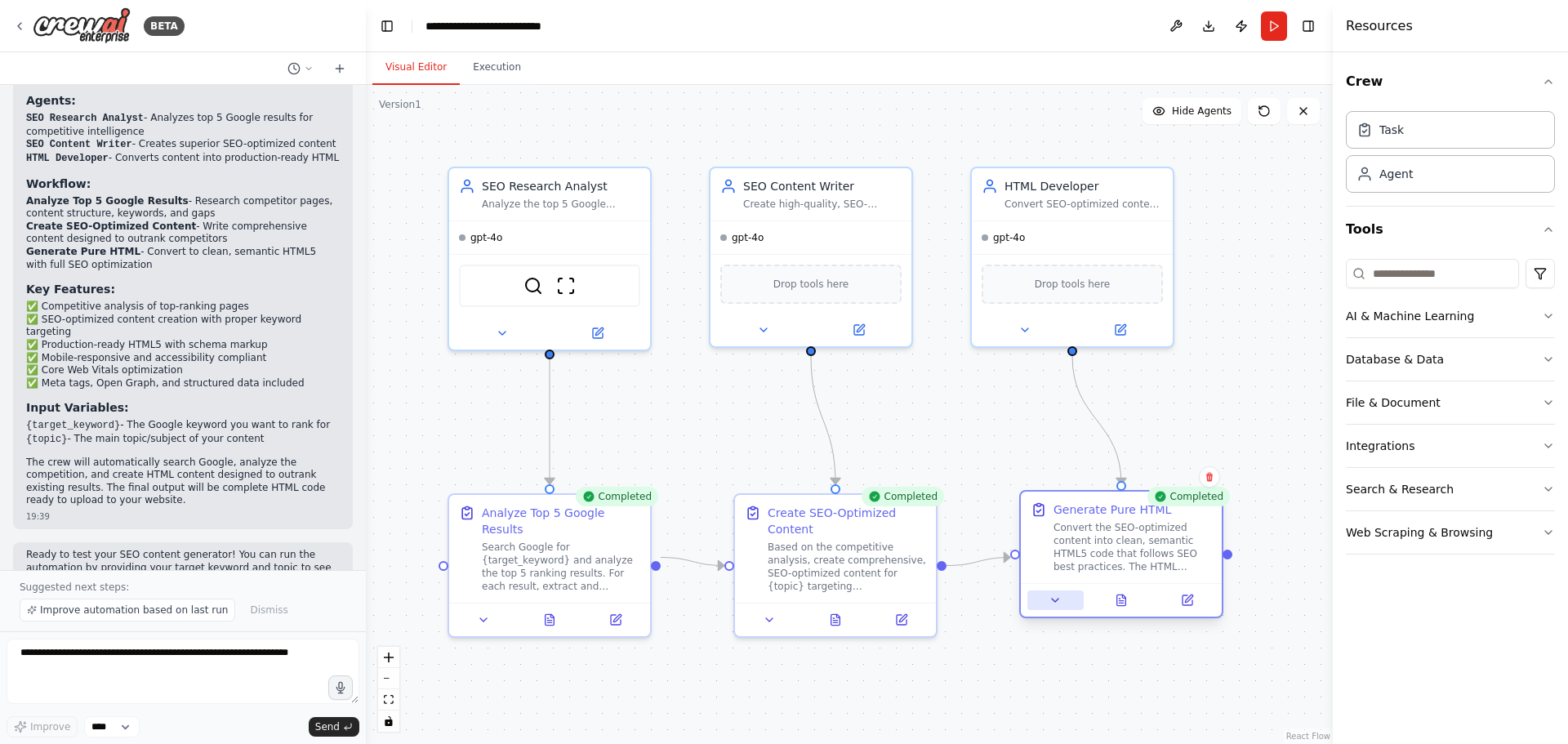
click at [1072, 593] on button at bounding box center [1055, 600] width 57 height 20
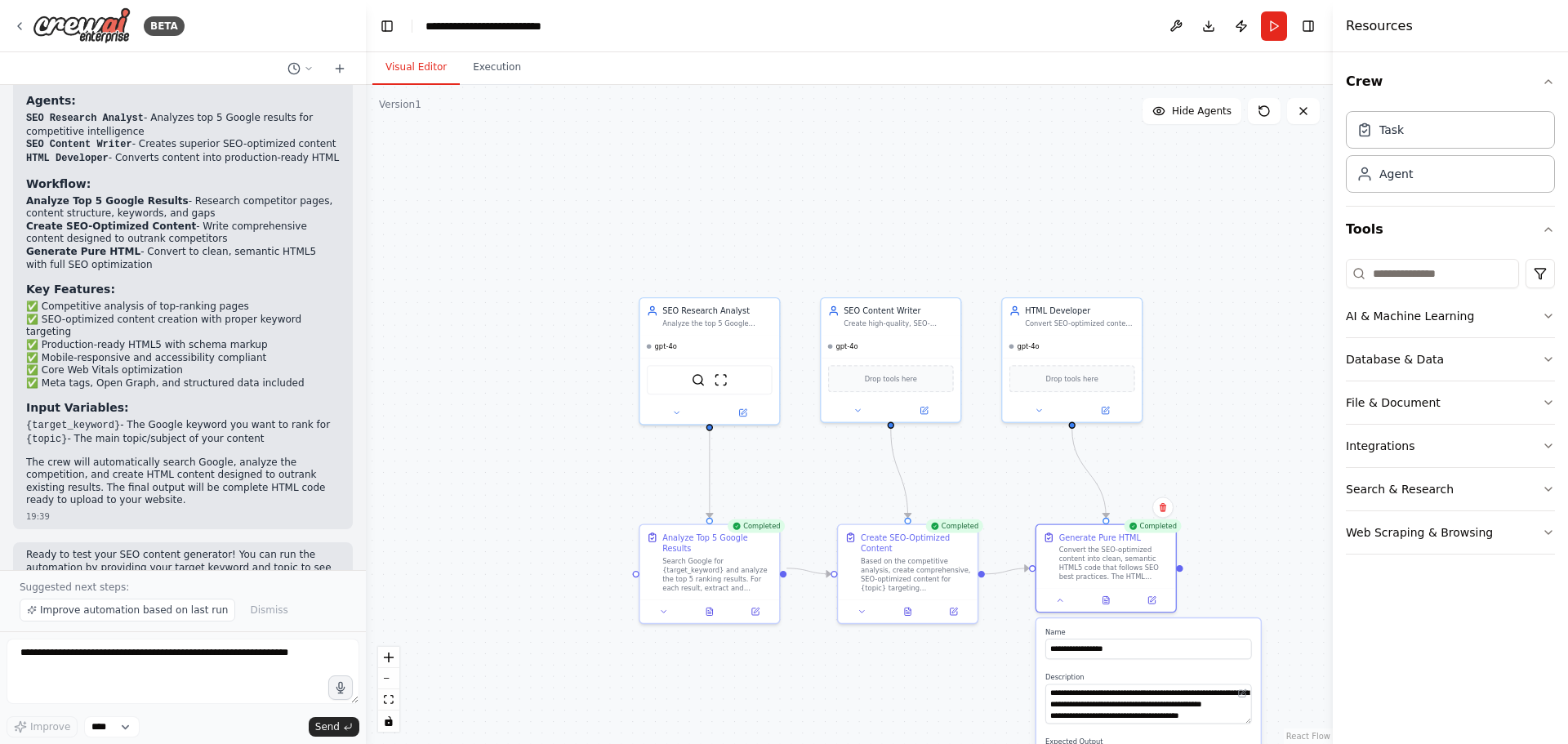
click at [1219, 550] on div ".deletable-edge-delete-btn { width: 20px; height: 20px; border: 0px solid #ffff…" at bounding box center [848, 414] width 966 height 659
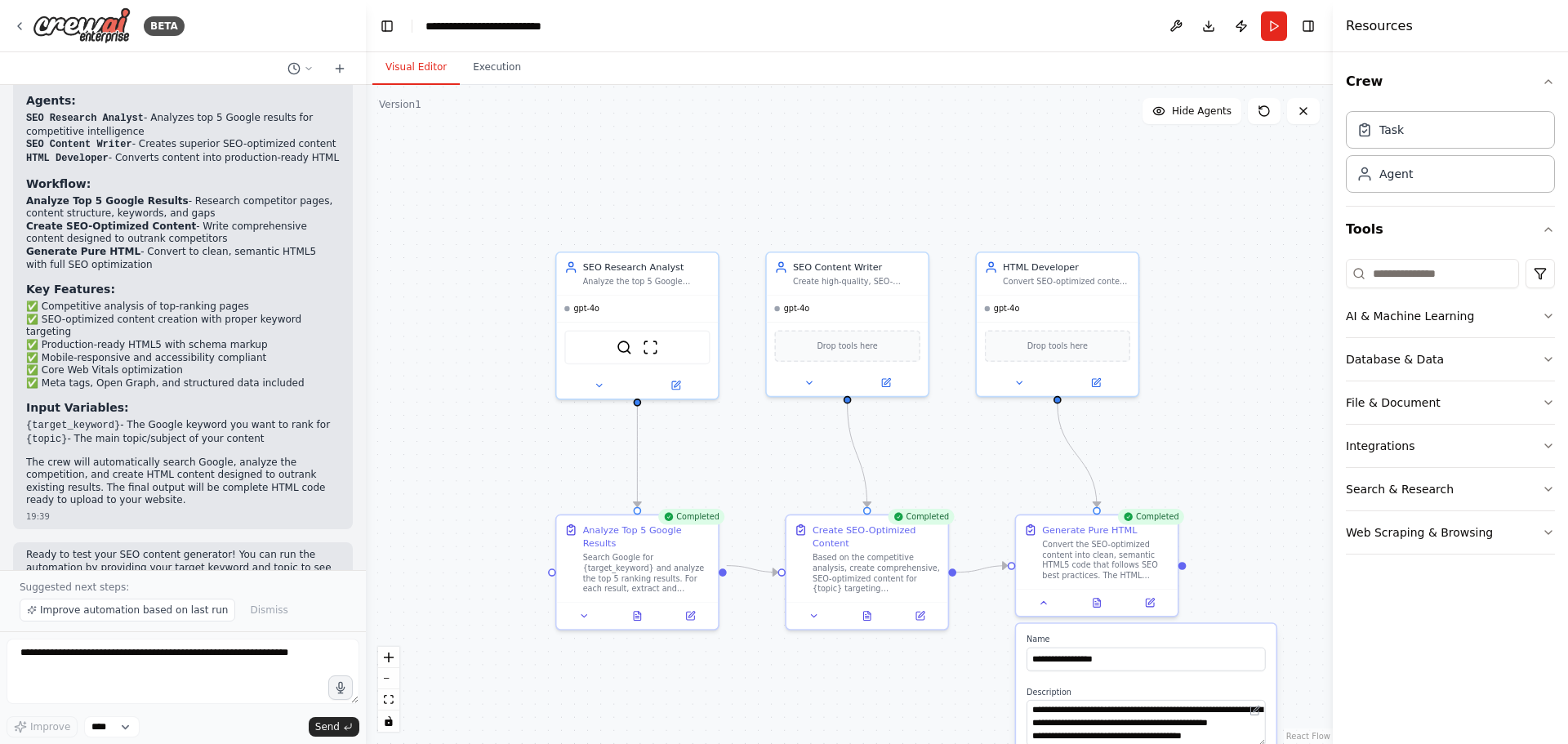
click at [1273, 589] on div ".deletable-edge-delete-btn { width: 20px; height: 20px; border: 0px solid #ffff…" at bounding box center [848, 414] width 966 height 659
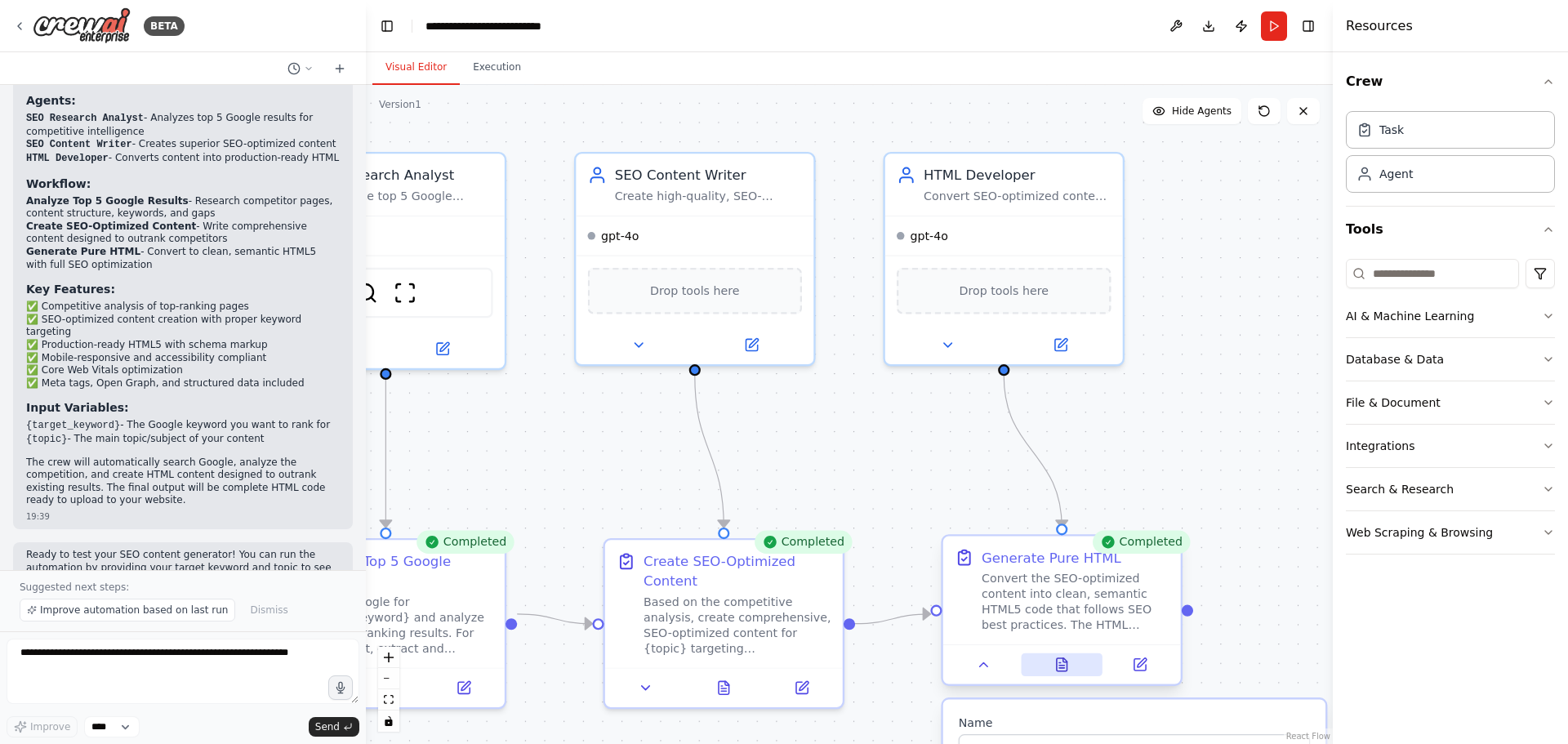
click at [1055, 661] on icon at bounding box center [1062, 664] width 16 height 16
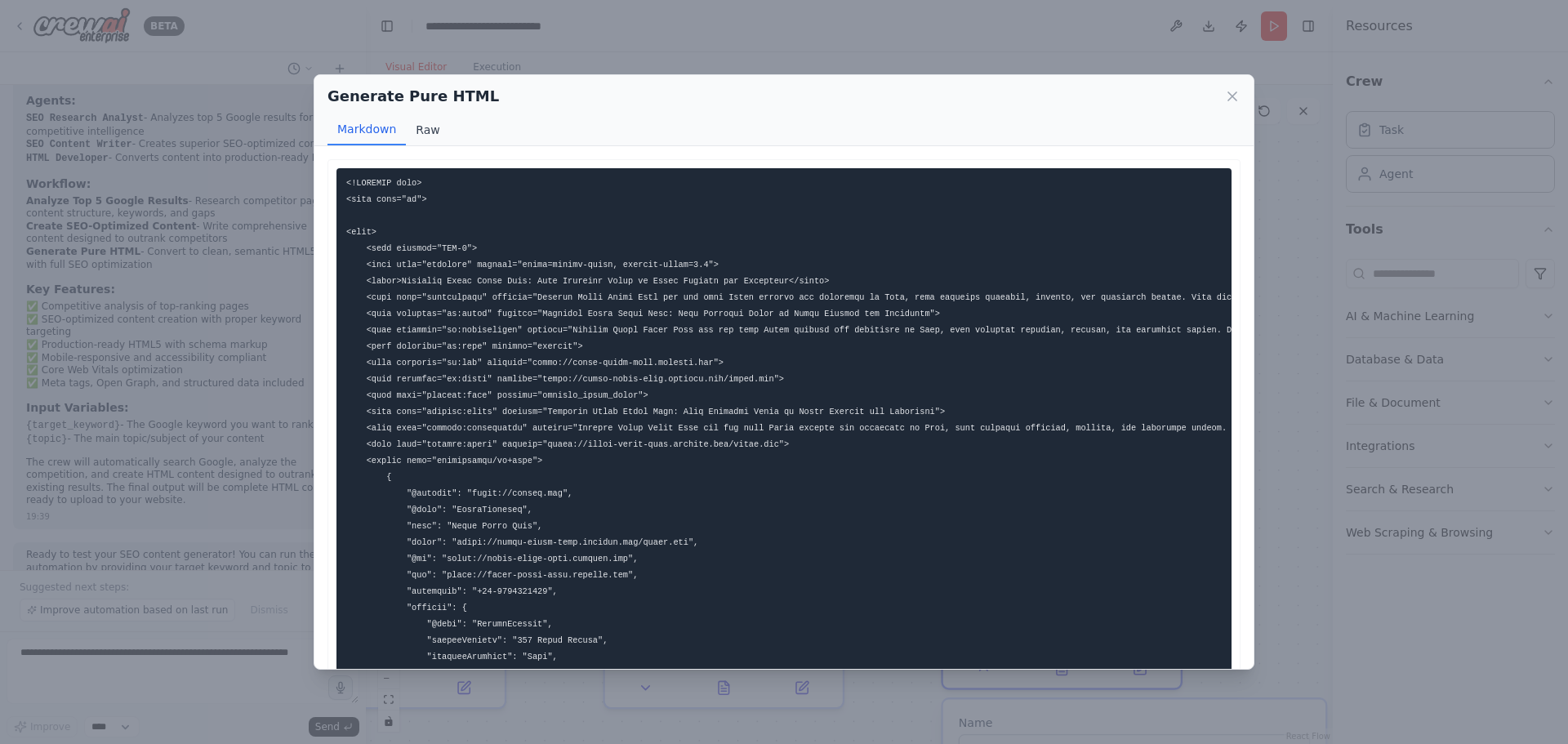
click at [425, 129] on button "Raw" at bounding box center [427, 130] width 43 height 31
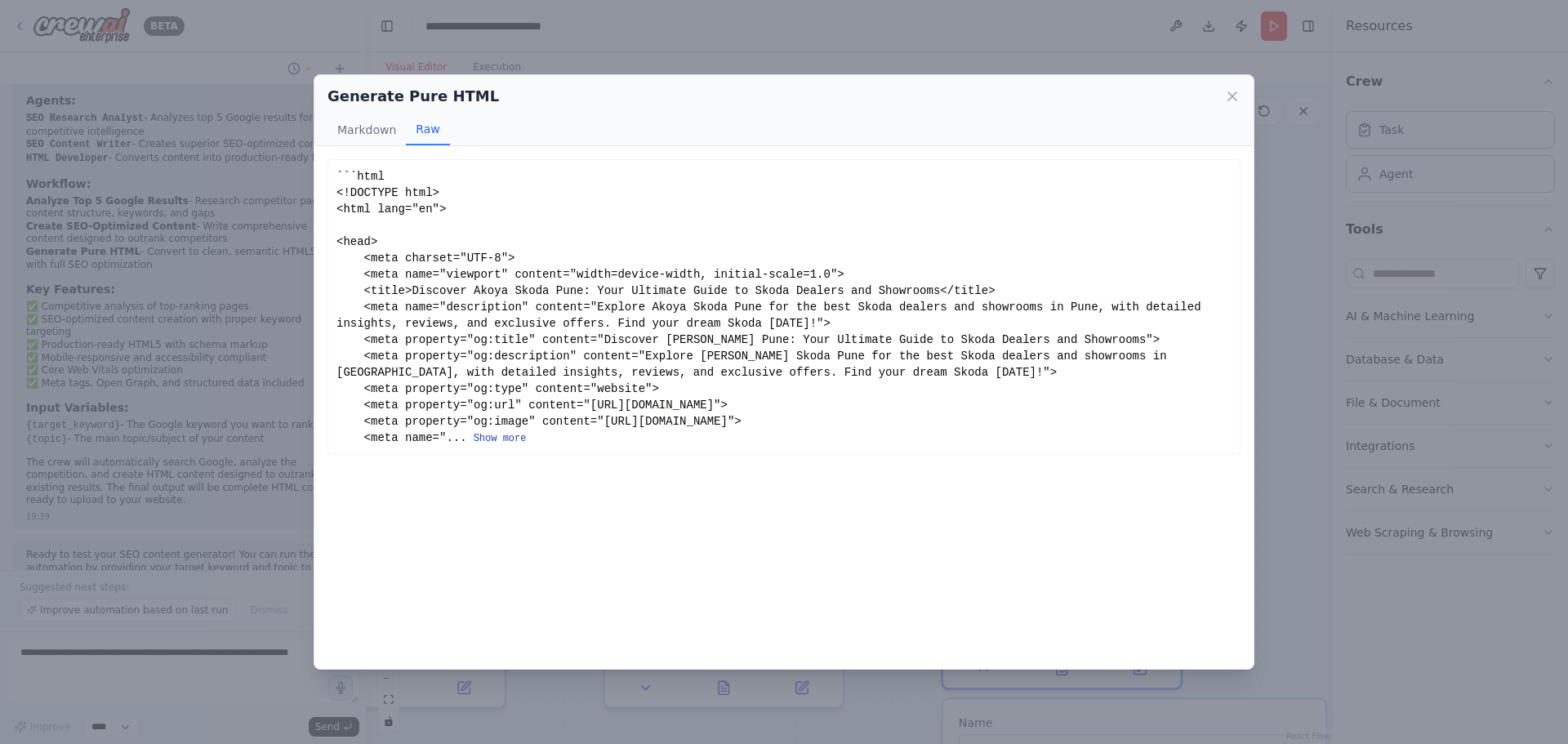
click at [490, 437] on button "Show more" at bounding box center [500, 438] width 53 height 13
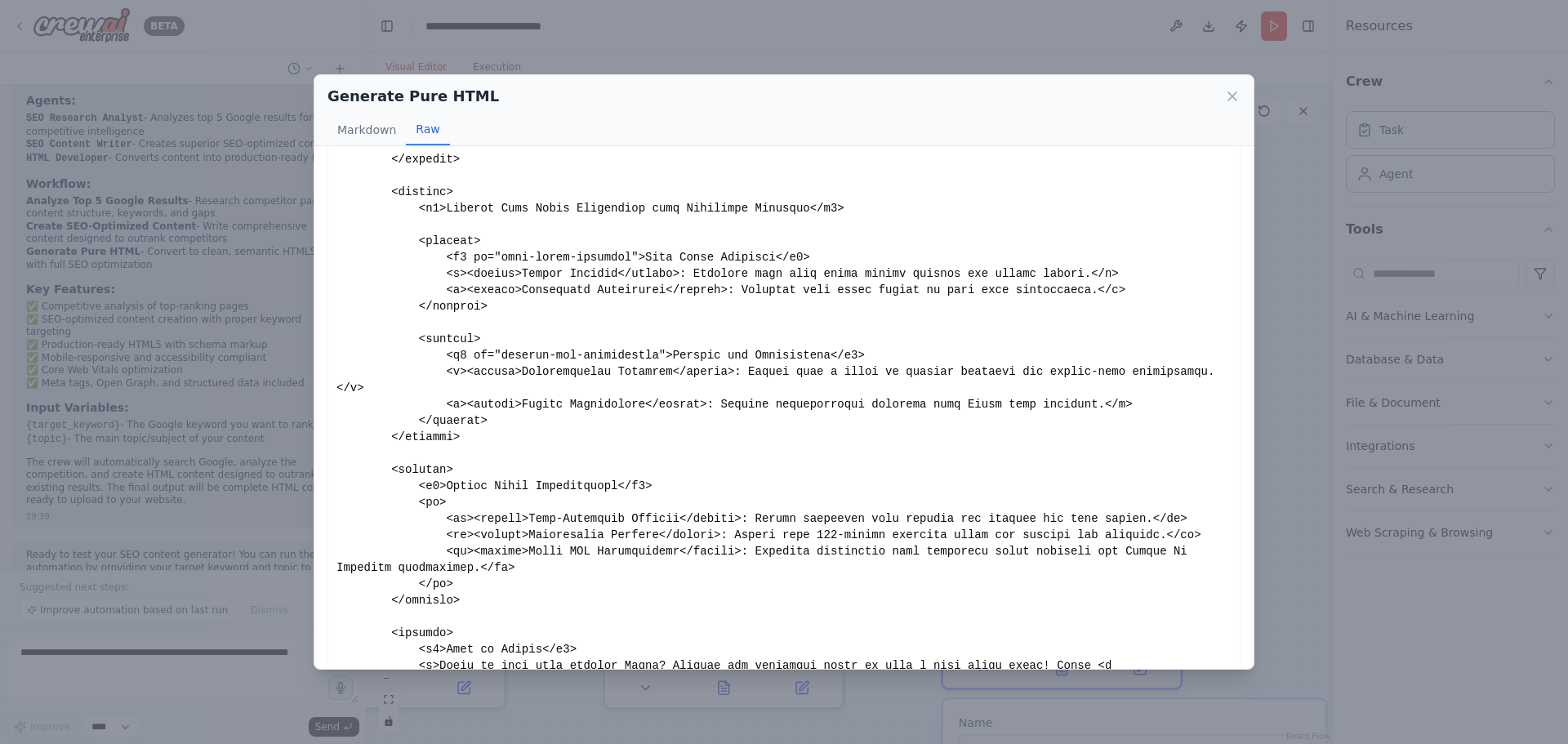
scroll to position [2755, 0]
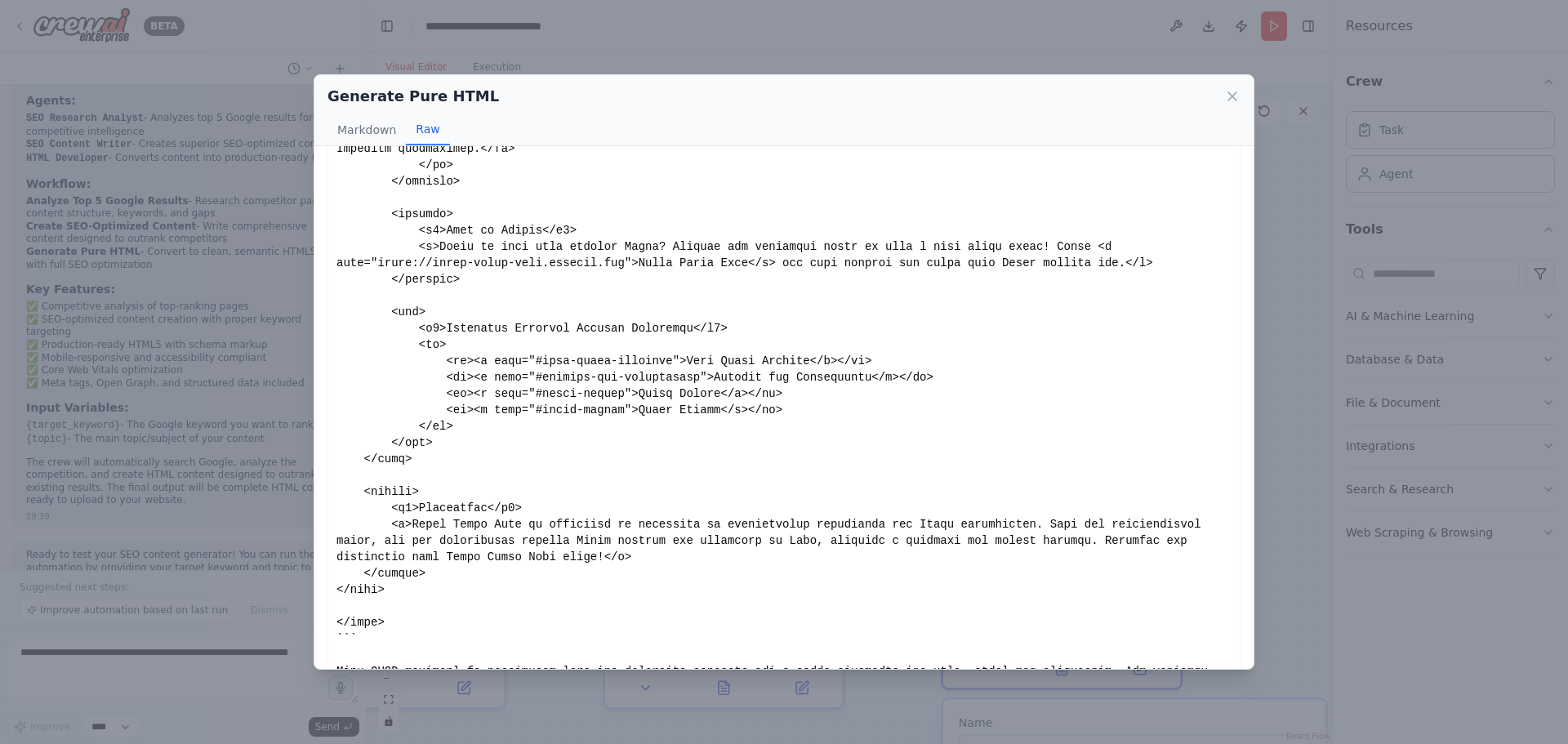
click at [165, 662] on div "Generate Pure HTML Markdown Raw This HTML document is structured with all neces…" at bounding box center [784, 372] width 1568 height 744
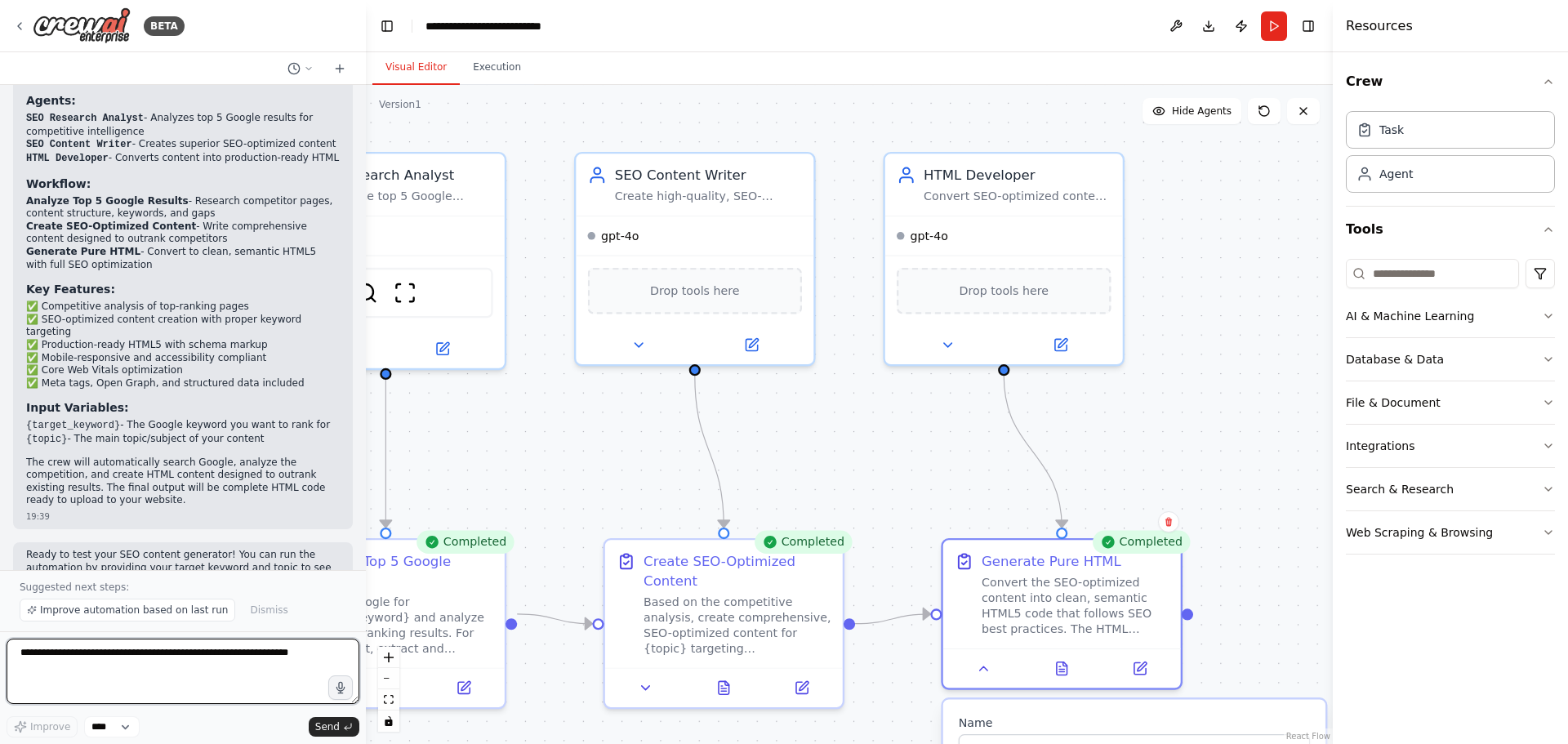
click at [181, 692] on textarea at bounding box center [183, 671] width 353 height 65
type textarea "**********"
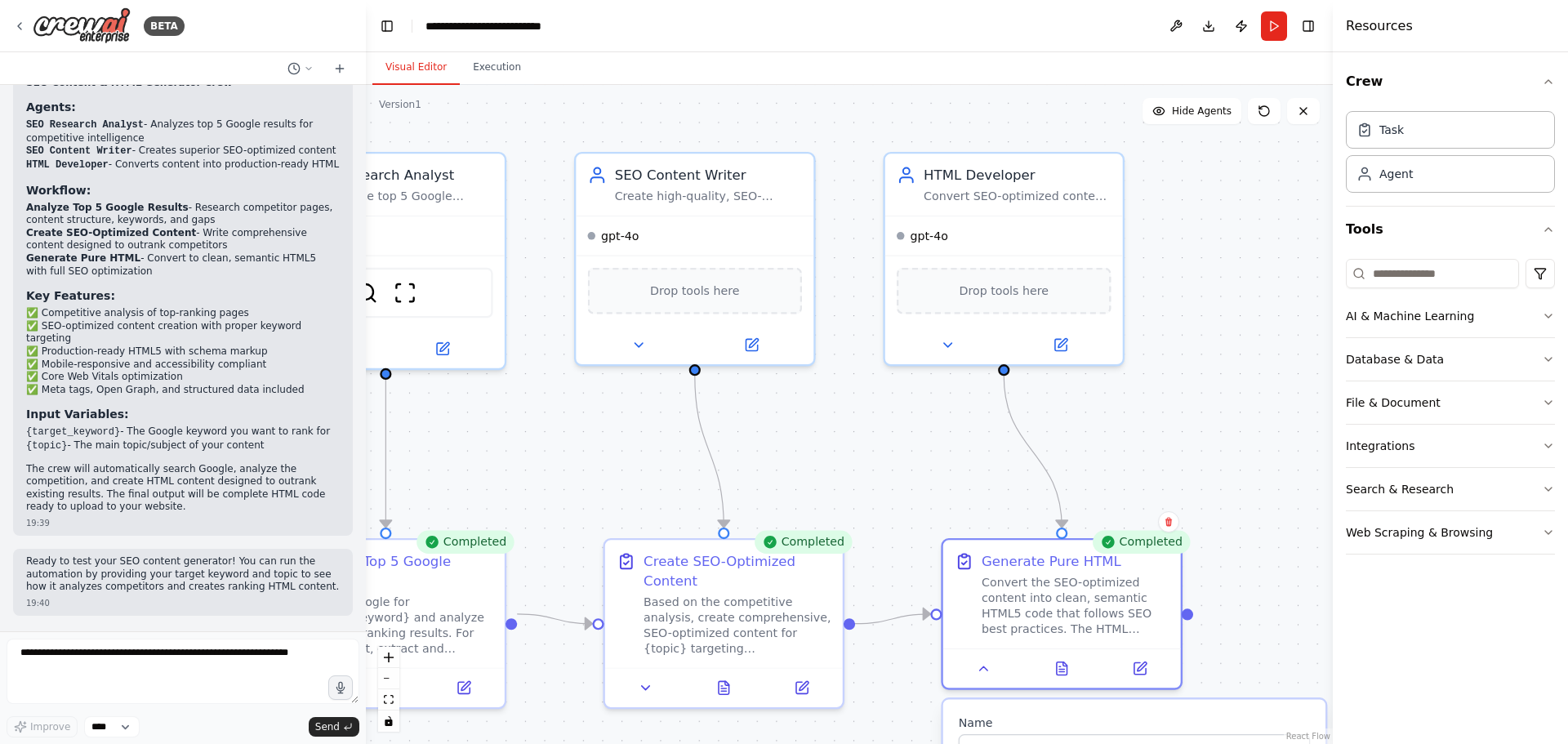
scroll to position [962, 0]
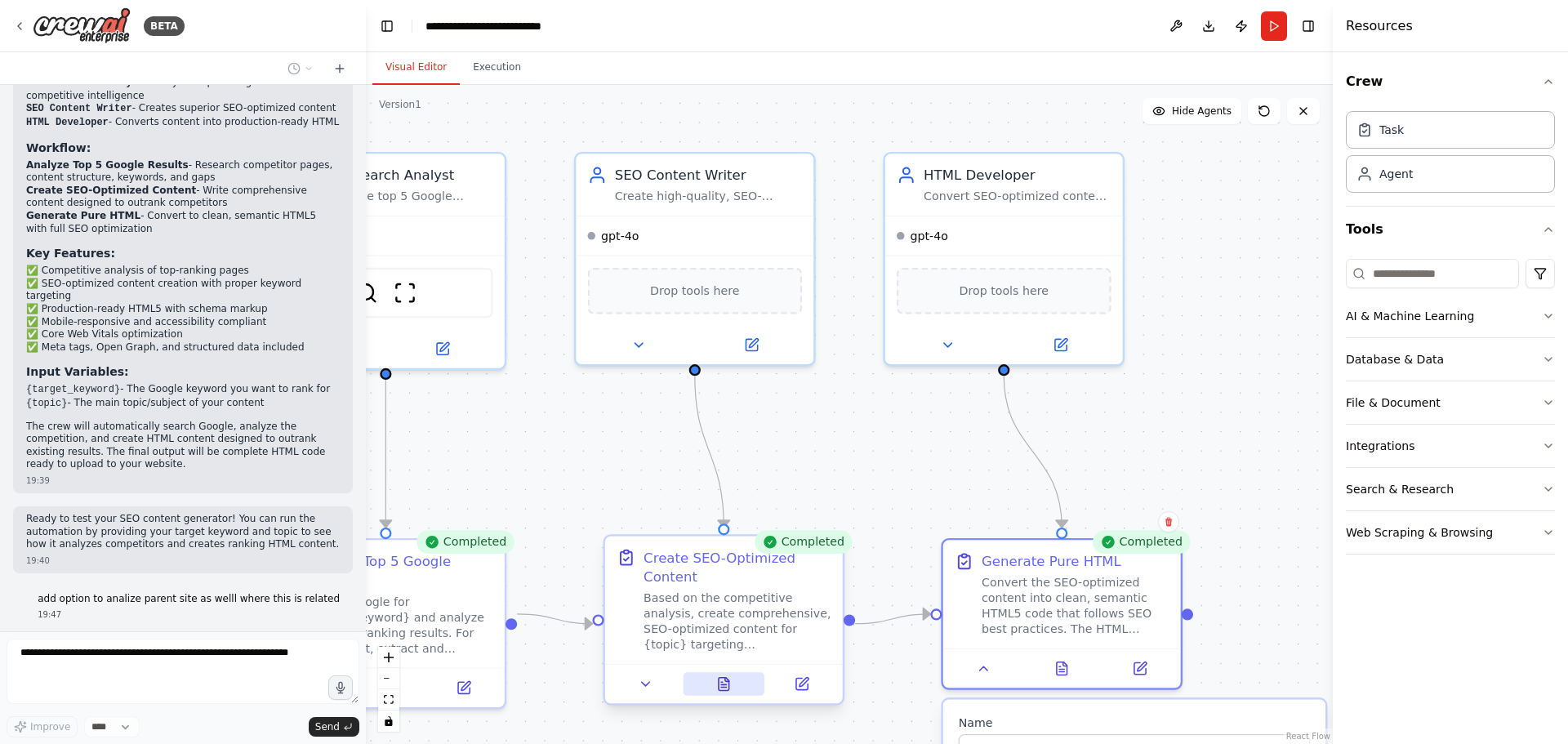
click at [735, 680] on button at bounding box center [724, 683] width 82 height 22
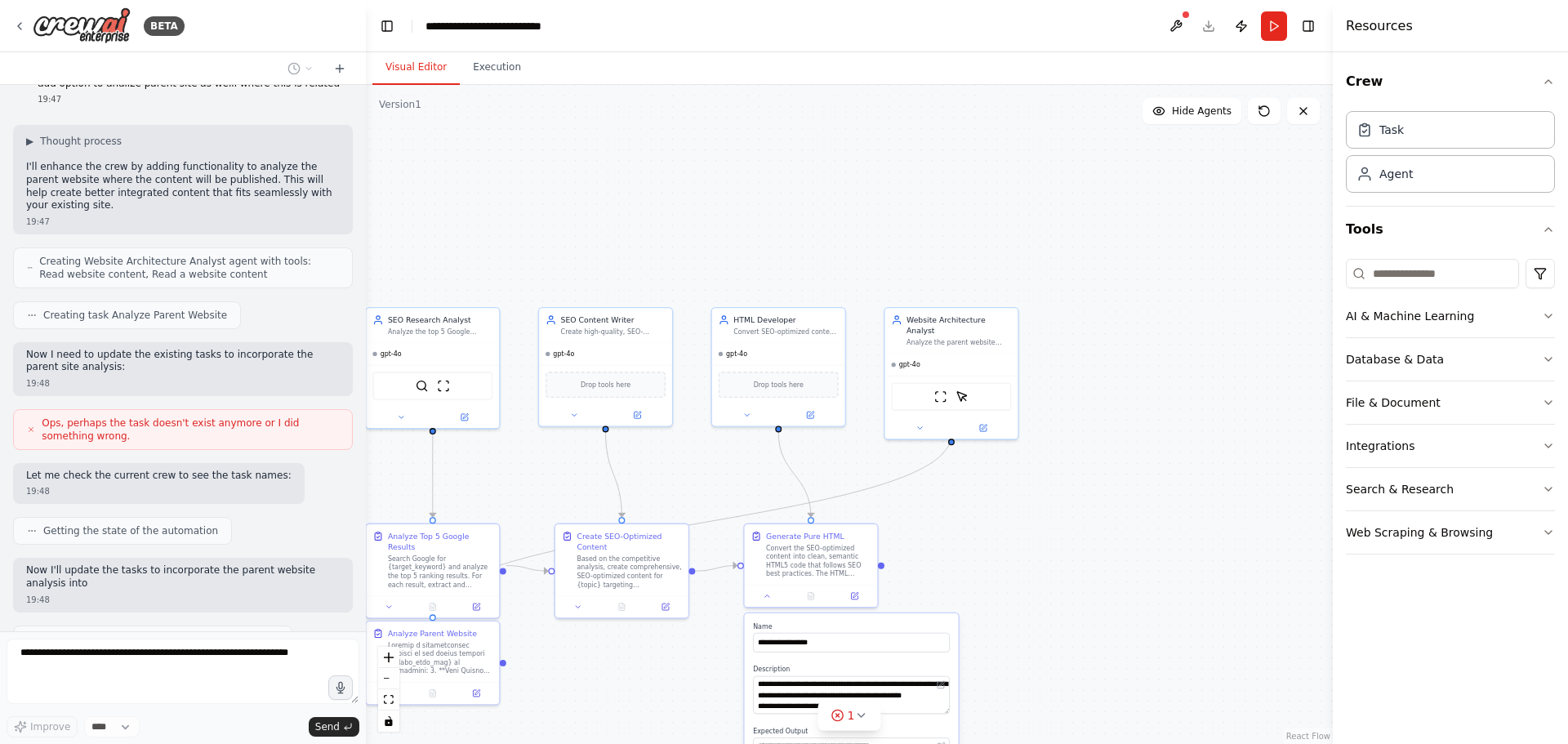
scroll to position [1491, 0]
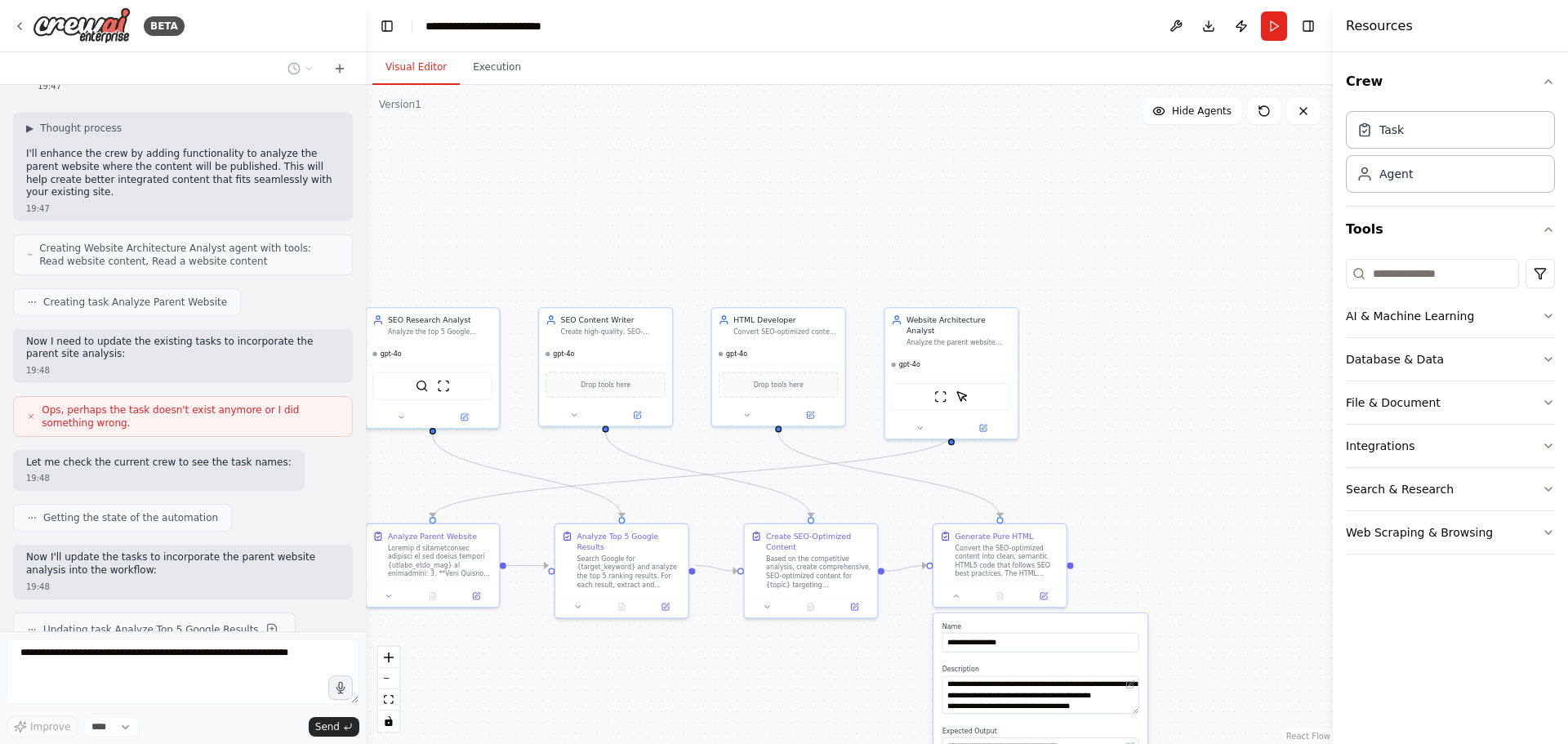
click at [1177, 608] on div ".deletable-edge-delete-btn { width: 20px; height: 20px; border: 0px solid #ffff…" at bounding box center [848, 414] width 966 height 659
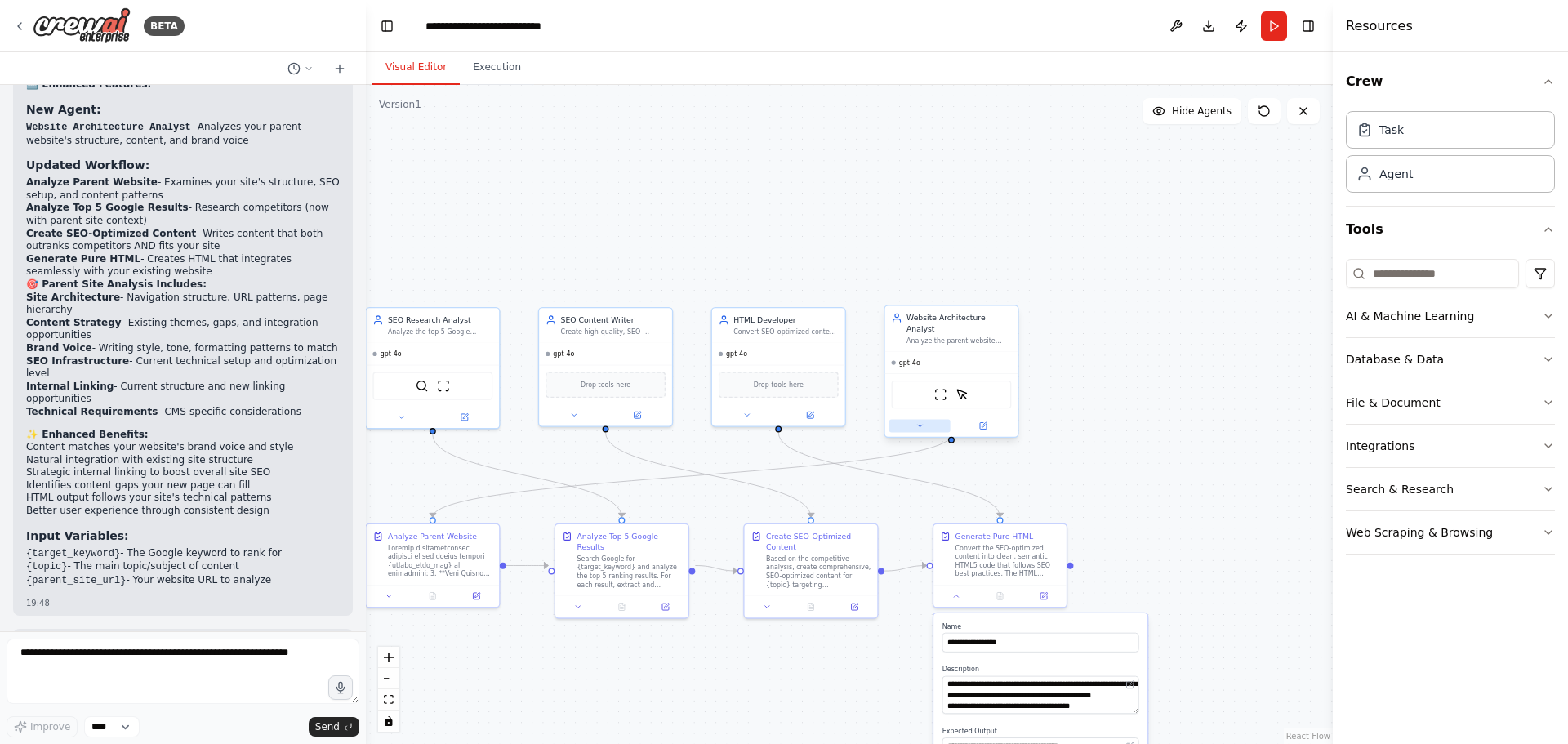
scroll to position [2268, 0]
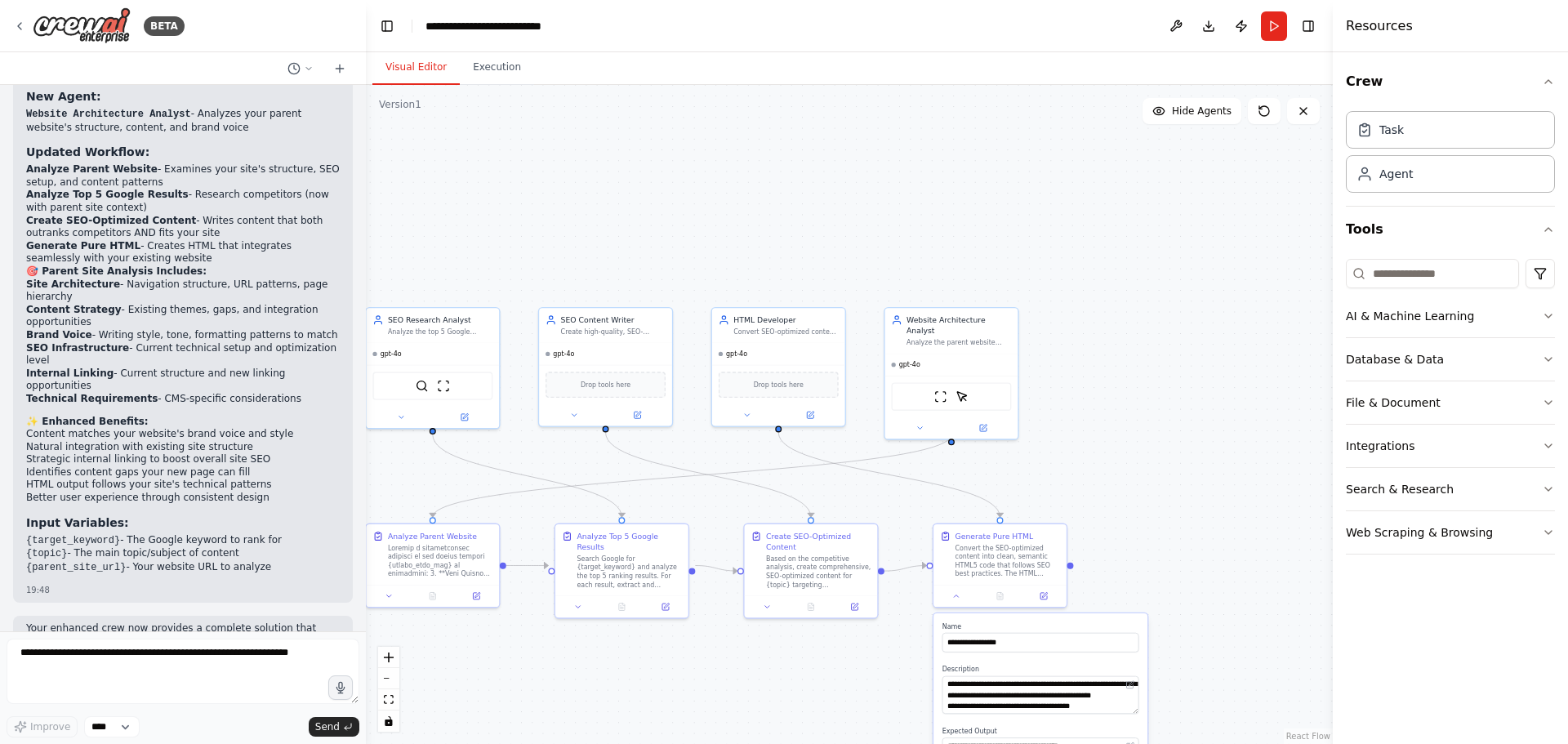
click at [1147, 448] on div ".deletable-edge-delete-btn { width: 20px; height: 20px; border: 0px solid #ffff…" at bounding box center [848, 414] width 966 height 659
